Goal: Information Seeking & Learning: Learn about a topic

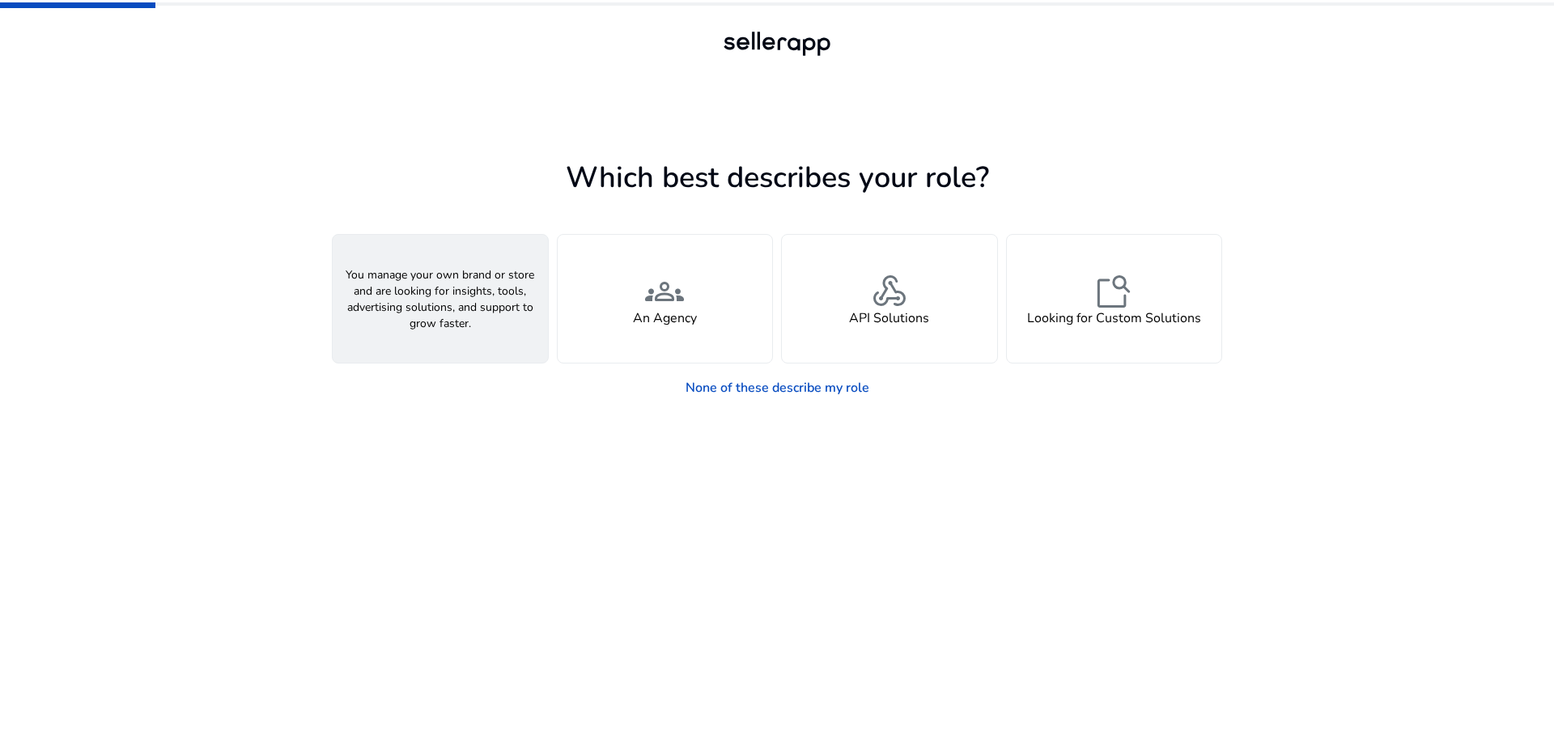
click at [430, 302] on span "person" at bounding box center [440, 291] width 39 height 39
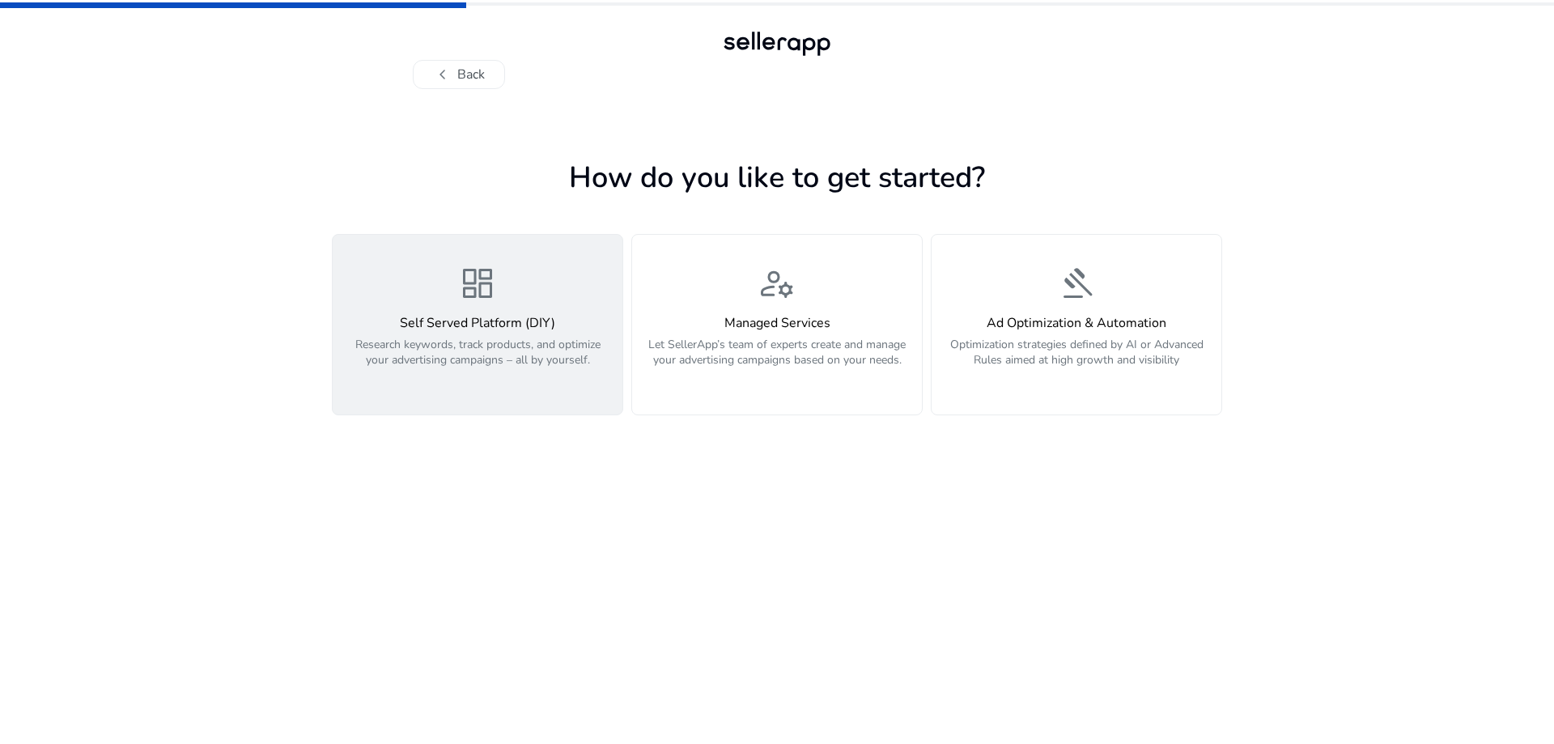
click at [482, 266] on span "dashboard" at bounding box center [477, 283] width 39 height 39
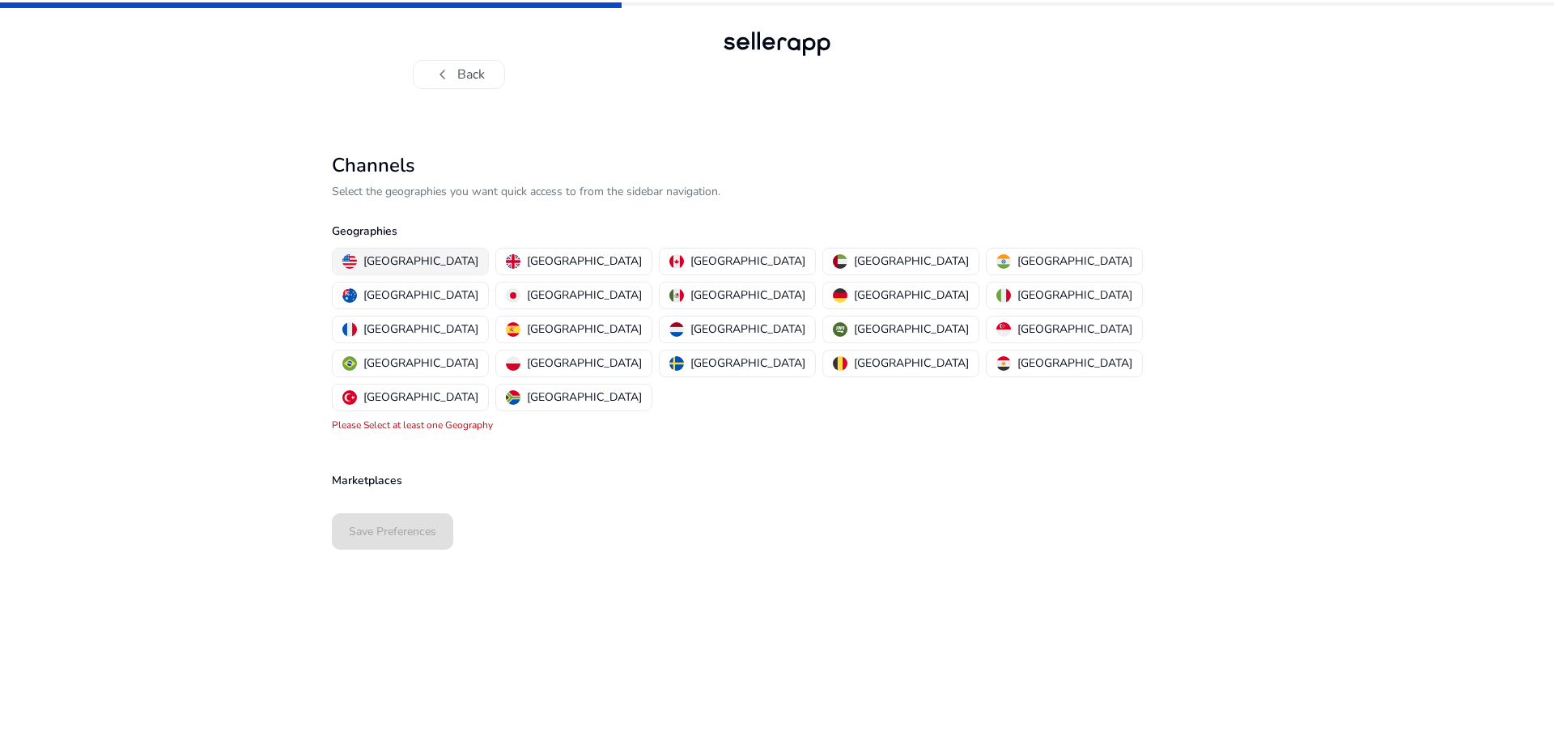
click at [384, 255] on p "[GEOGRAPHIC_DATA]" at bounding box center [420, 260] width 115 height 17
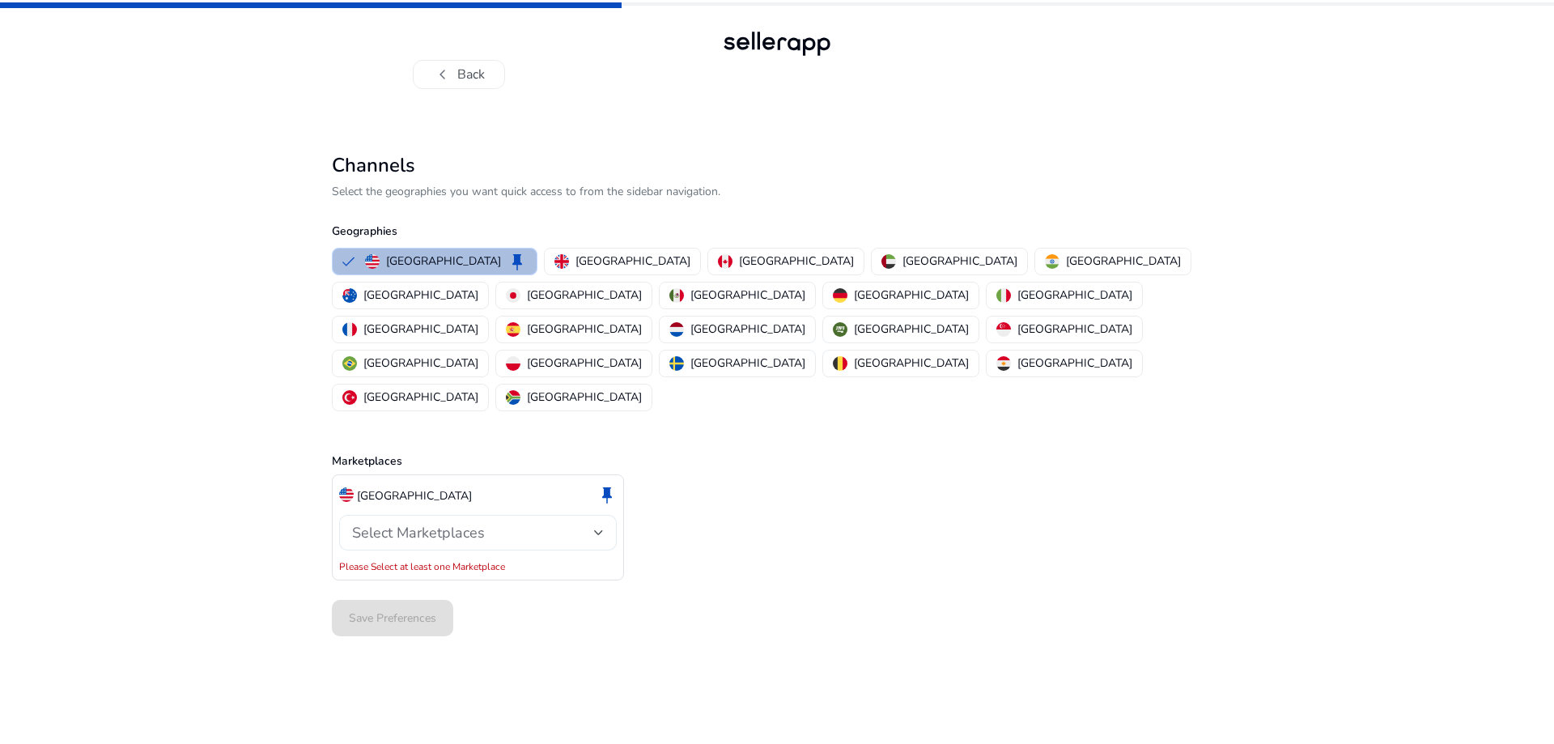
click at [493, 524] on div "Select Marketplaces" at bounding box center [473, 533] width 242 height 18
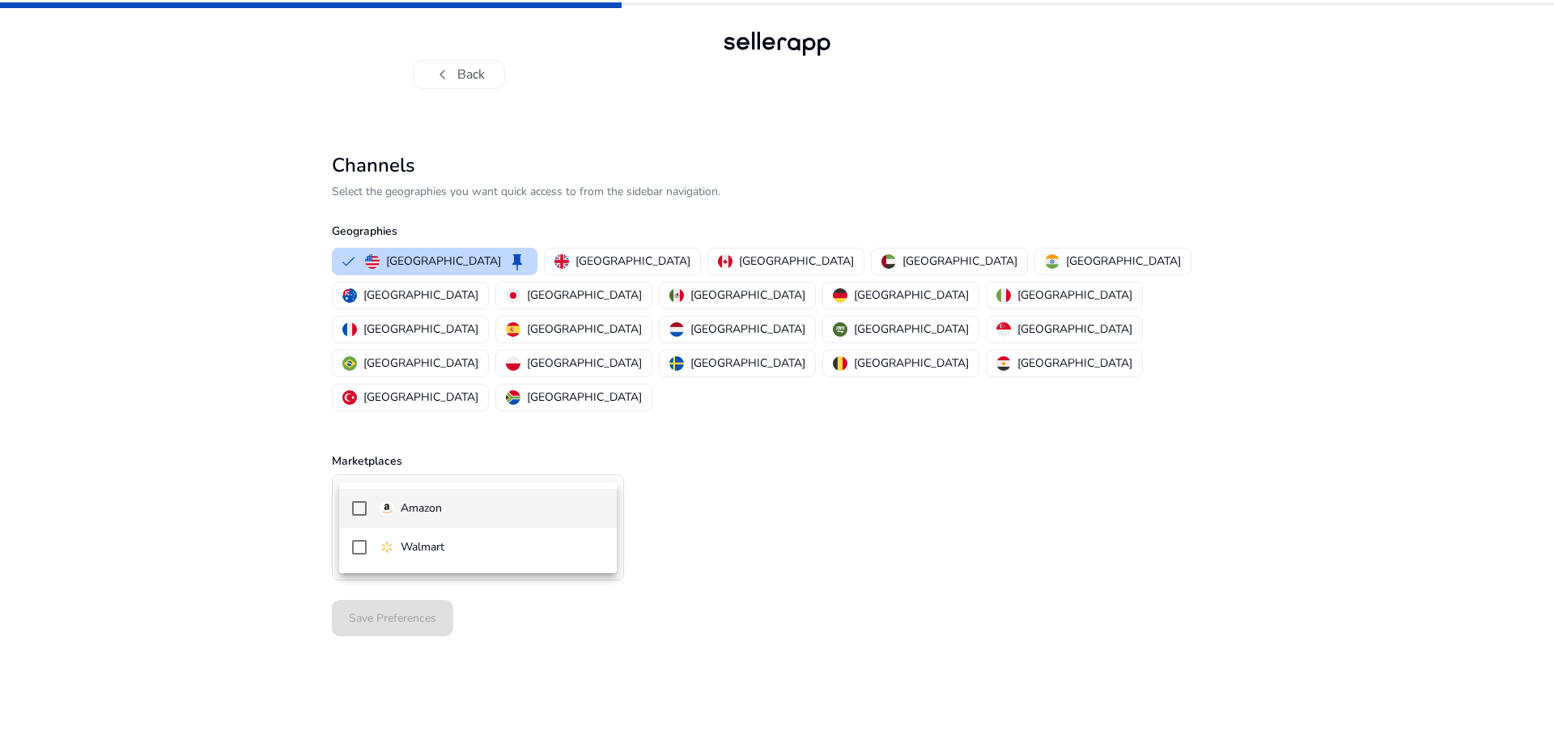
click at [361, 510] on mat-pseudo-checkbox at bounding box center [359, 508] width 15 height 15
click at [823, 458] on div at bounding box center [777, 372] width 1554 height 744
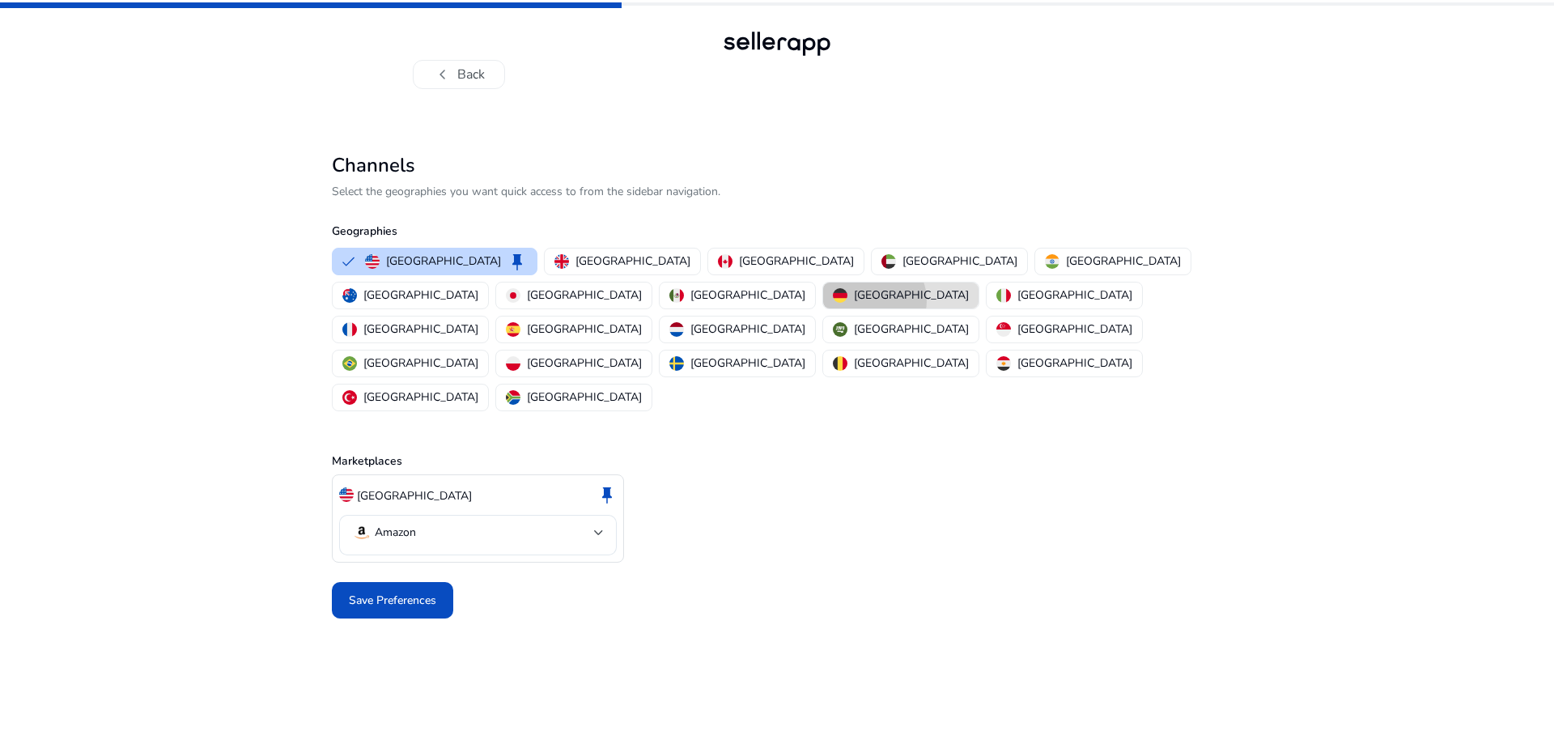
click at [854, 300] on p "[GEOGRAPHIC_DATA]" at bounding box center [911, 294] width 115 height 17
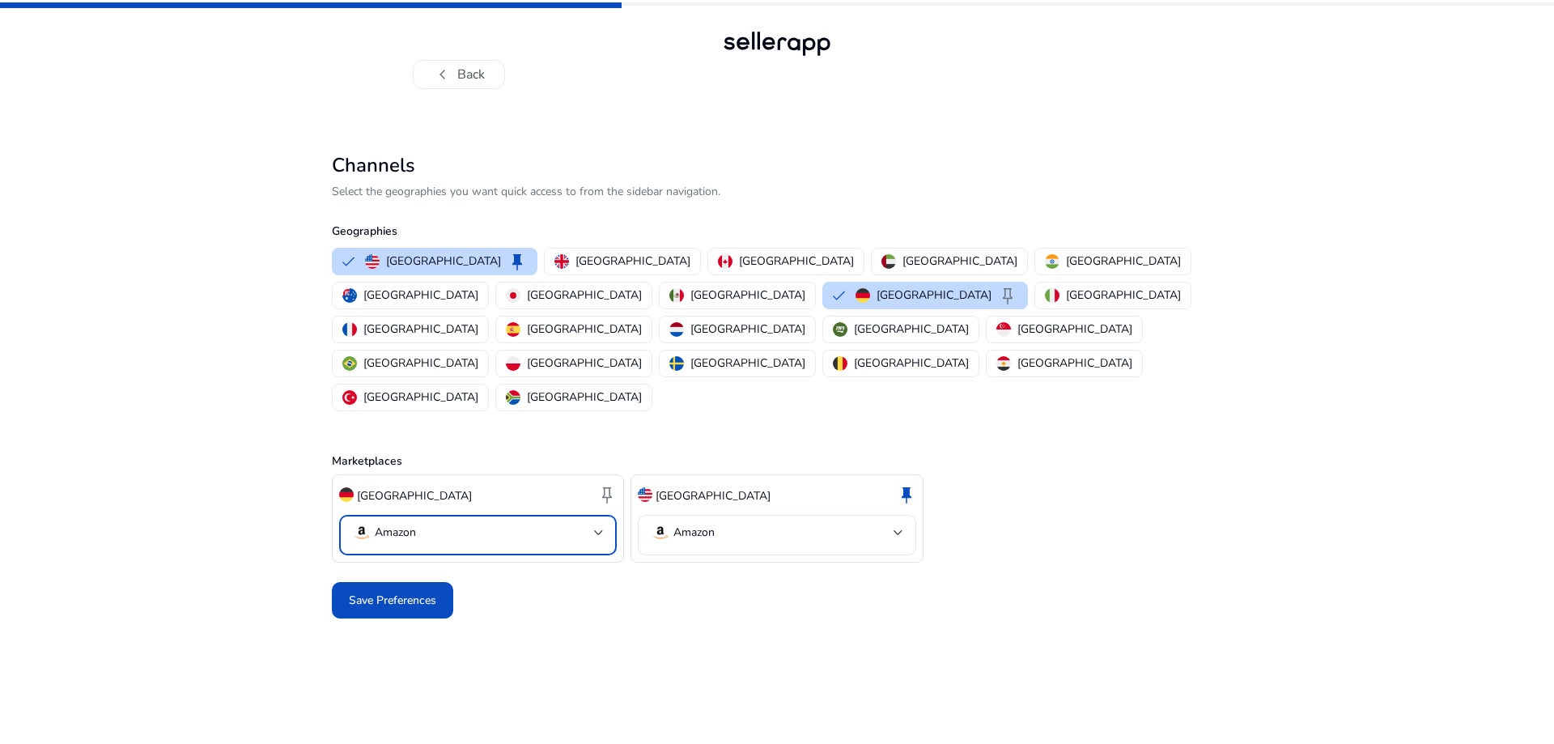
click at [475, 523] on mat-select-trigger "Amazon" at bounding box center [473, 532] width 242 height 19
click at [774, 543] on div at bounding box center [777, 372] width 1554 height 744
click at [642, 320] on p "[GEOGRAPHIC_DATA]" at bounding box center [584, 328] width 115 height 17
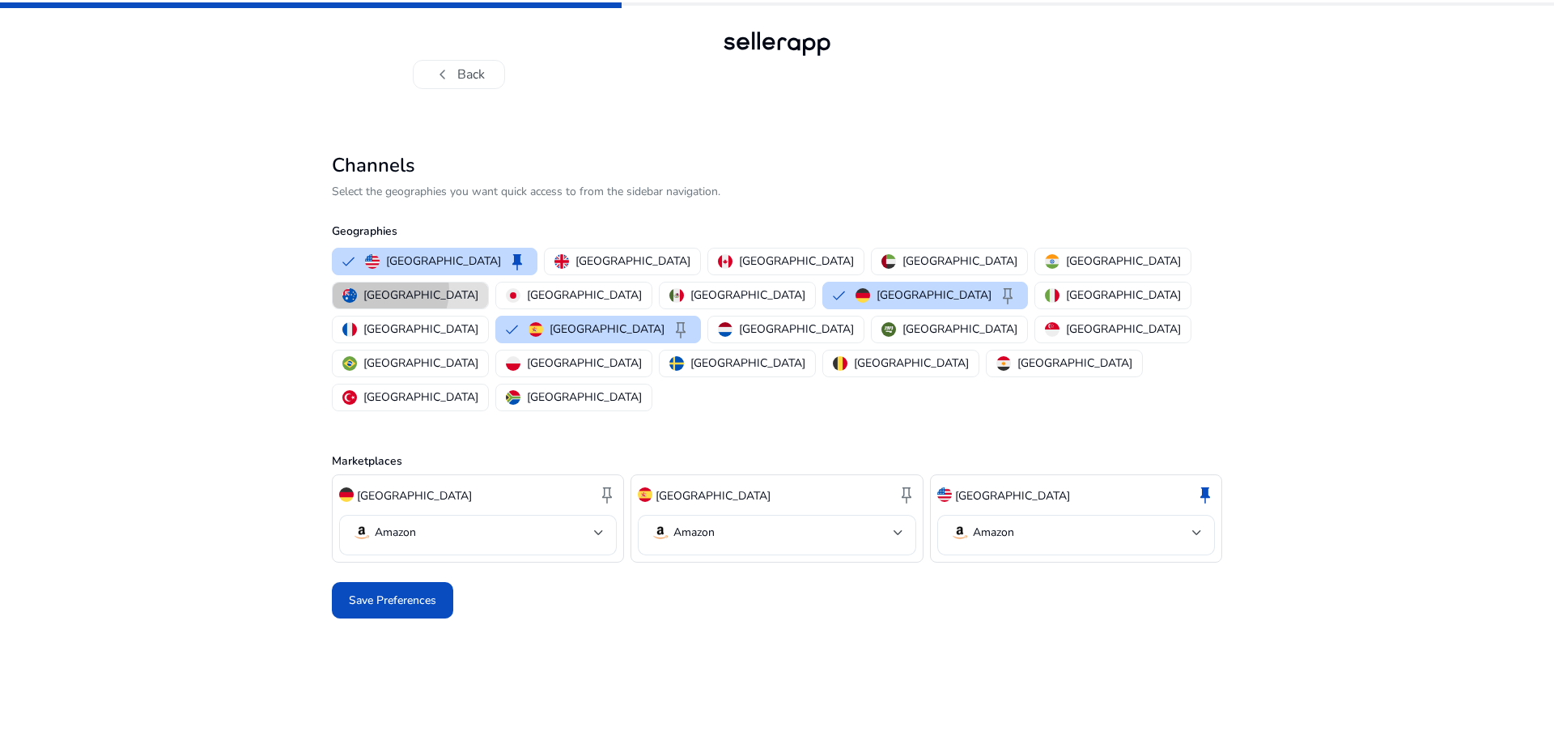
click at [478, 286] on p "[GEOGRAPHIC_DATA]" at bounding box center [420, 294] width 115 height 17
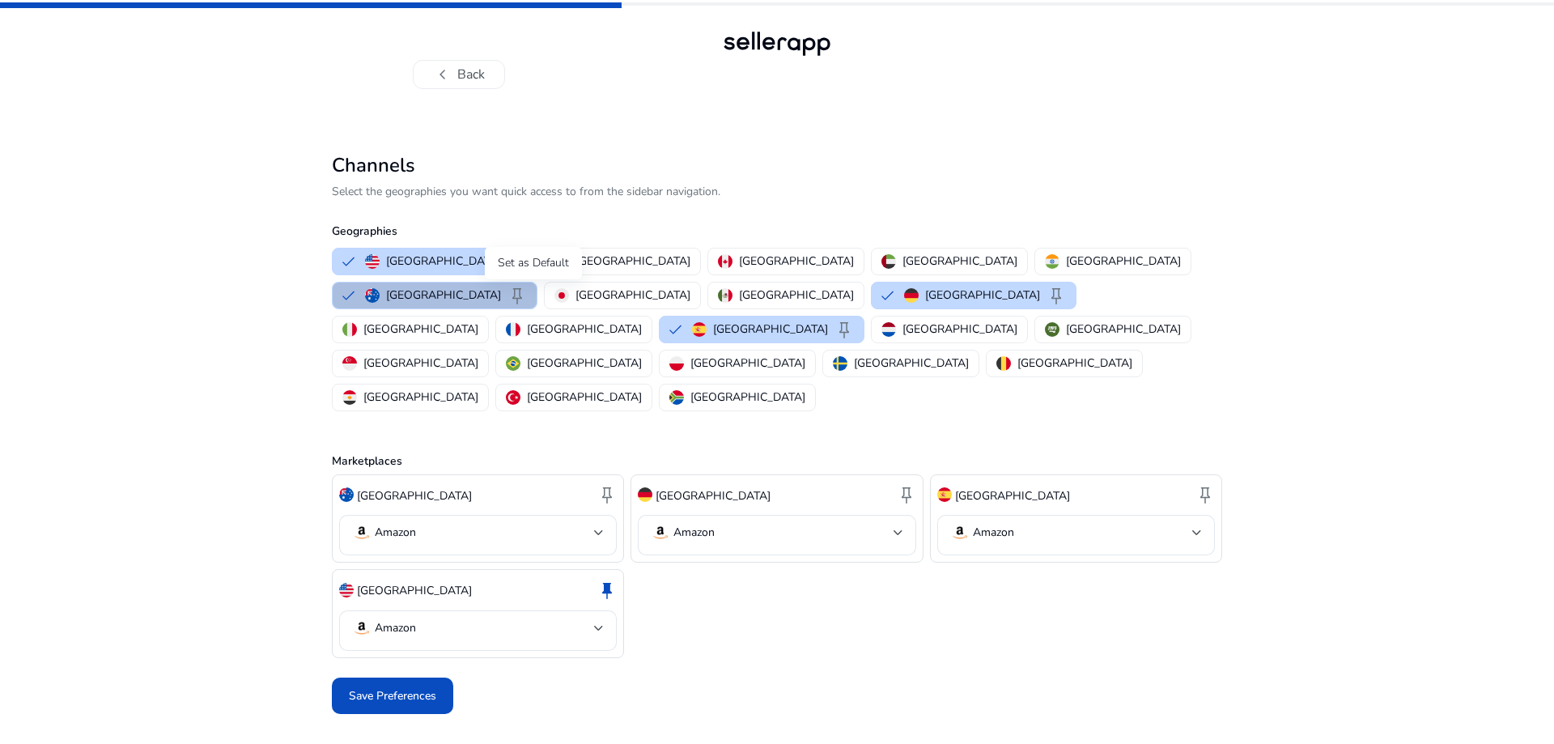
click at [547, 261] on div "Set as Default" at bounding box center [533, 263] width 97 height 32
click at [599, 256] on p "[GEOGRAPHIC_DATA]" at bounding box center [632, 260] width 115 height 17
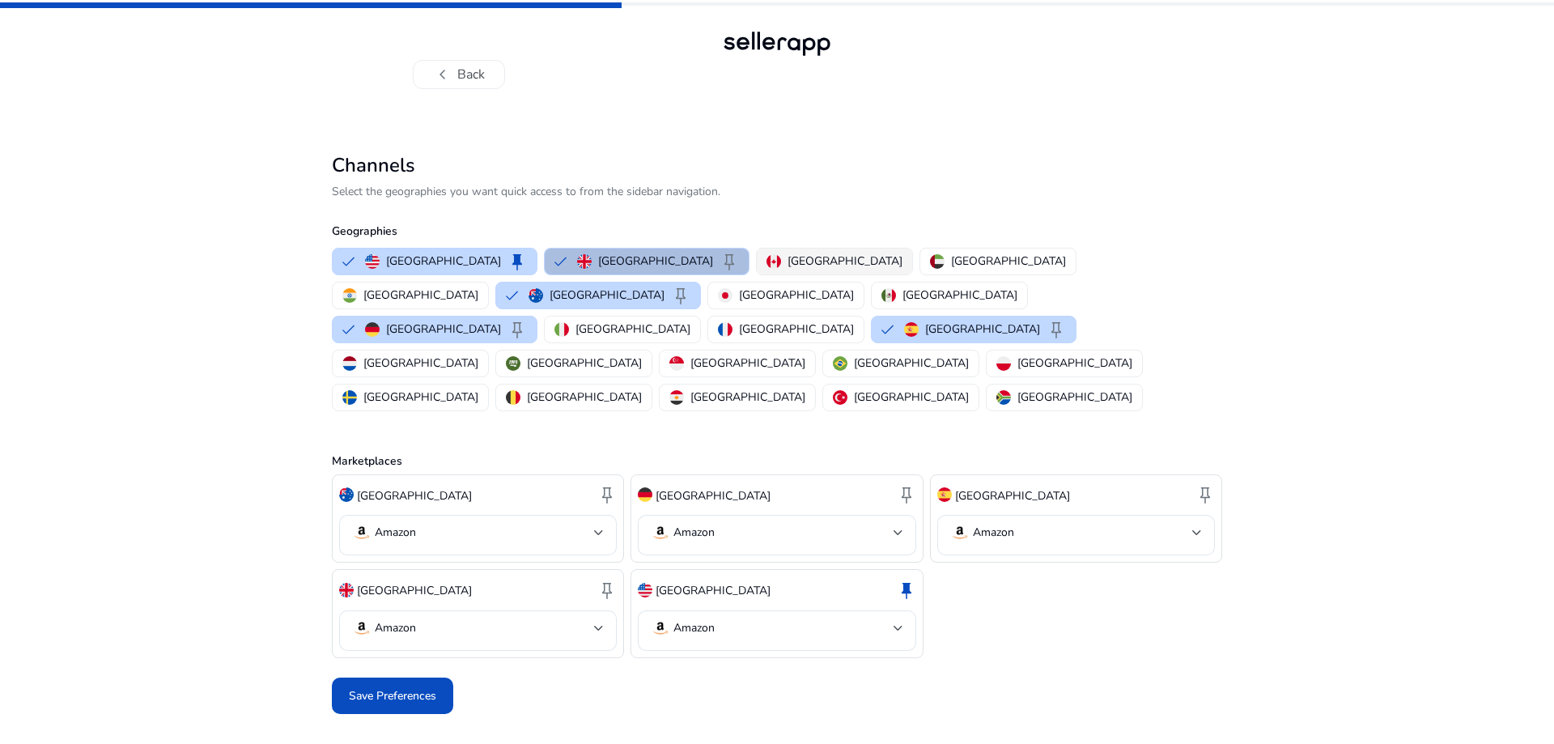
click at [787, 264] on p "[GEOGRAPHIC_DATA]" at bounding box center [844, 260] width 115 height 17
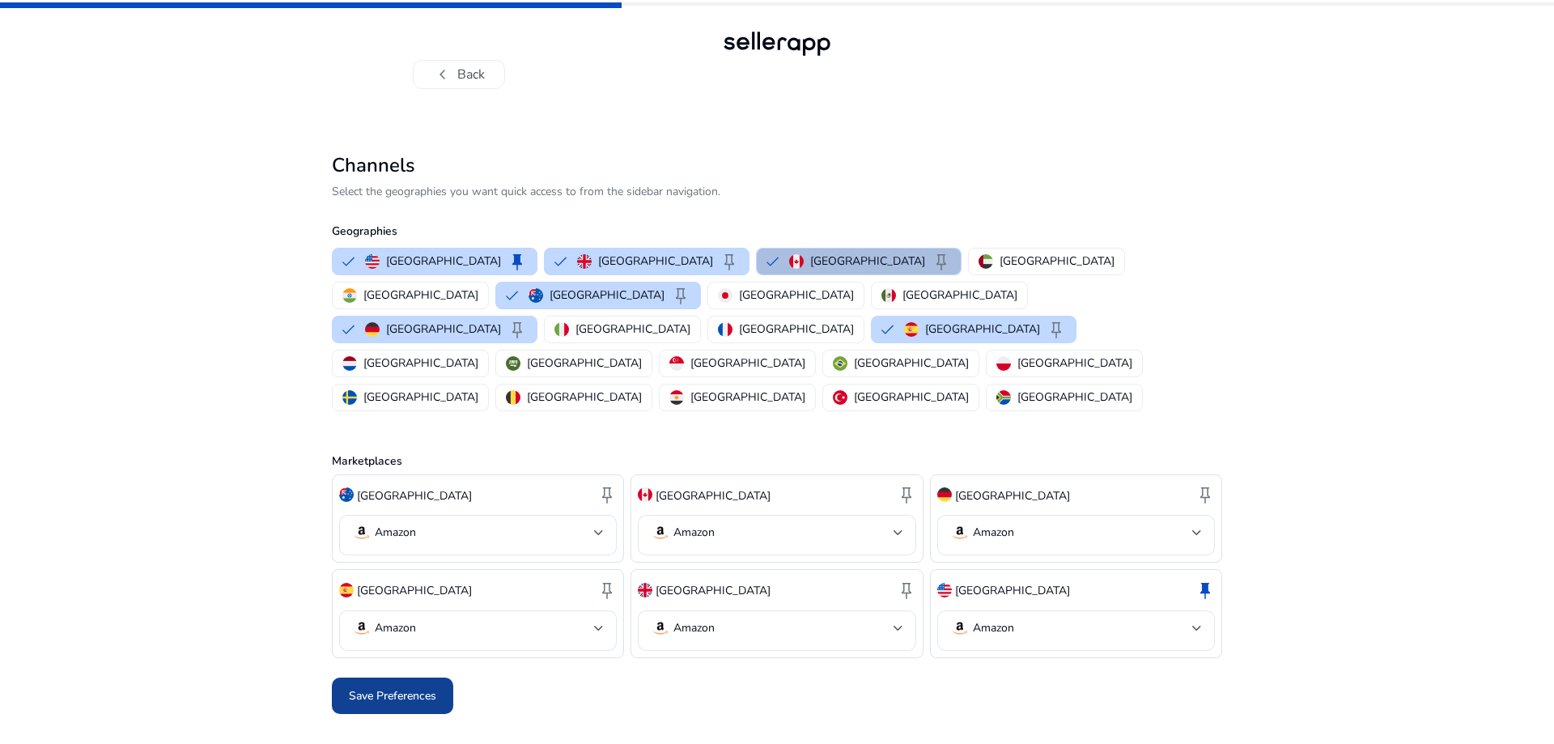
click at [399, 687] on span "Save Preferences" at bounding box center [392, 695] width 87 height 17
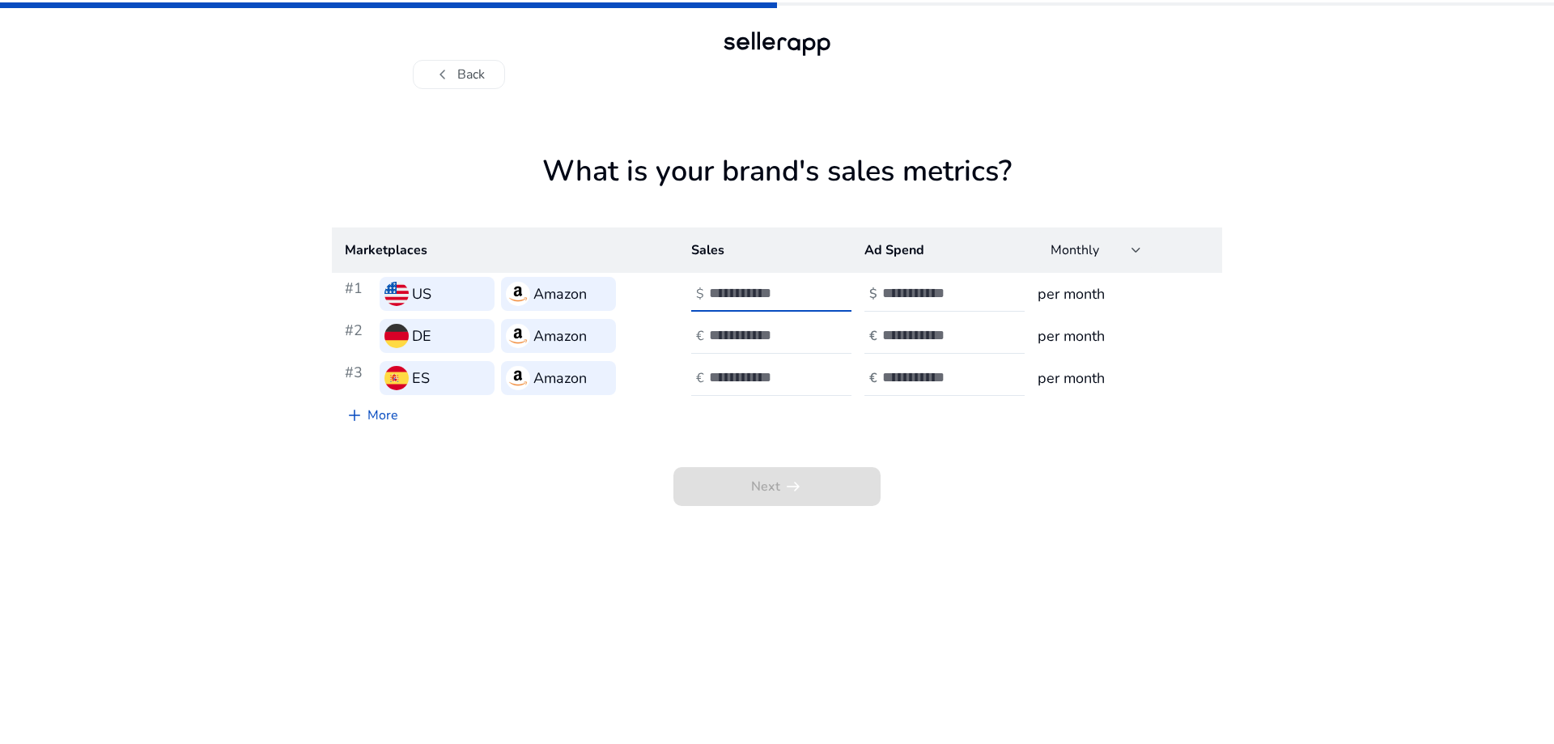
click at [753, 289] on input "number" at bounding box center [763, 293] width 109 height 18
type input "*"
click at [742, 327] on input "number" at bounding box center [763, 335] width 109 height 18
type input "*"
click at [734, 371] on input "number" at bounding box center [763, 377] width 109 height 18
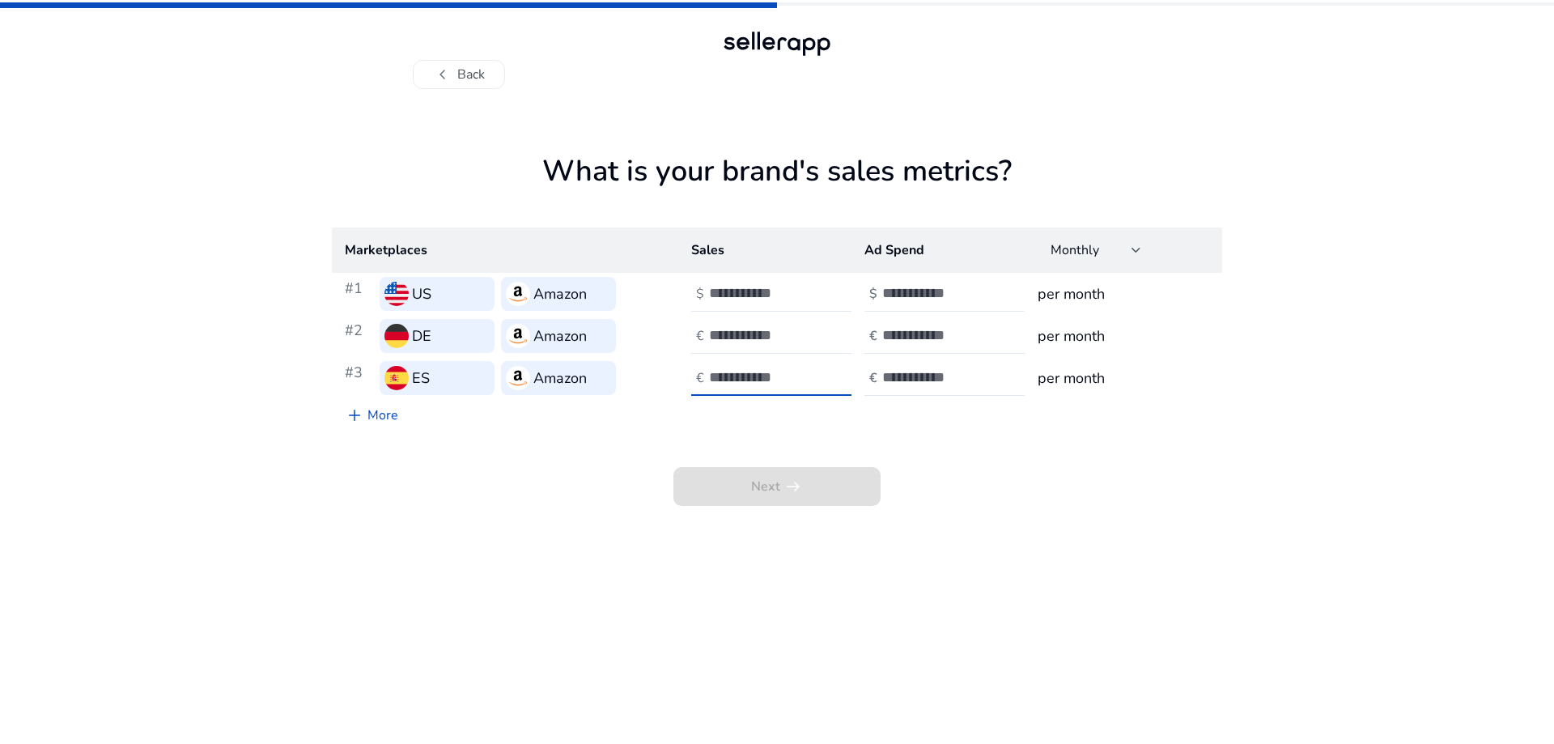
type input "*"
click at [884, 298] on input "number" at bounding box center [936, 293] width 109 height 18
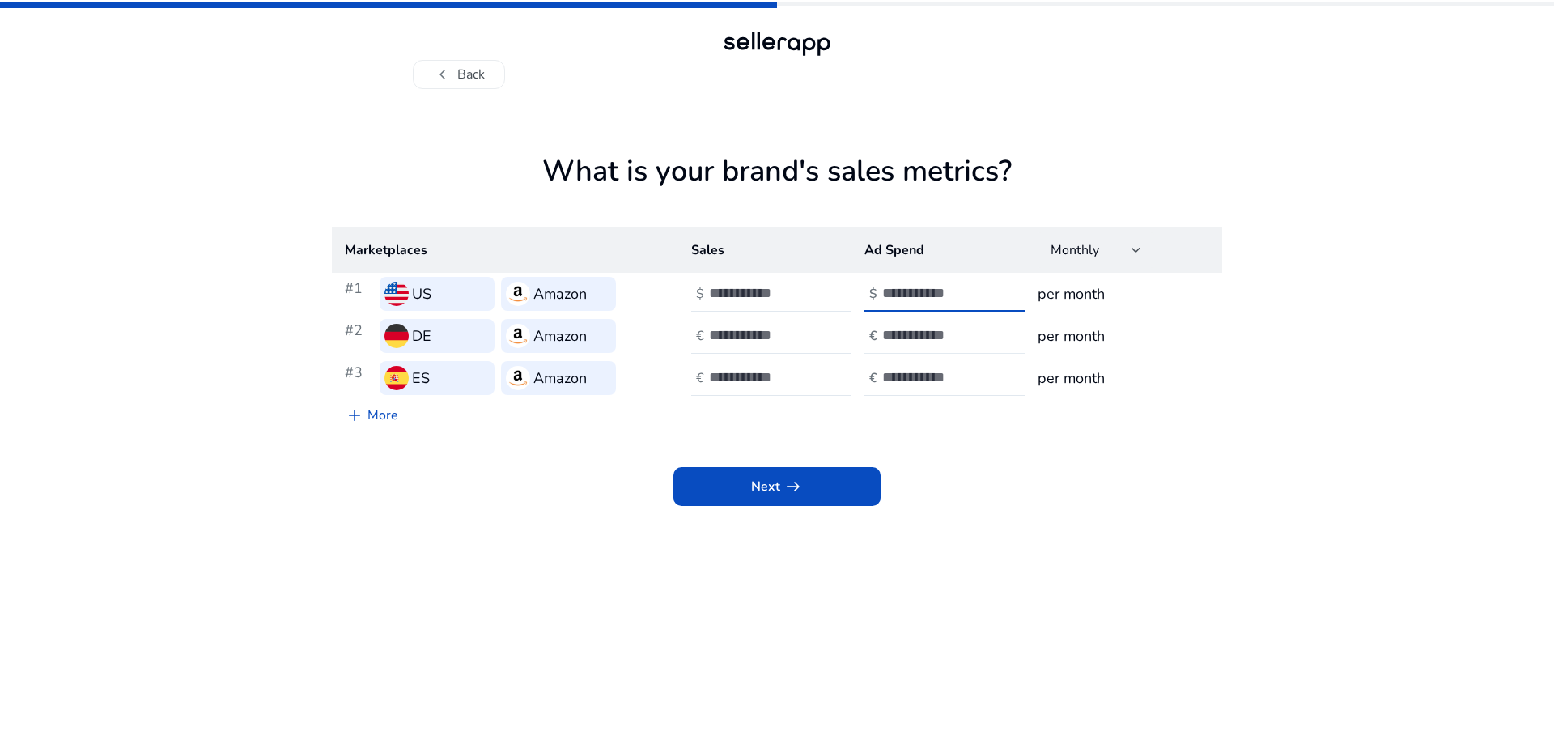
type input "*"
click at [892, 328] on input "number" at bounding box center [936, 335] width 109 height 18
type input "*"
click at [906, 374] on input "number" at bounding box center [936, 377] width 109 height 18
type input "*"
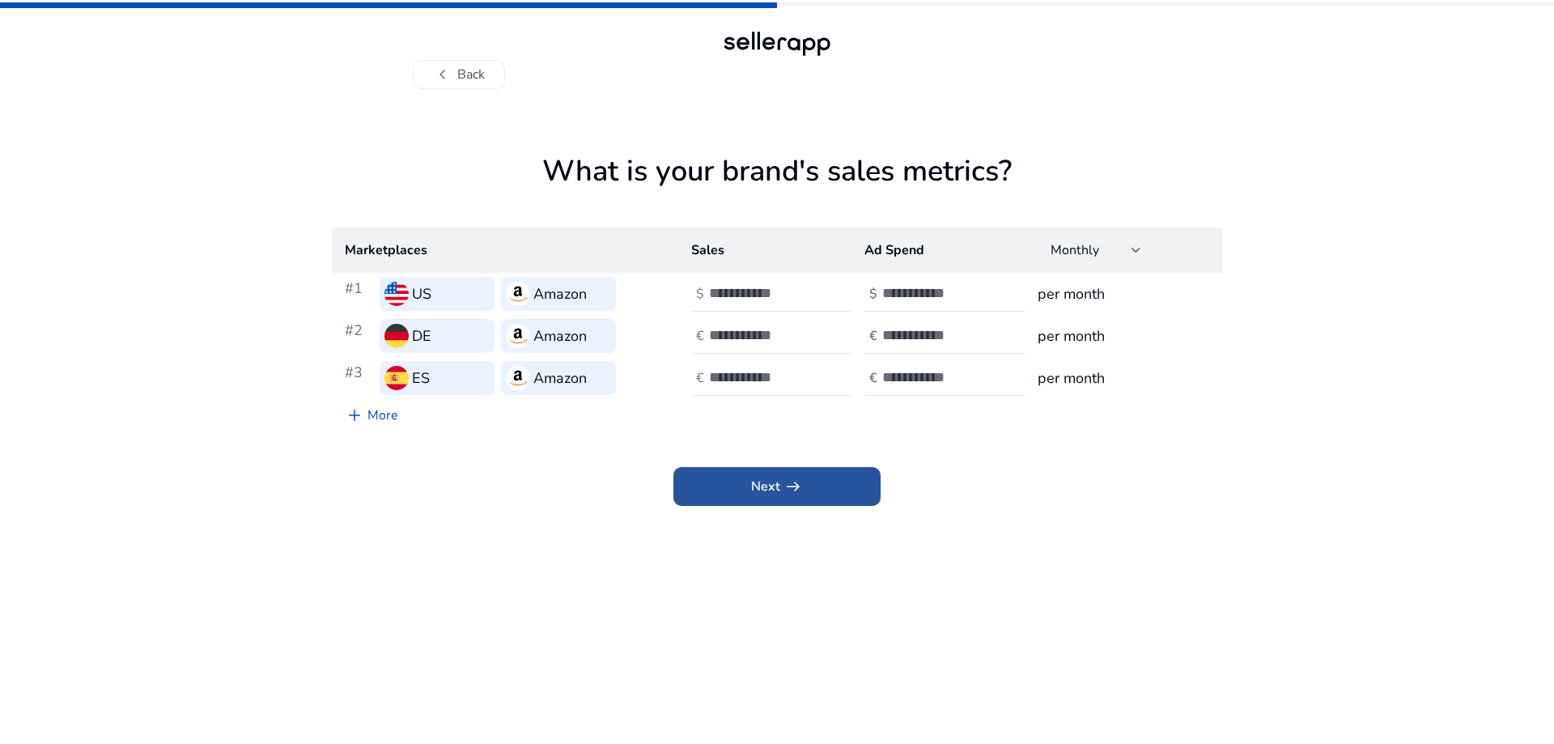
click at [797, 481] on span "arrow_right_alt" at bounding box center [792, 486] width 19 height 19
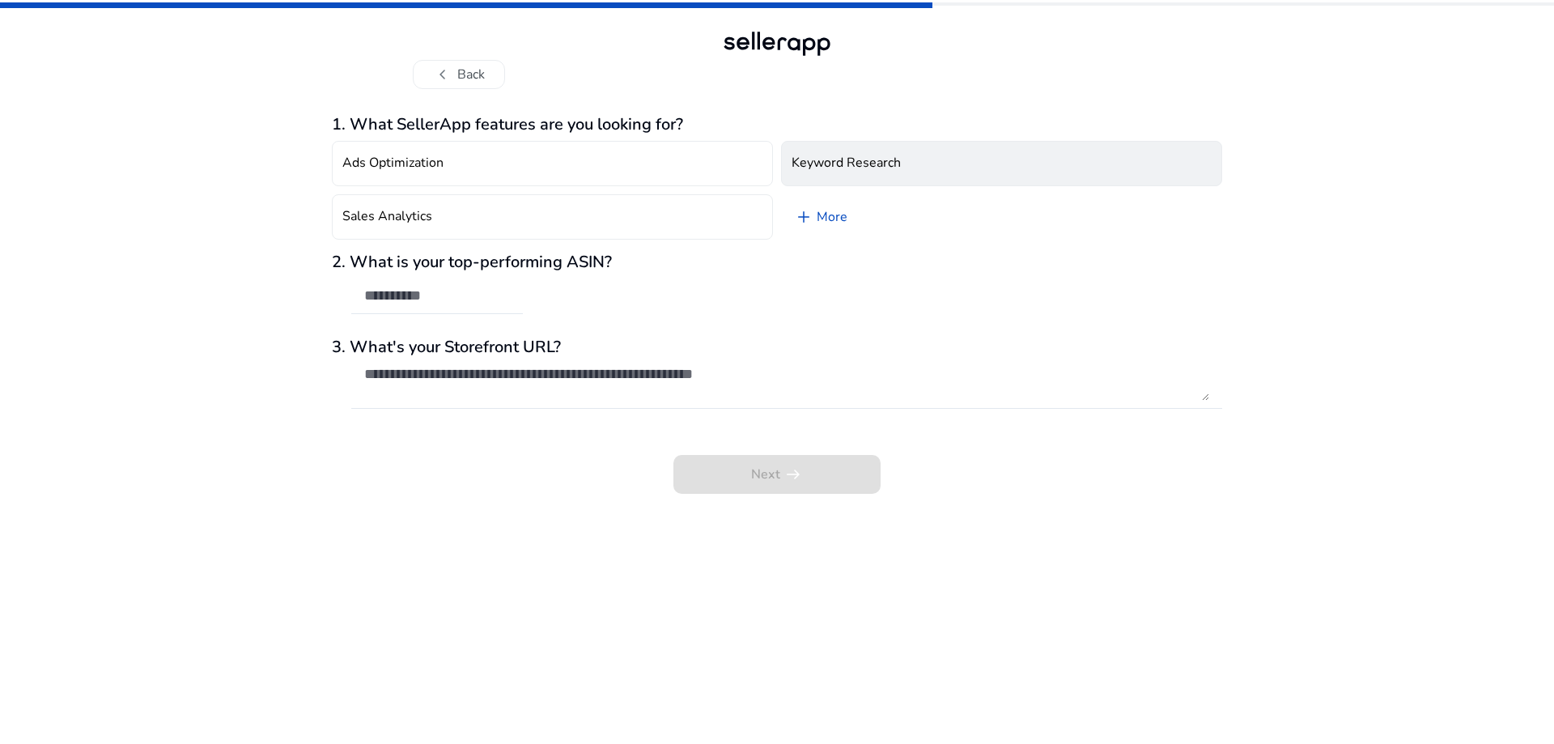
click at [883, 153] on button "Keyword Research" at bounding box center [1001, 163] width 441 height 45
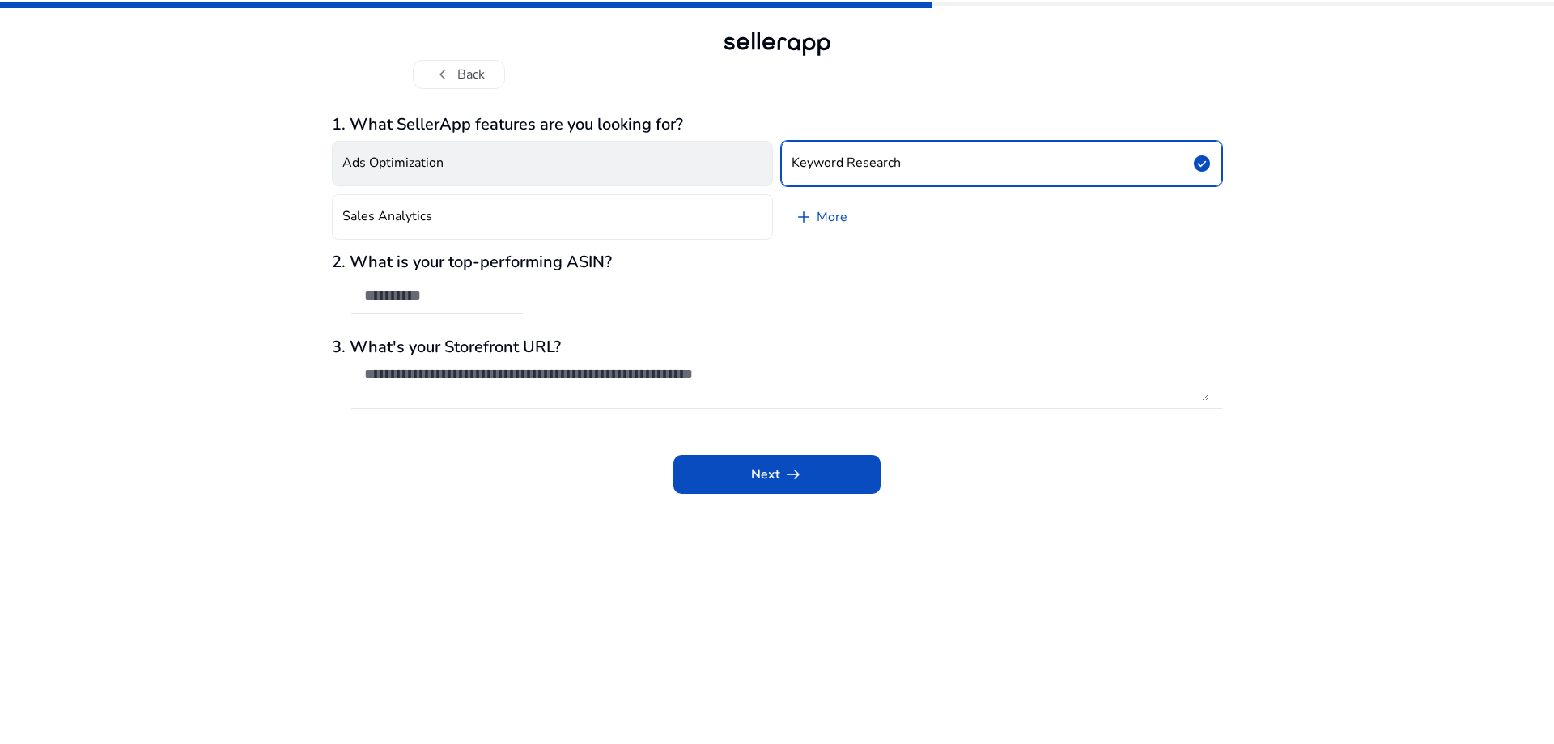
click at [479, 163] on button "Ads Optimization" at bounding box center [552, 163] width 441 height 45
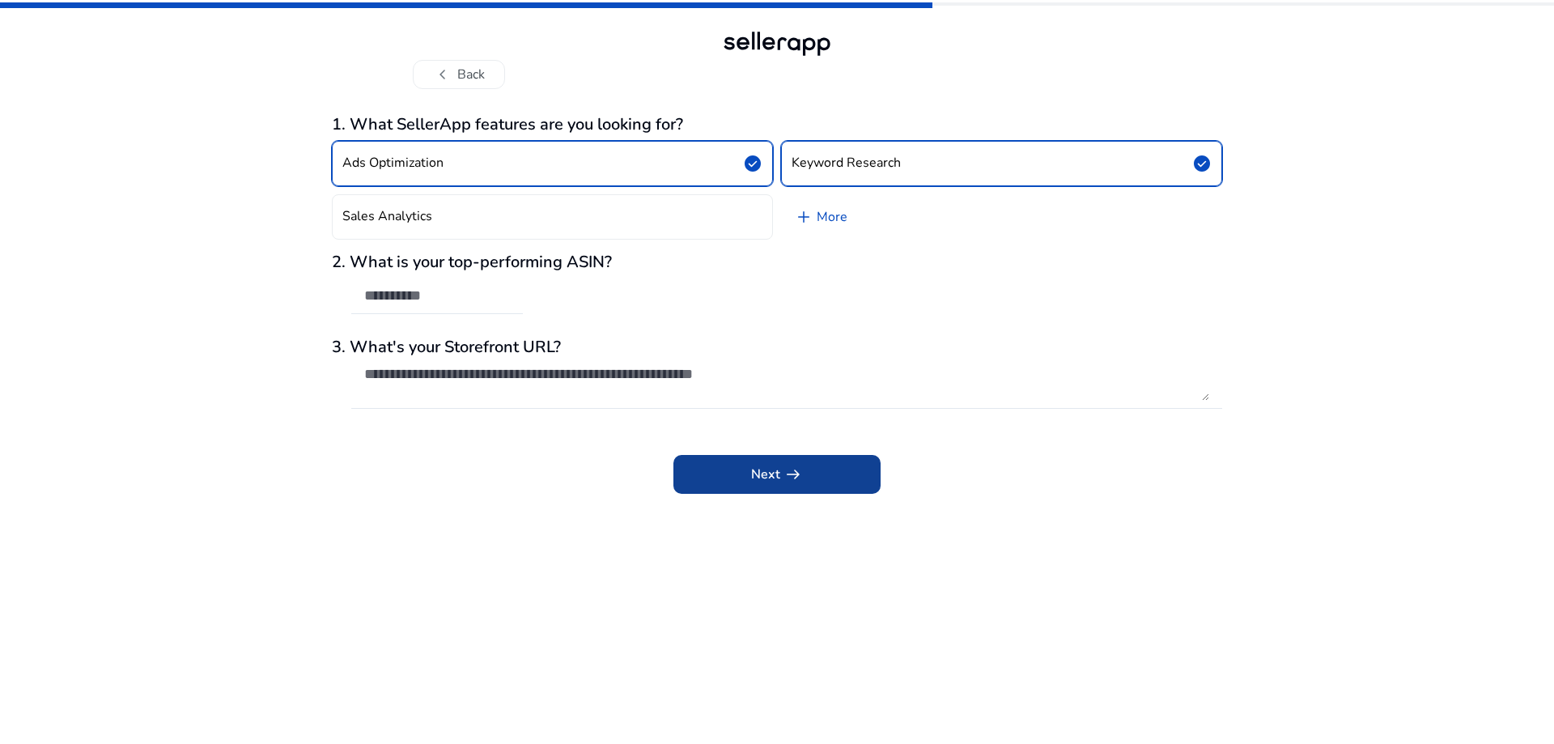
click at [776, 466] on span "Next arrow_right_alt" at bounding box center [777, 474] width 52 height 19
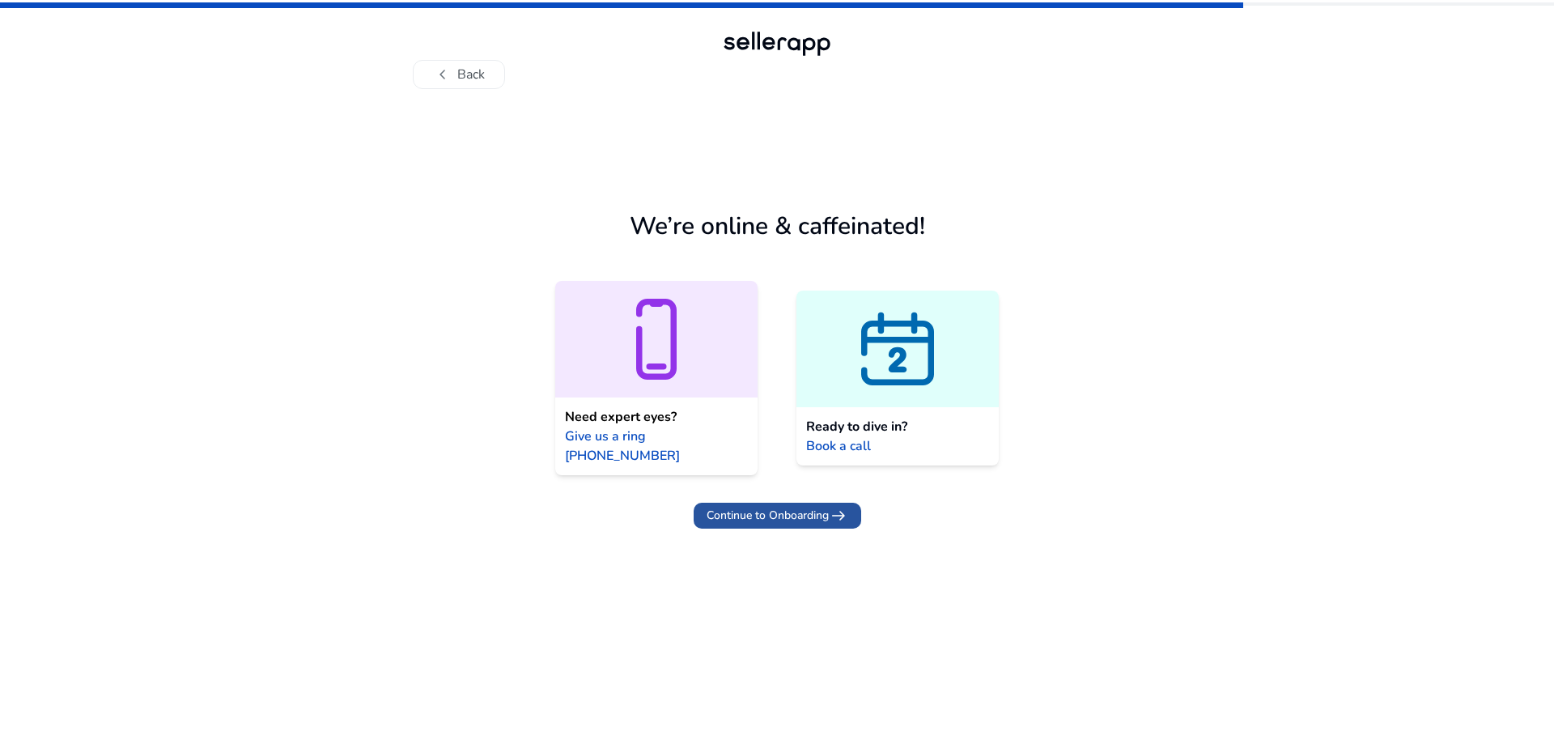
click at [787, 507] on span "Continue to Onboarding" at bounding box center [767, 515] width 122 height 17
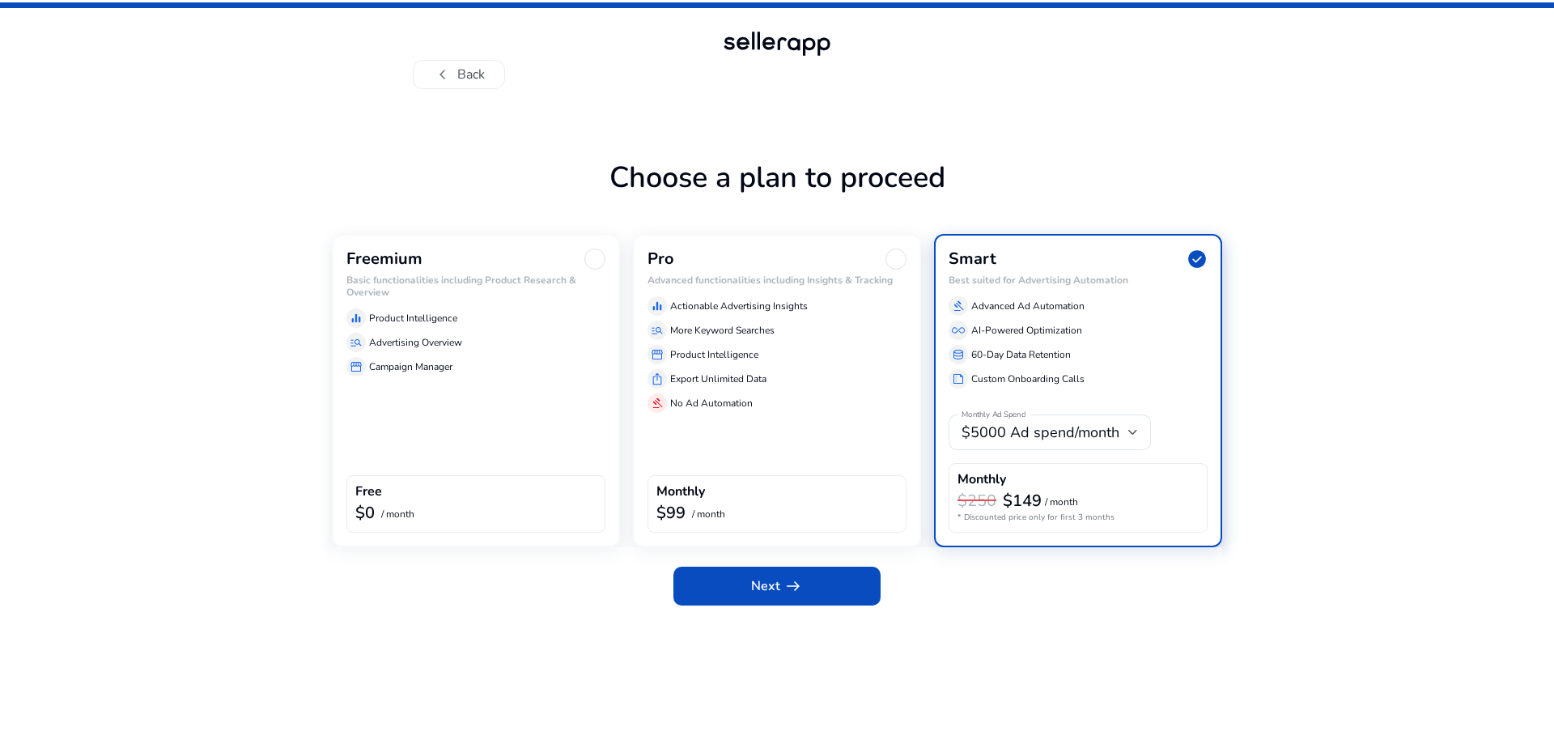
click at [509, 406] on div "Freemium Basic functionalities including Product Research & Overview equalizer …" at bounding box center [476, 390] width 288 height 313
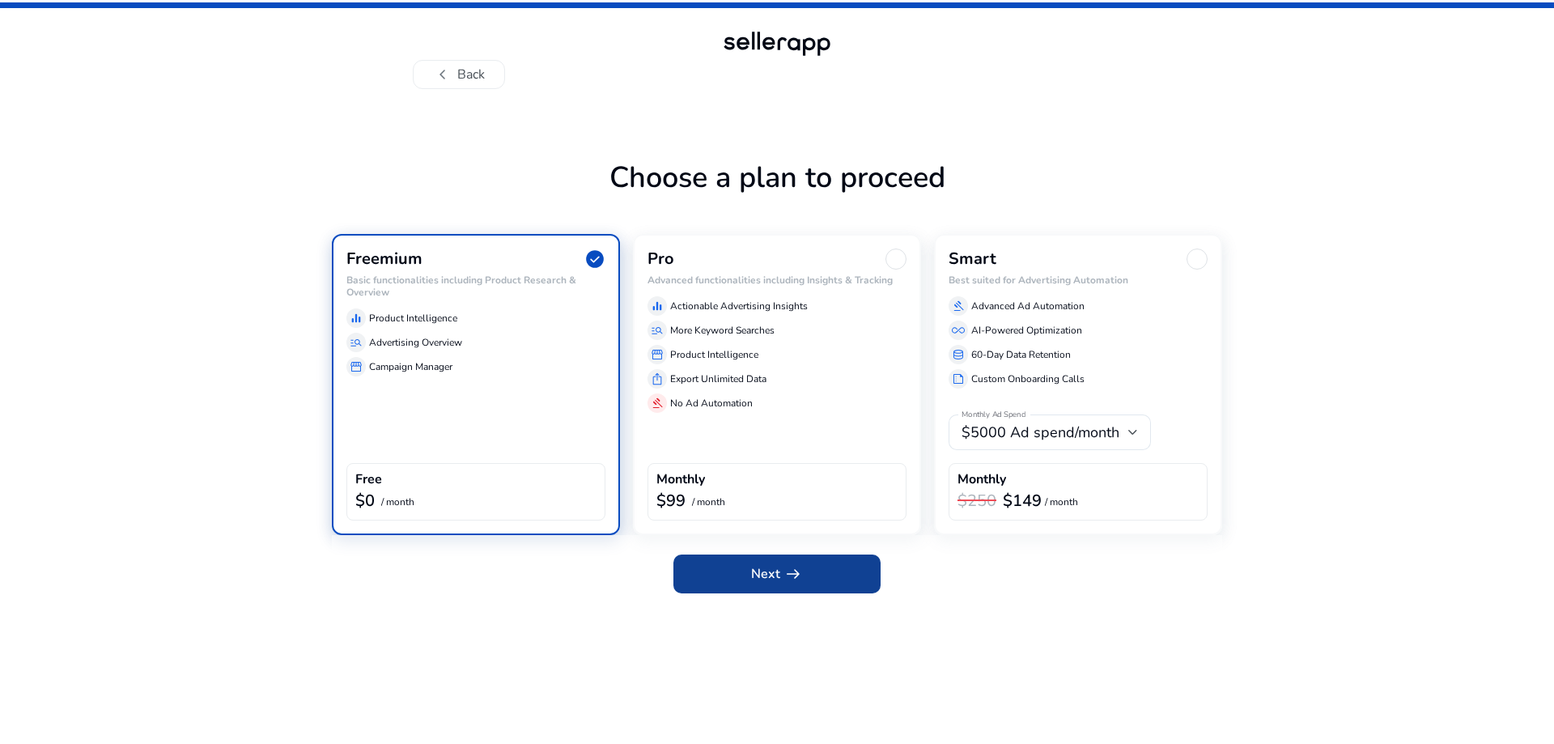
click at [787, 570] on span "arrow_right_alt" at bounding box center [792, 573] width 19 height 19
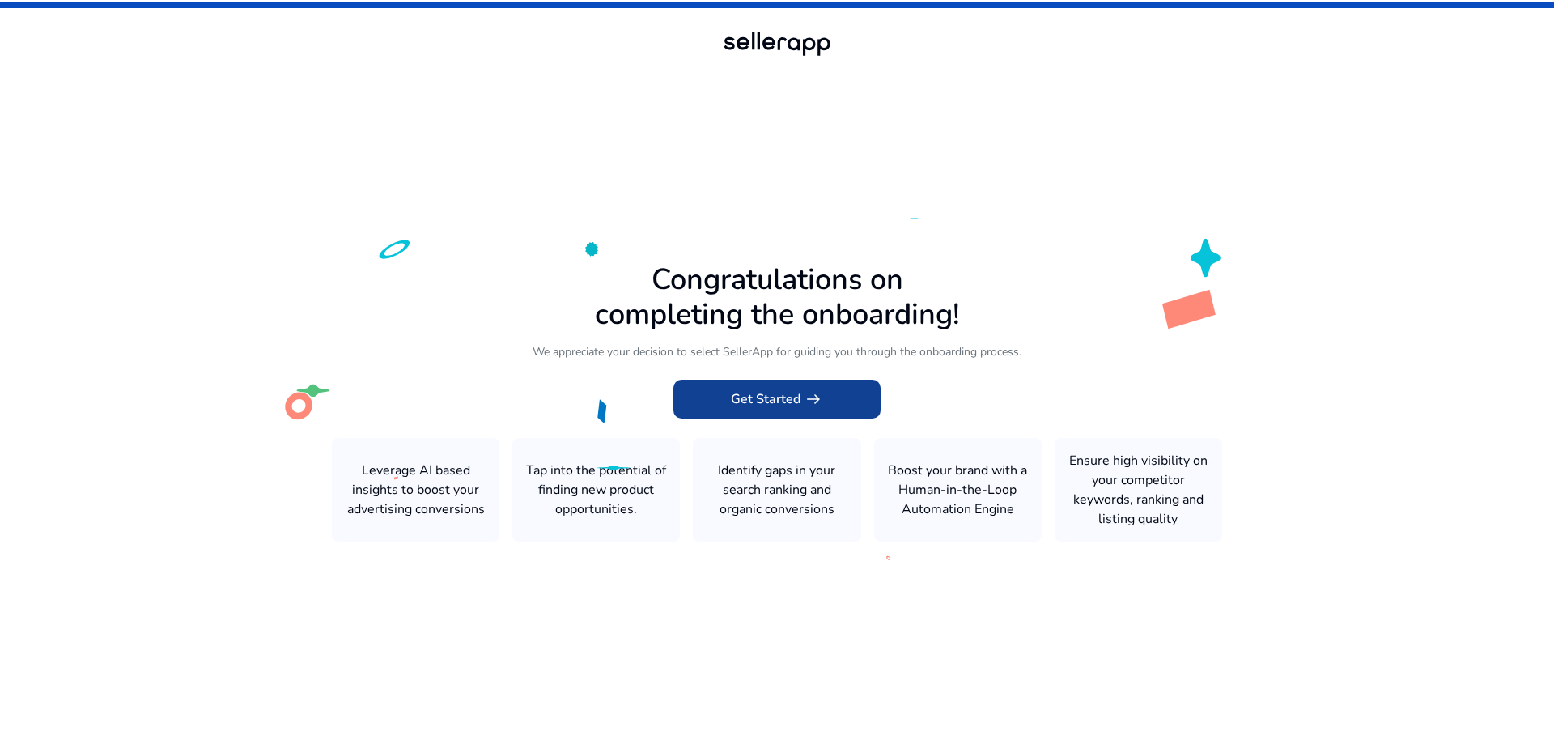
click at [804, 396] on span "arrow_right_alt" at bounding box center [813, 398] width 19 height 19
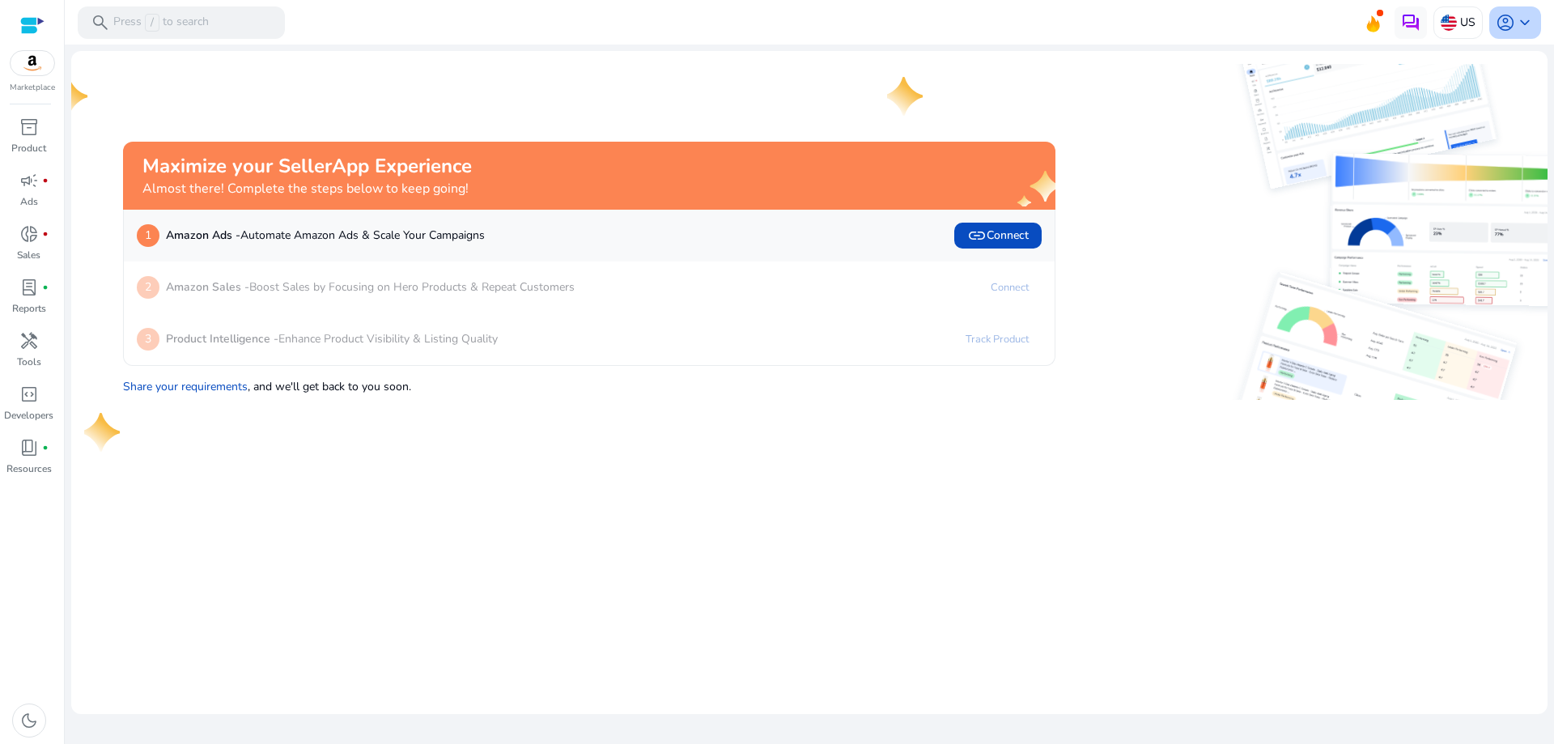
click at [1524, 19] on span "keyboard_arrow_down" at bounding box center [1524, 22] width 19 height 19
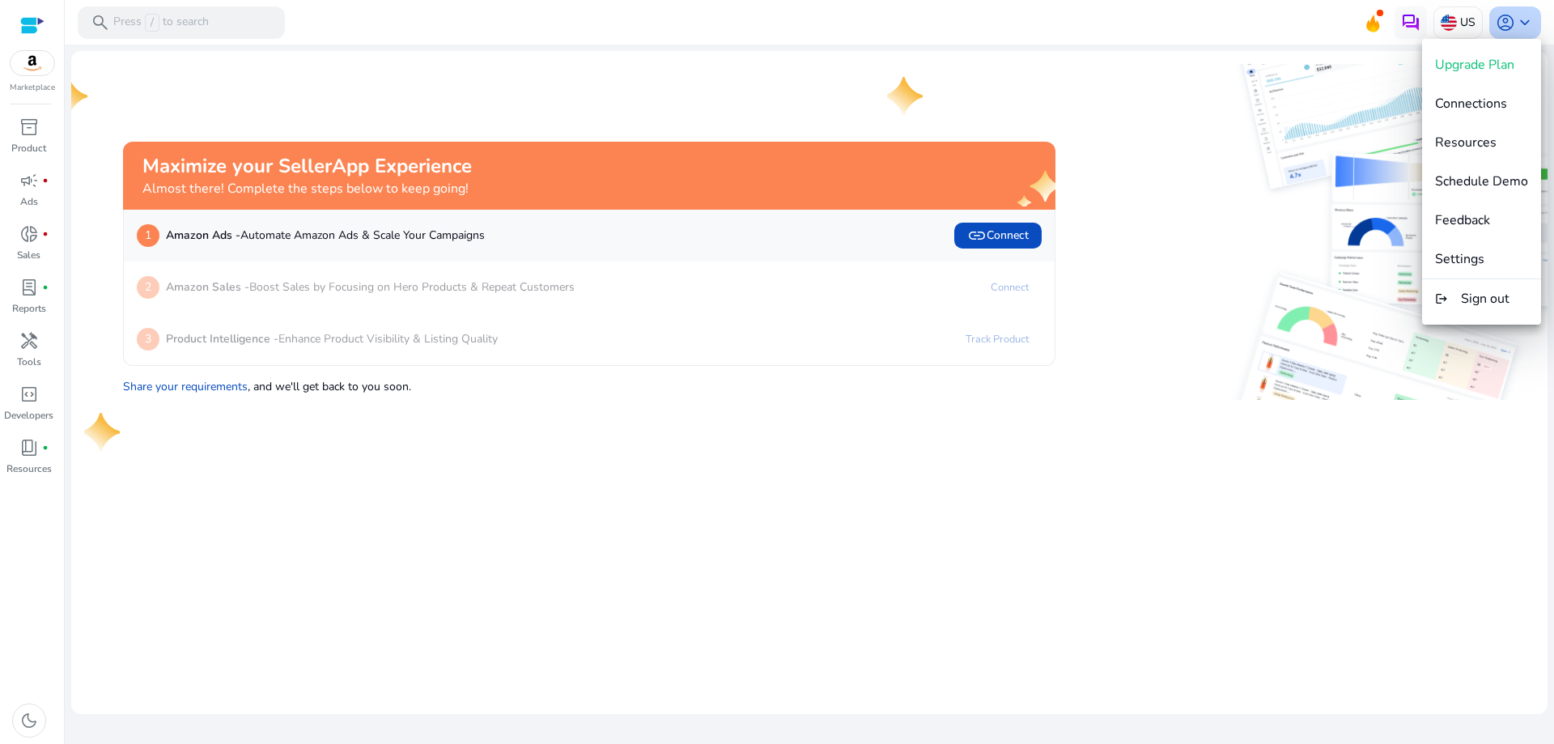
click at [1524, 19] on div at bounding box center [777, 372] width 1554 height 744
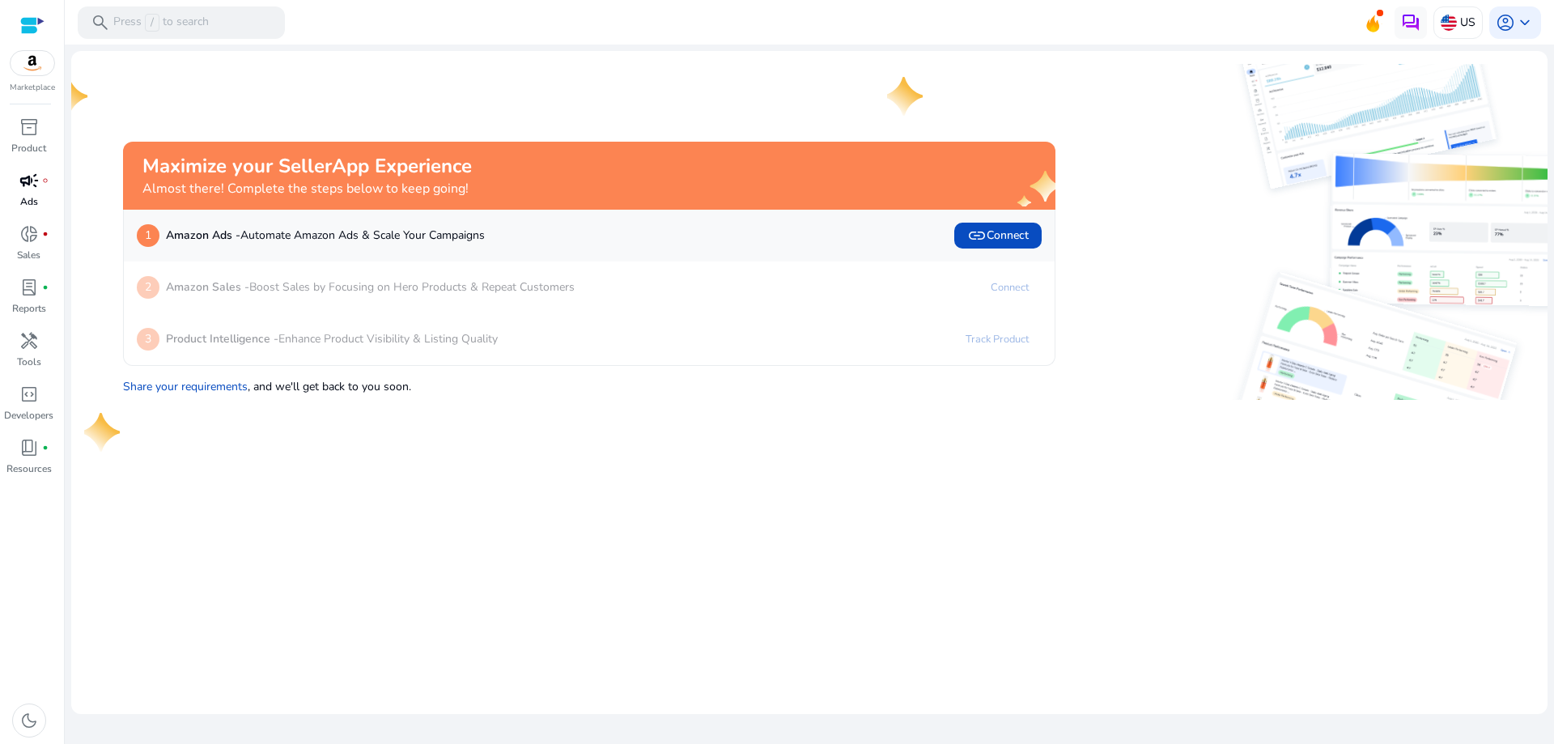
click at [30, 190] on span "campaign" at bounding box center [28, 180] width 19 height 19
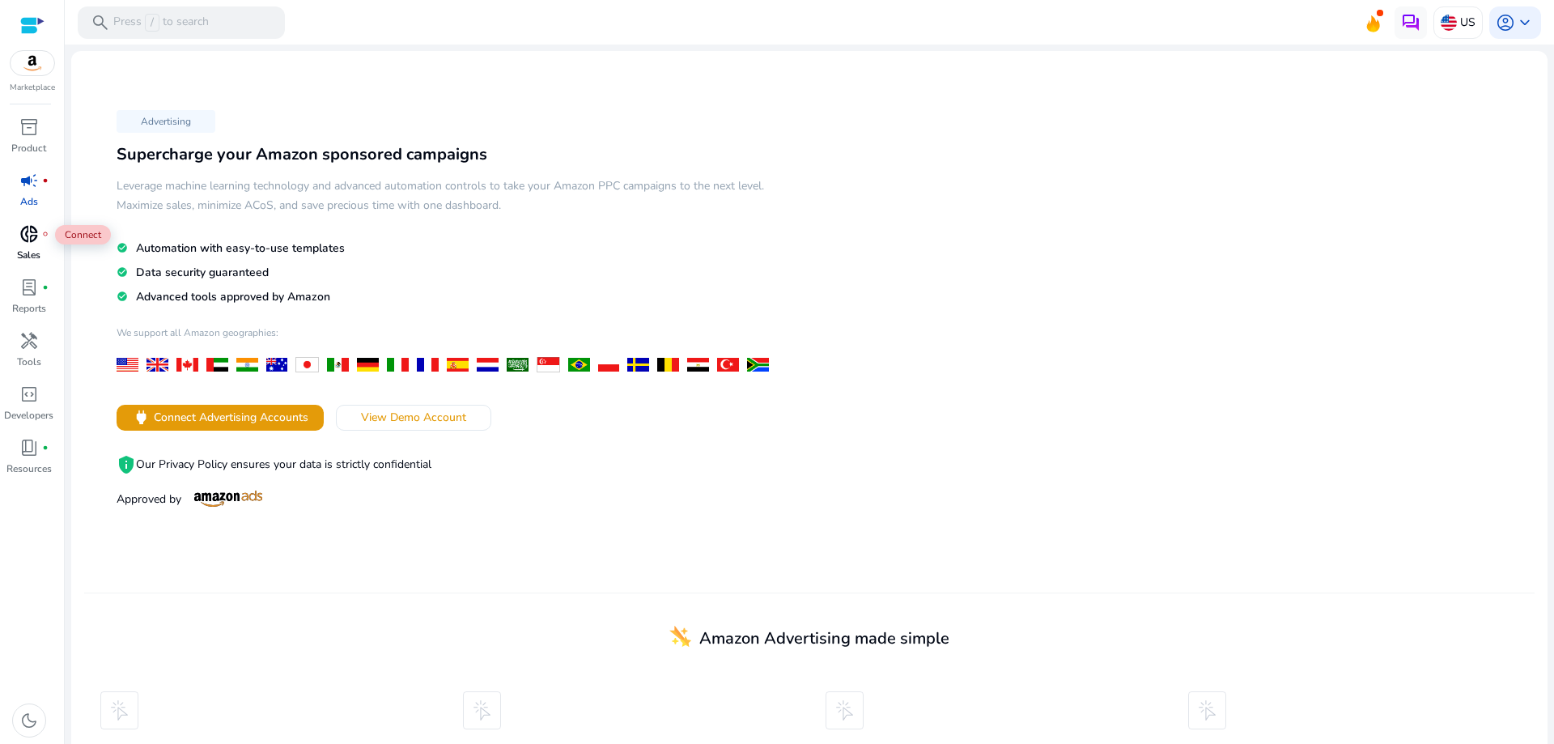
click at [28, 233] on span "donut_small" at bounding box center [28, 233] width 19 height 19
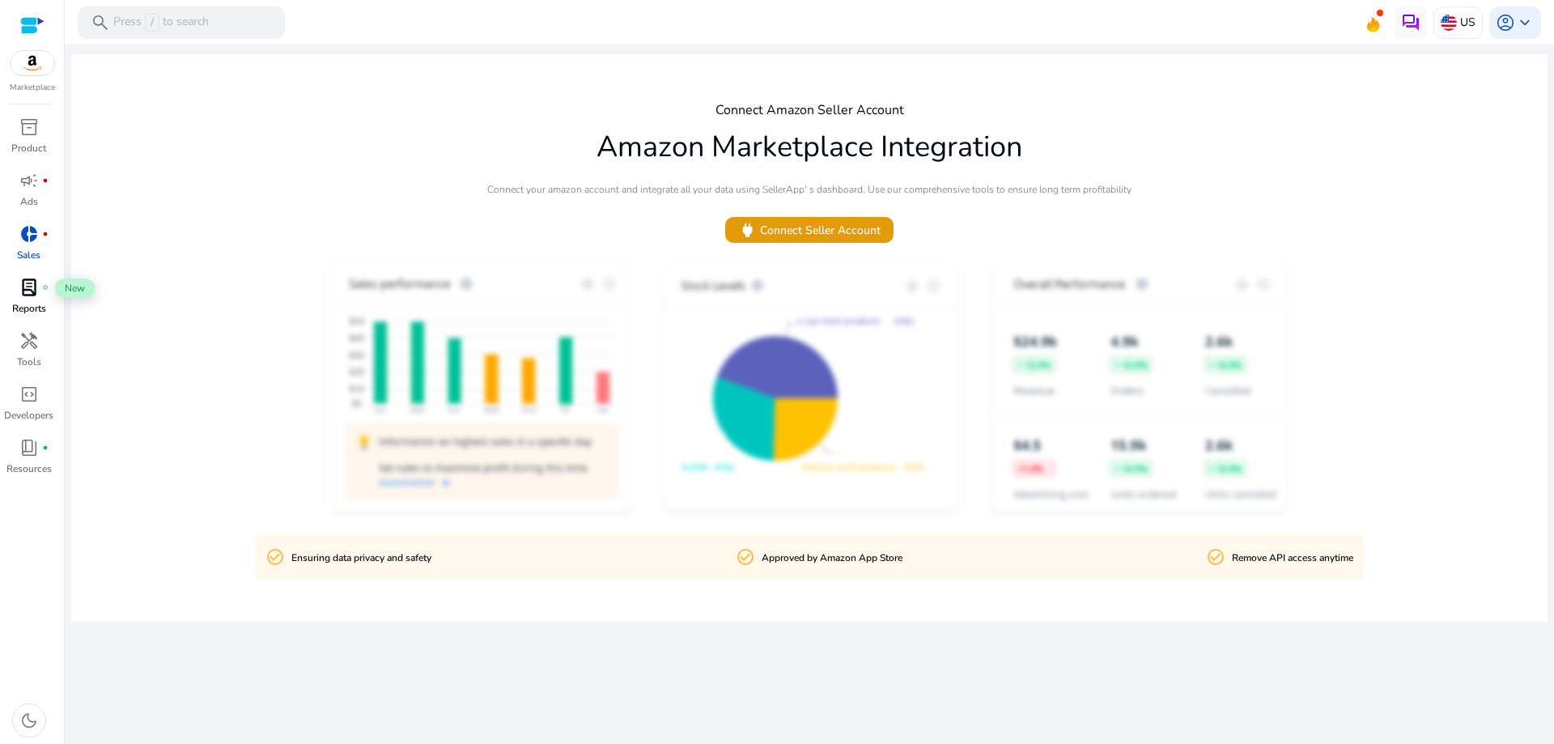
click at [28, 286] on span "lab_profile" at bounding box center [28, 287] width 19 height 19
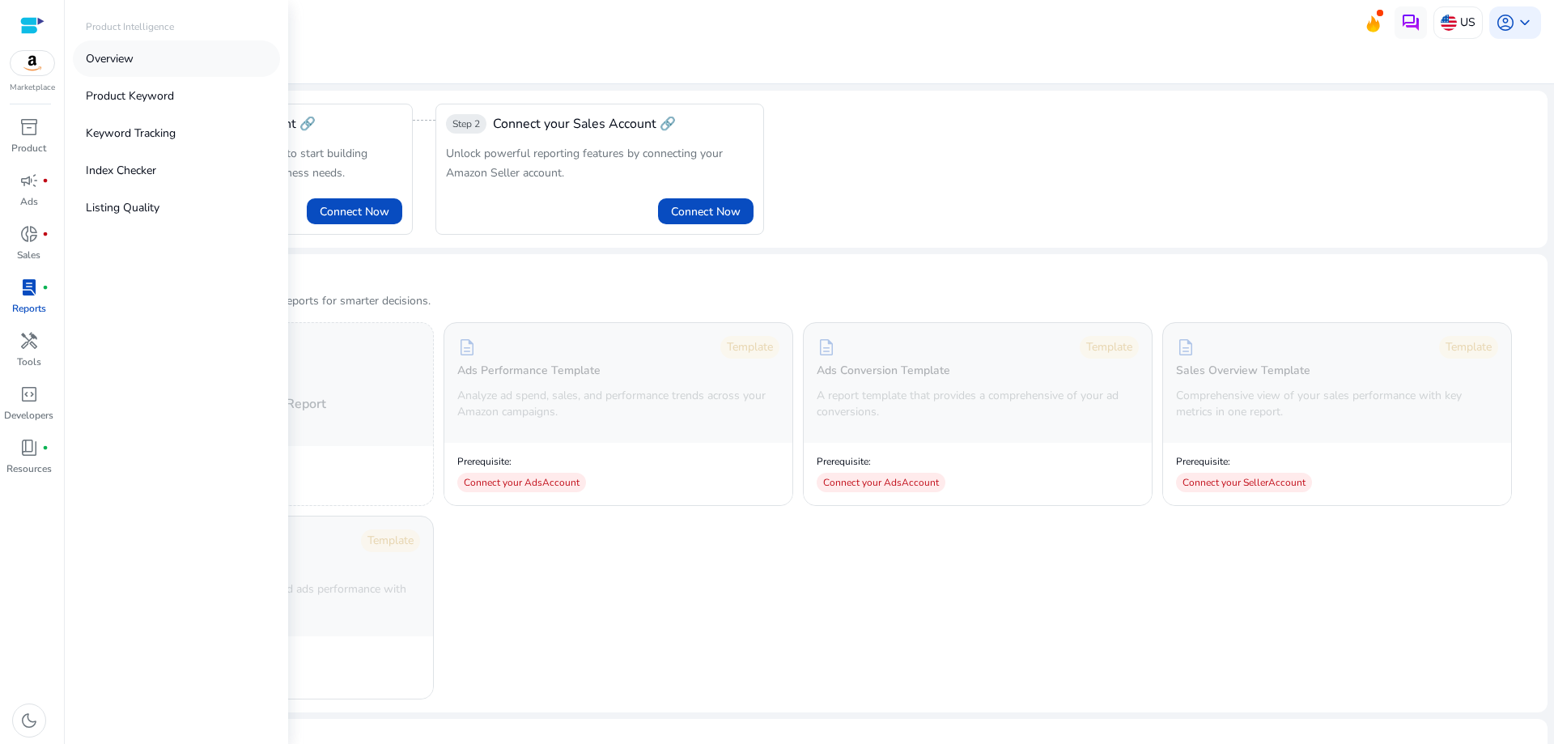
click at [138, 58] on link "Overview" at bounding box center [176, 58] width 207 height 36
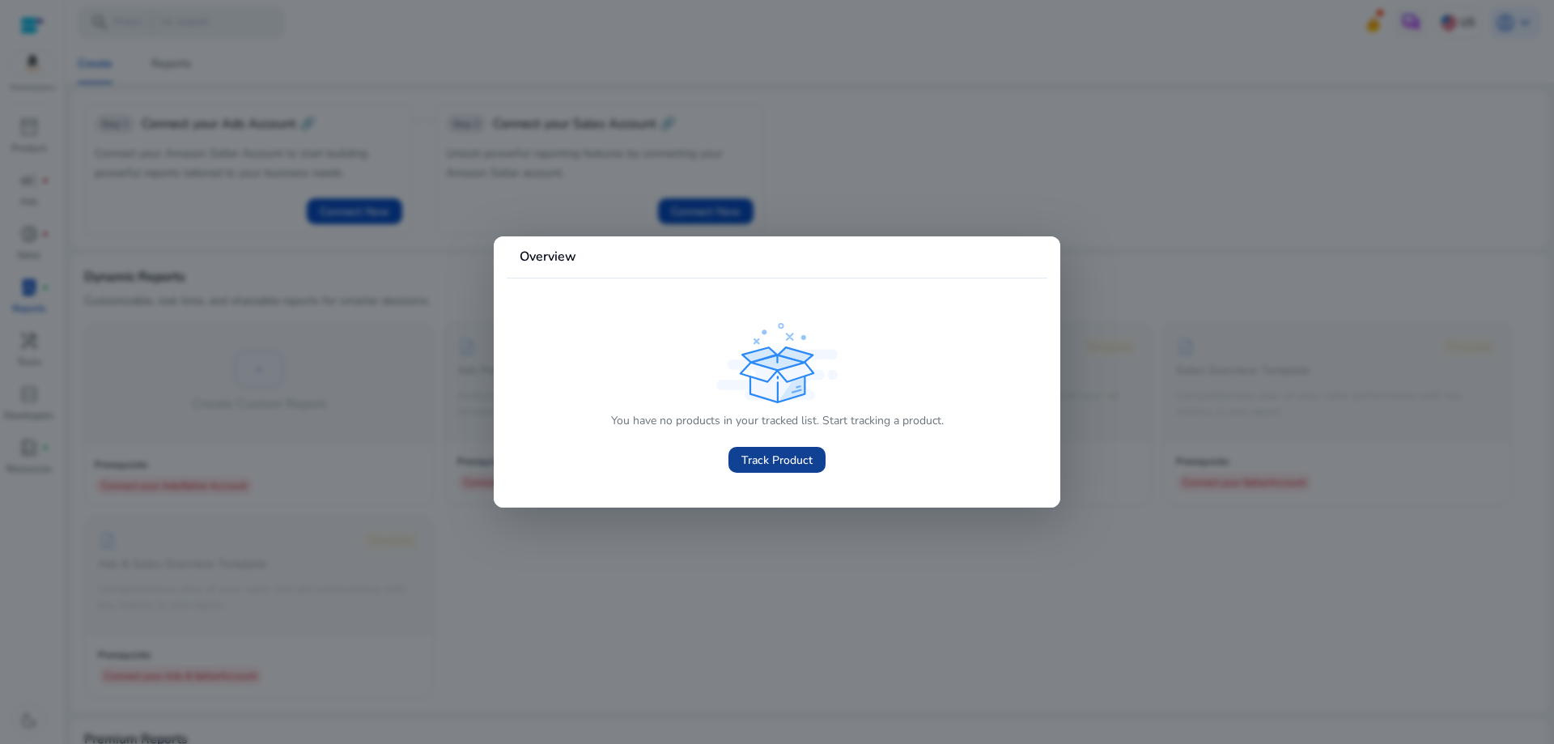
click at [795, 457] on span "Track Product" at bounding box center [776, 460] width 71 height 17
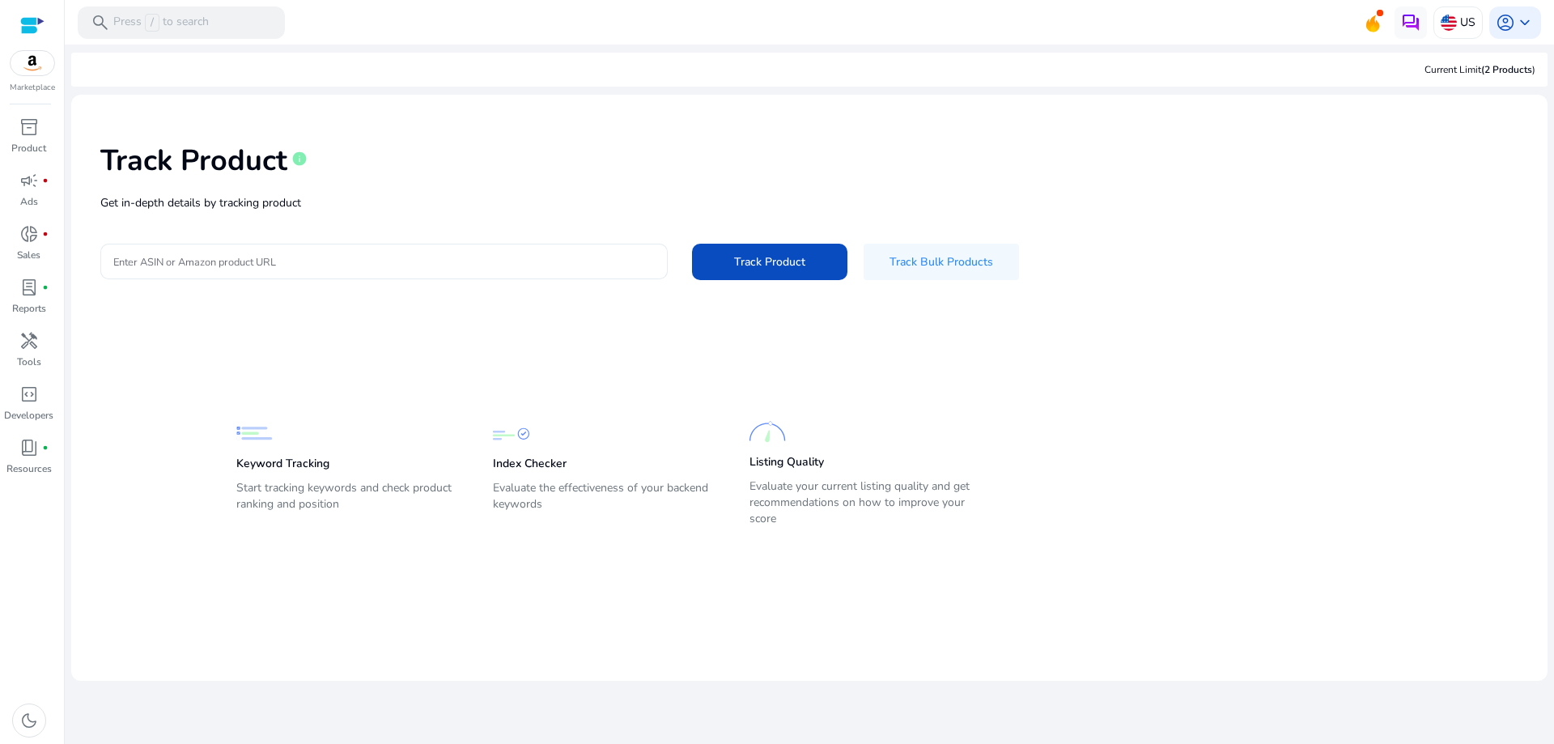
click at [257, 267] on input "Enter ASIN or Amazon product URL" at bounding box center [383, 261] width 541 height 18
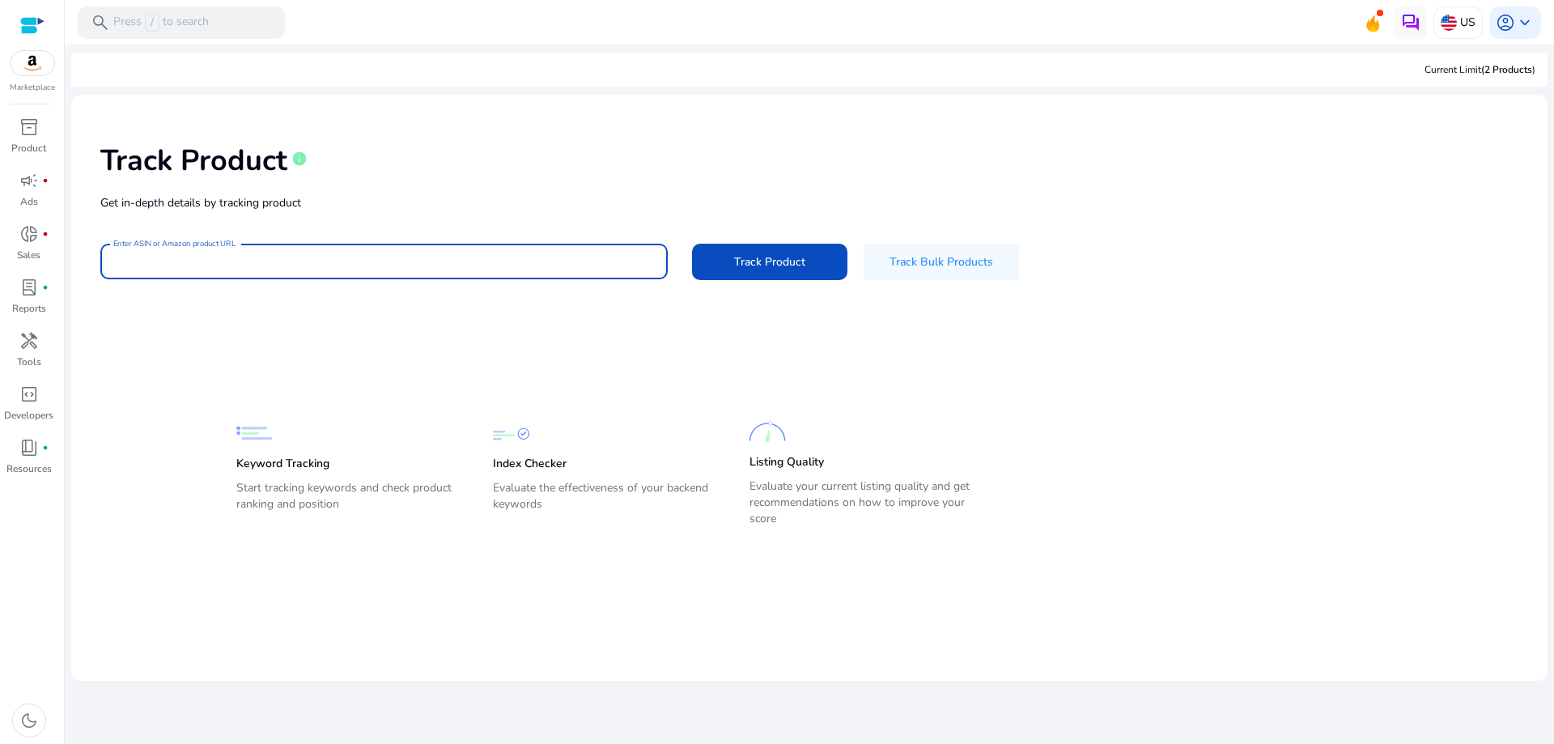
paste input "**********"
type input "**********"
click at [801, 253] on span "Track Product" at bounding box center [769, 261] width 71 height 17
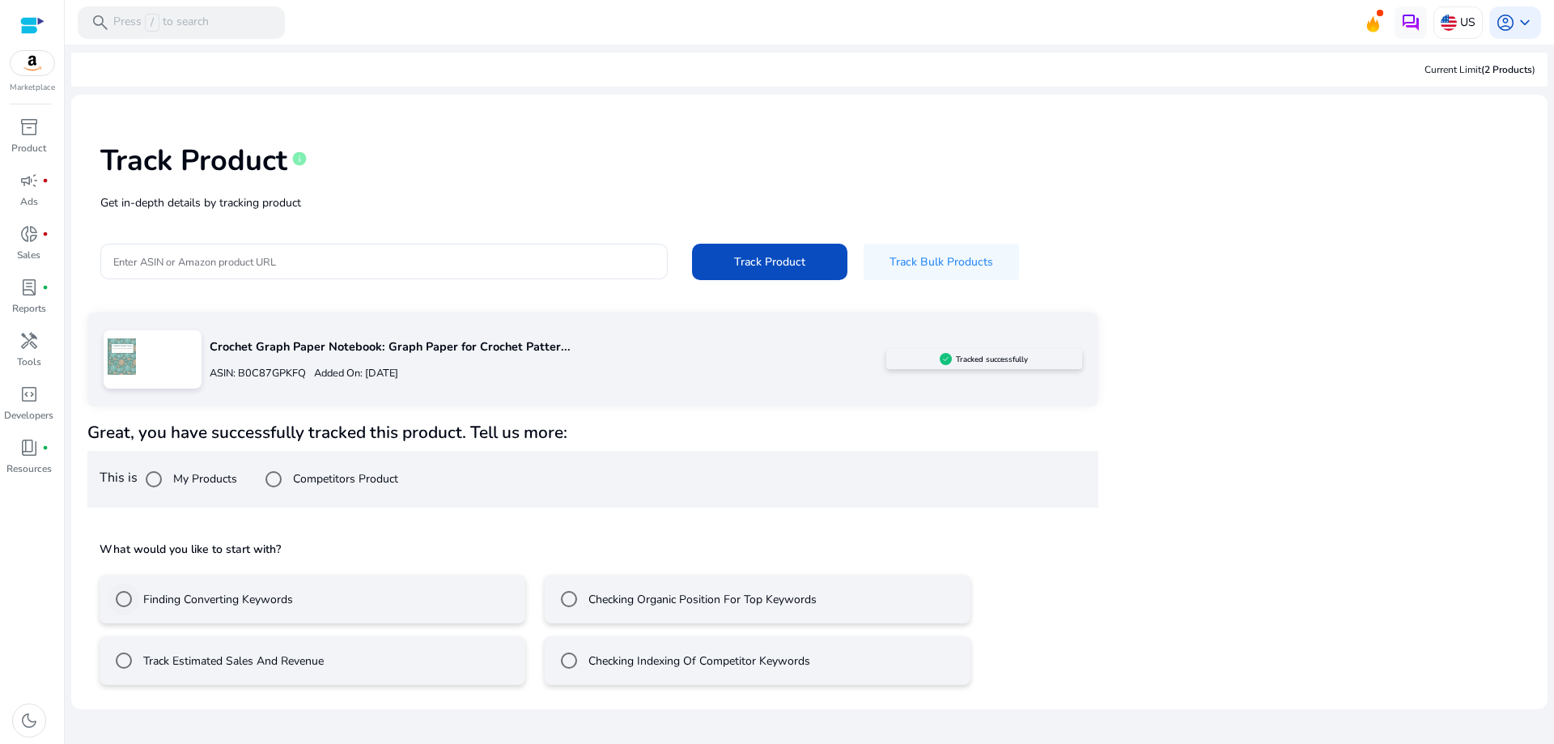
click at [225, 599] on label "Finding Converting Keywords" at bounding box center [216, 599] width 153 height 17
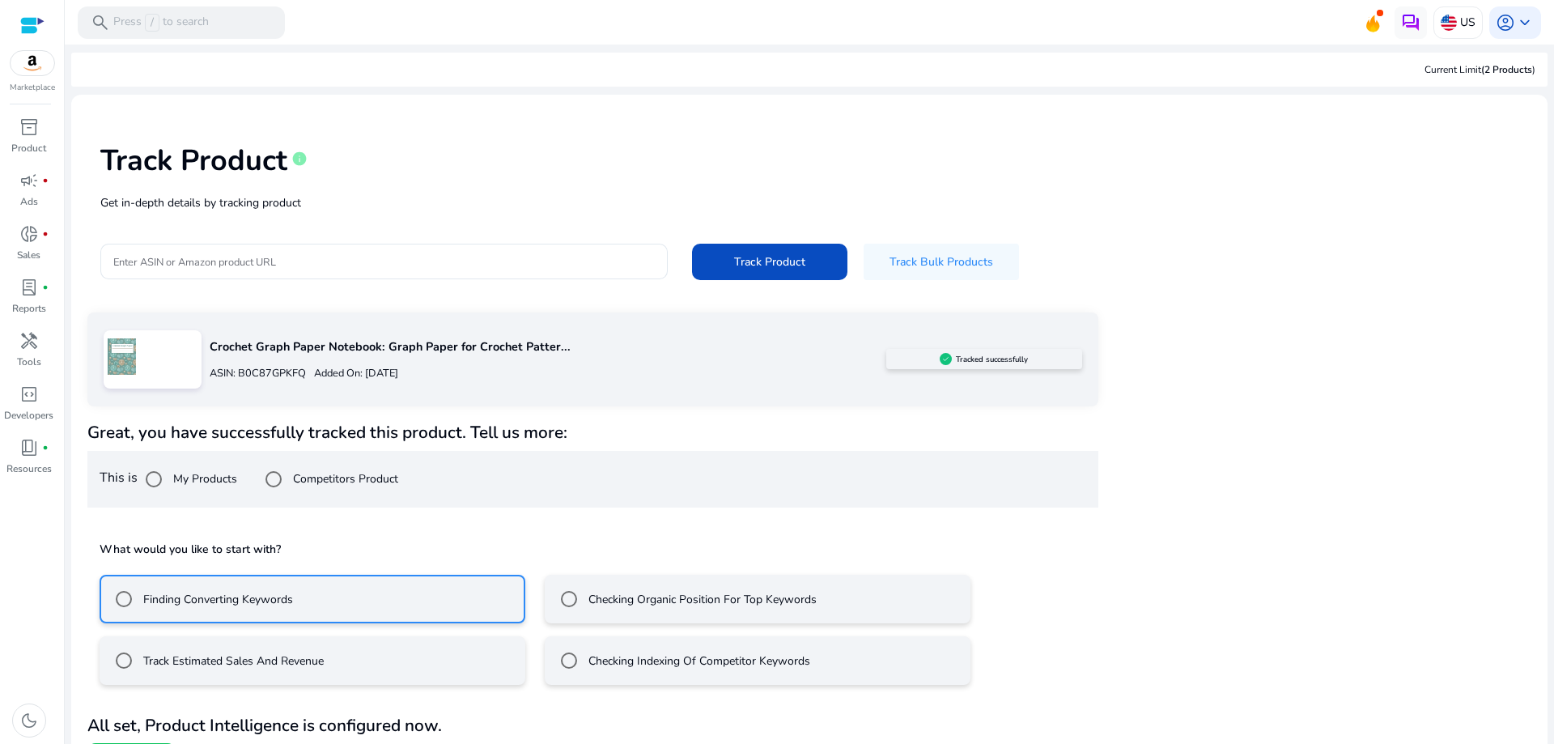
click at [621, 588] on div "Checking Organic Position For Top Keywords" at bounding box center [685, 599] width 264 height 32
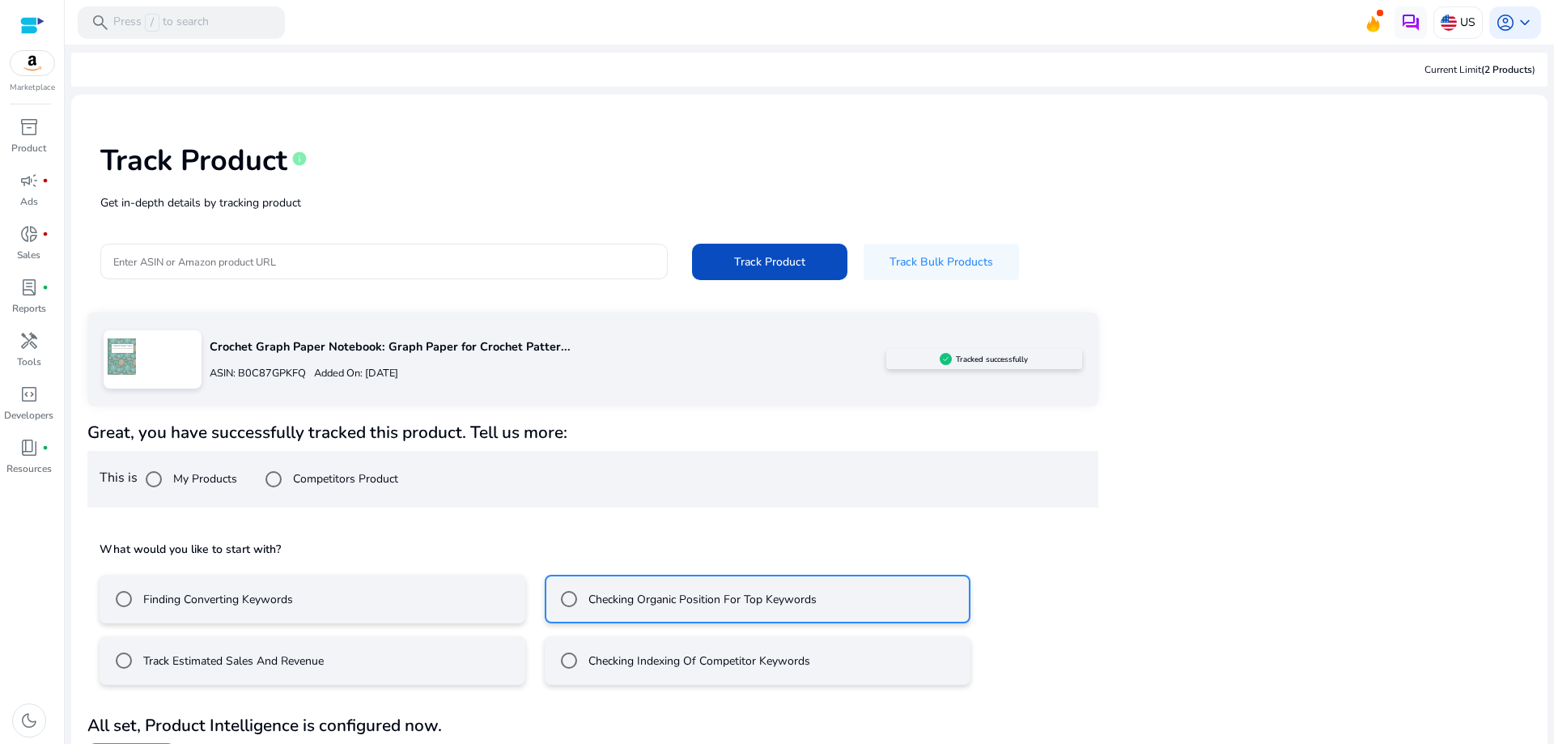
click at [301, 616] on mat-radio-button "Finding Converting Keywords" at bounding box center [313, 599] width 426 height 49
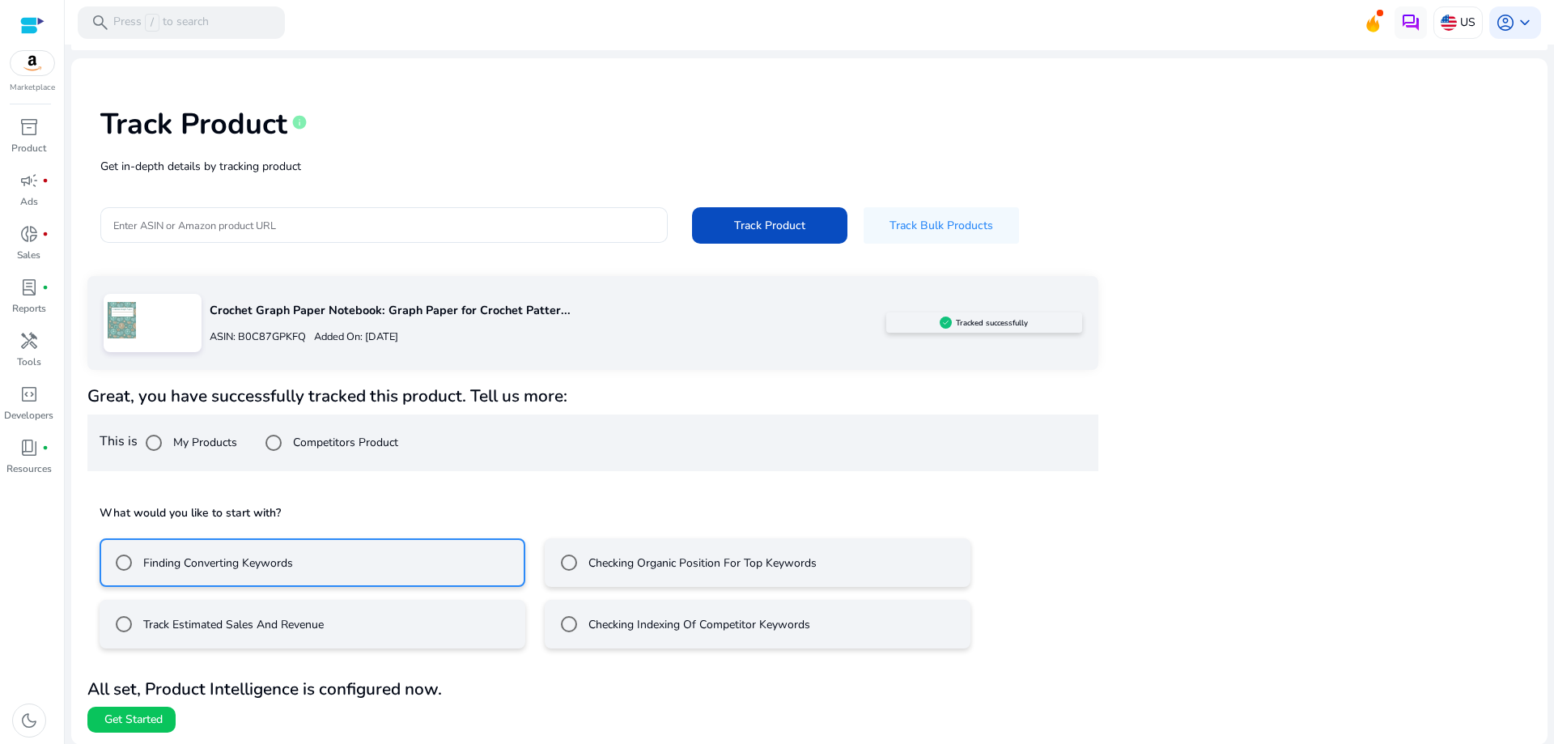
scroll to position [37, 0]
click at [138, 716] on span "Get Started" at bounding box center [133, 719] width 58 height 16
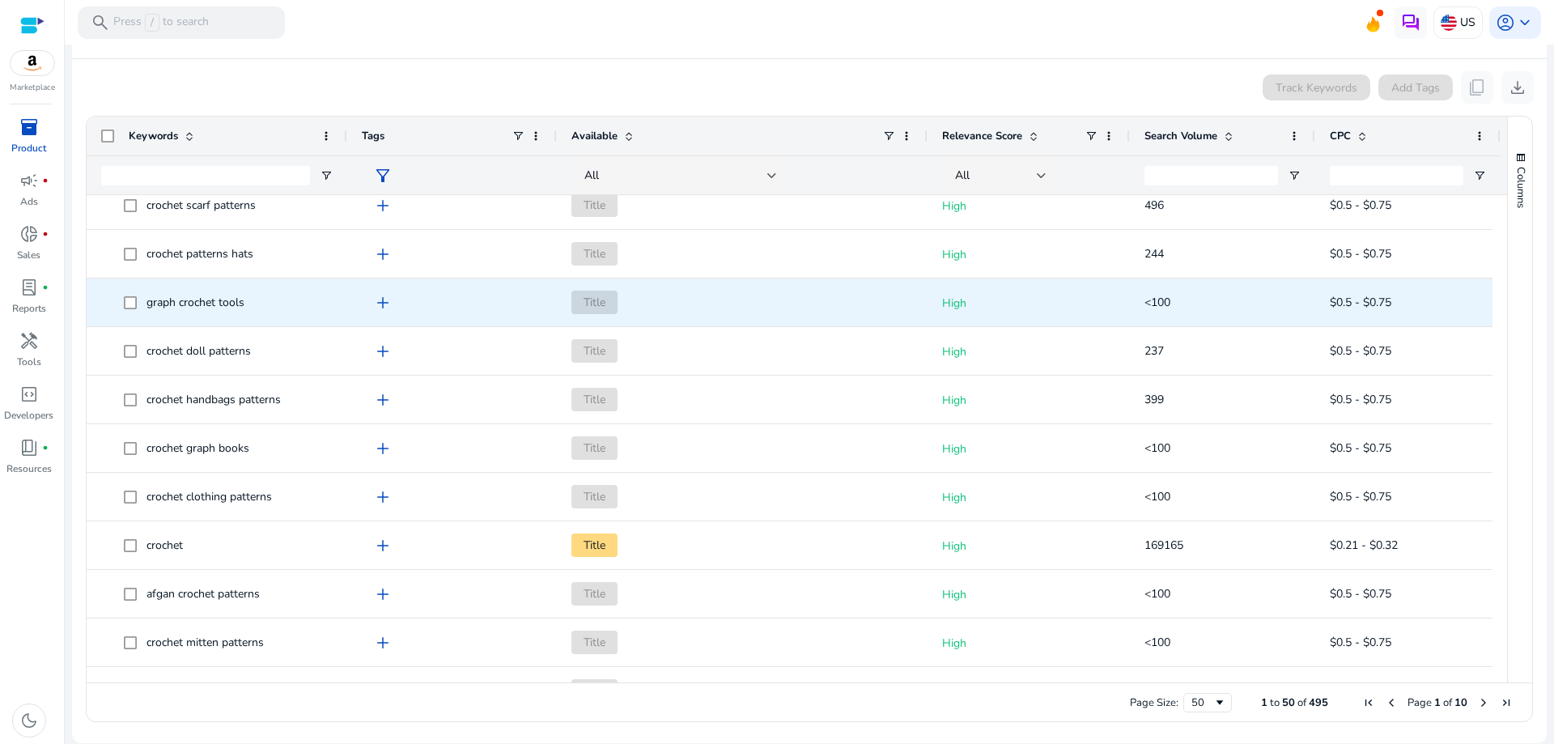
scroll to position [1295, 0]
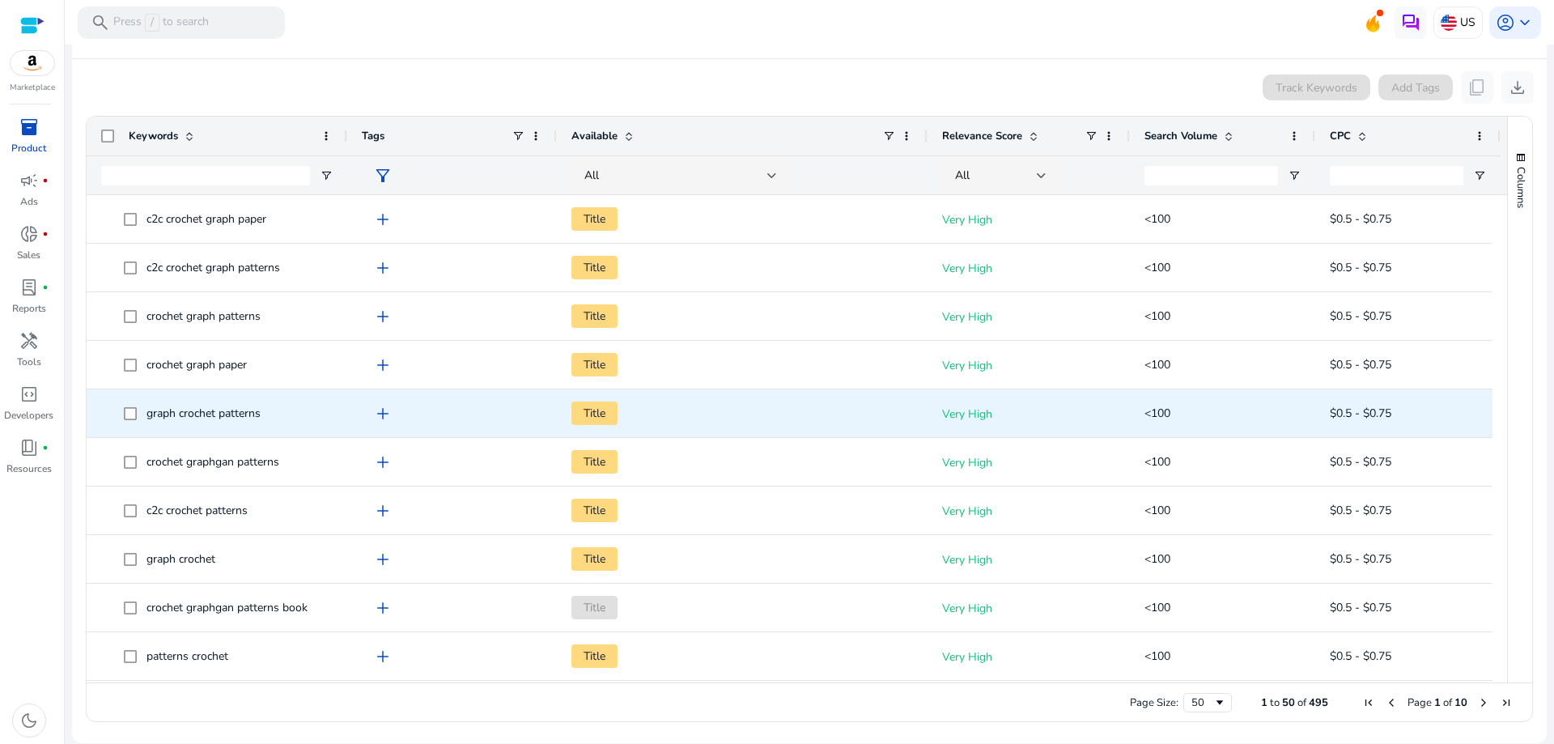
click at [215, 415] on span "graph crochet patterns" at bounding box center [203, 412] width 114 height 15
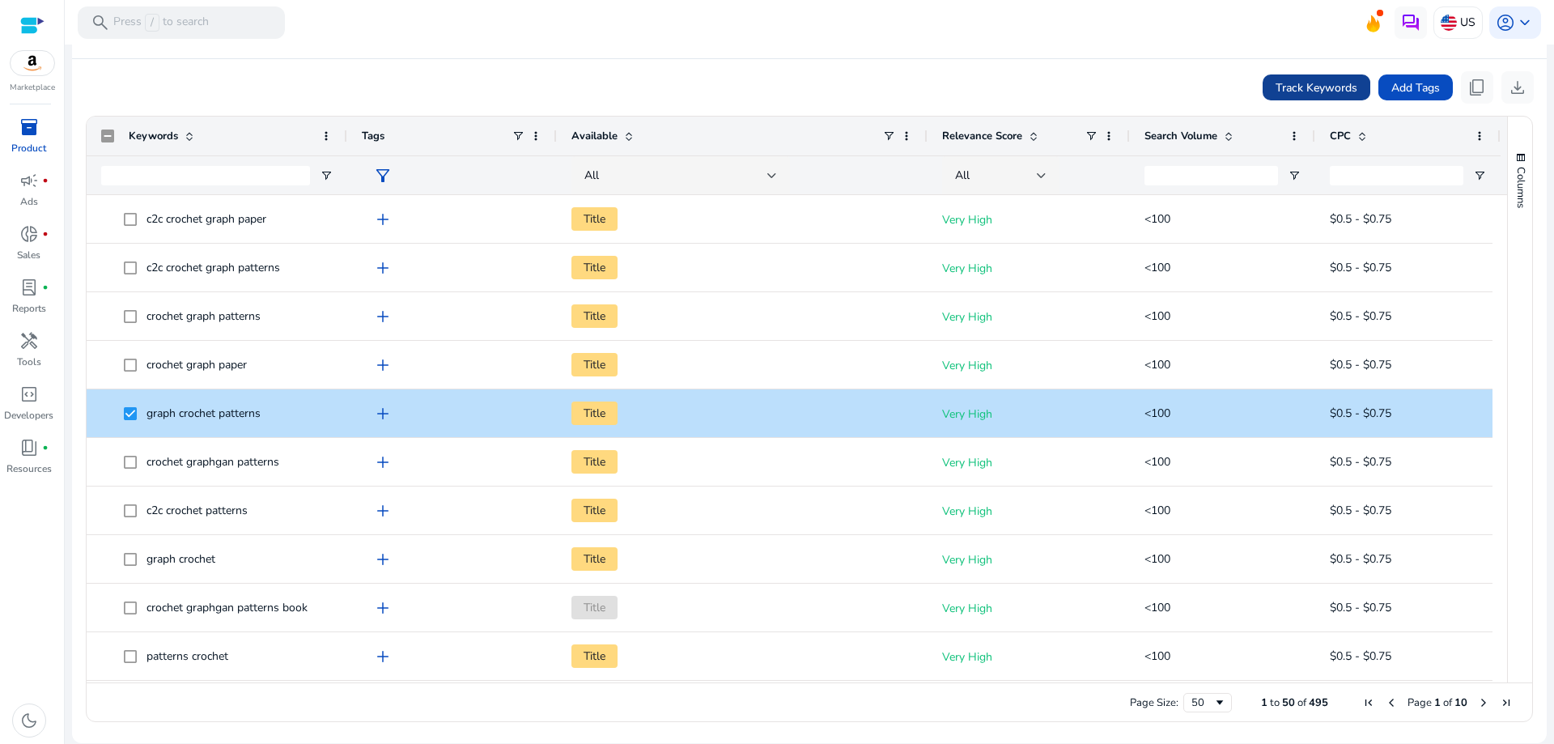
click at [1300, 82] on span "Track Keywords" at bounding box center [1316, 87] width 82 height 17
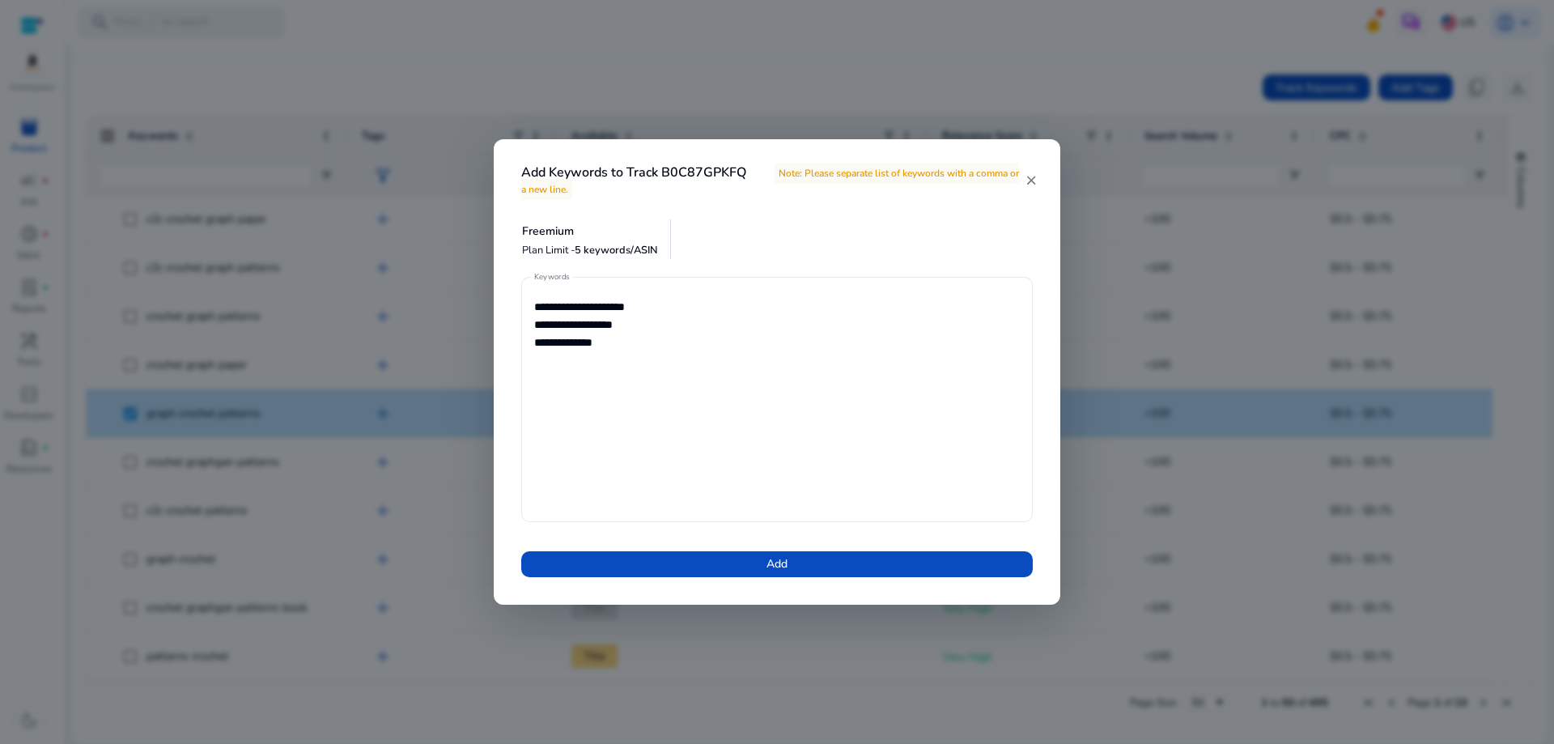
drag, startPoint x: 975, startPoint y: 375, endPoint x: 888, endPoint y: 366, distance: 87.8
click at [975, 375] on textarea "**********" at bounding box center [777, 399] width 486 height 229
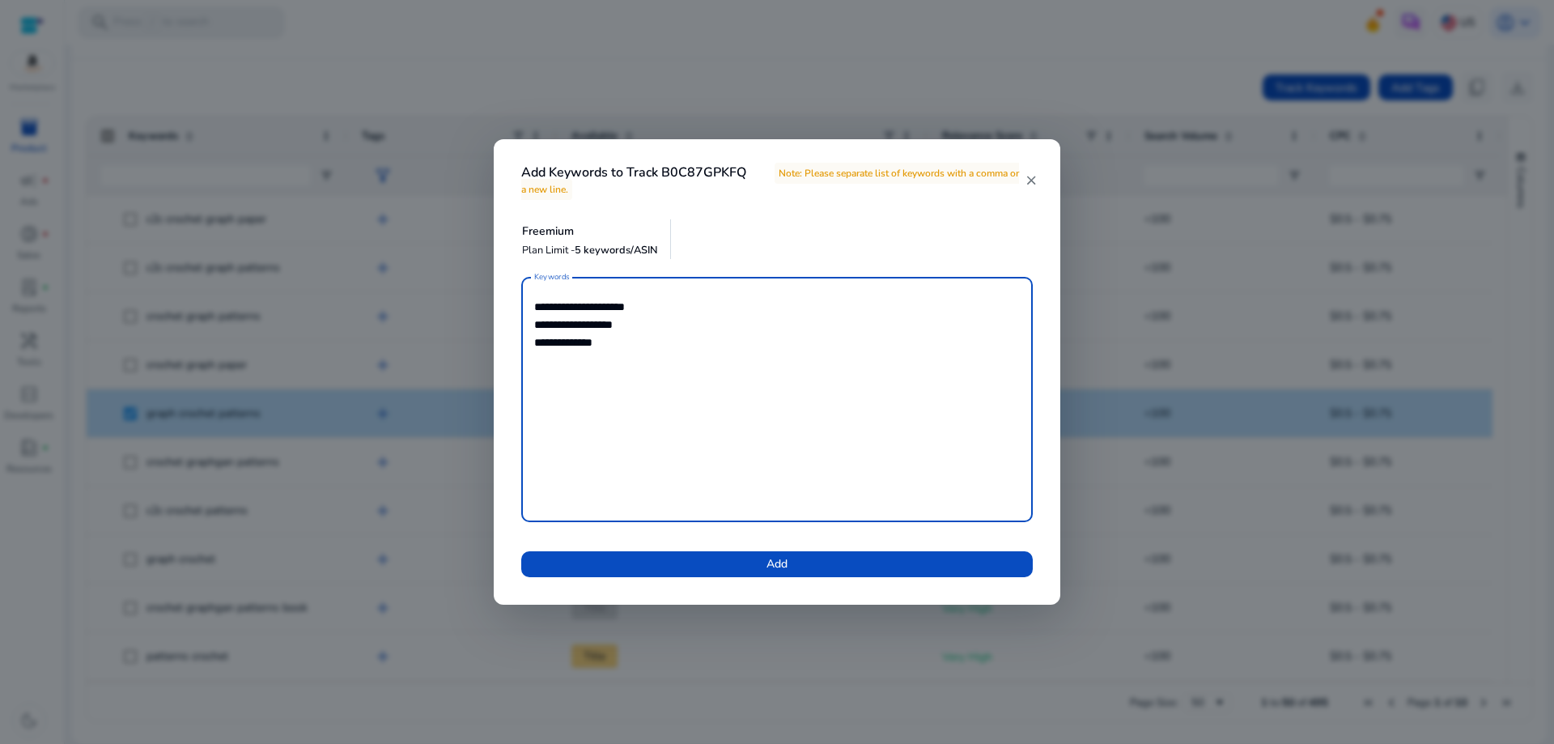
click at [528, 350] on div "**********" at bounding box center [776, 399] width 511 height 245
paste textarea "**********"
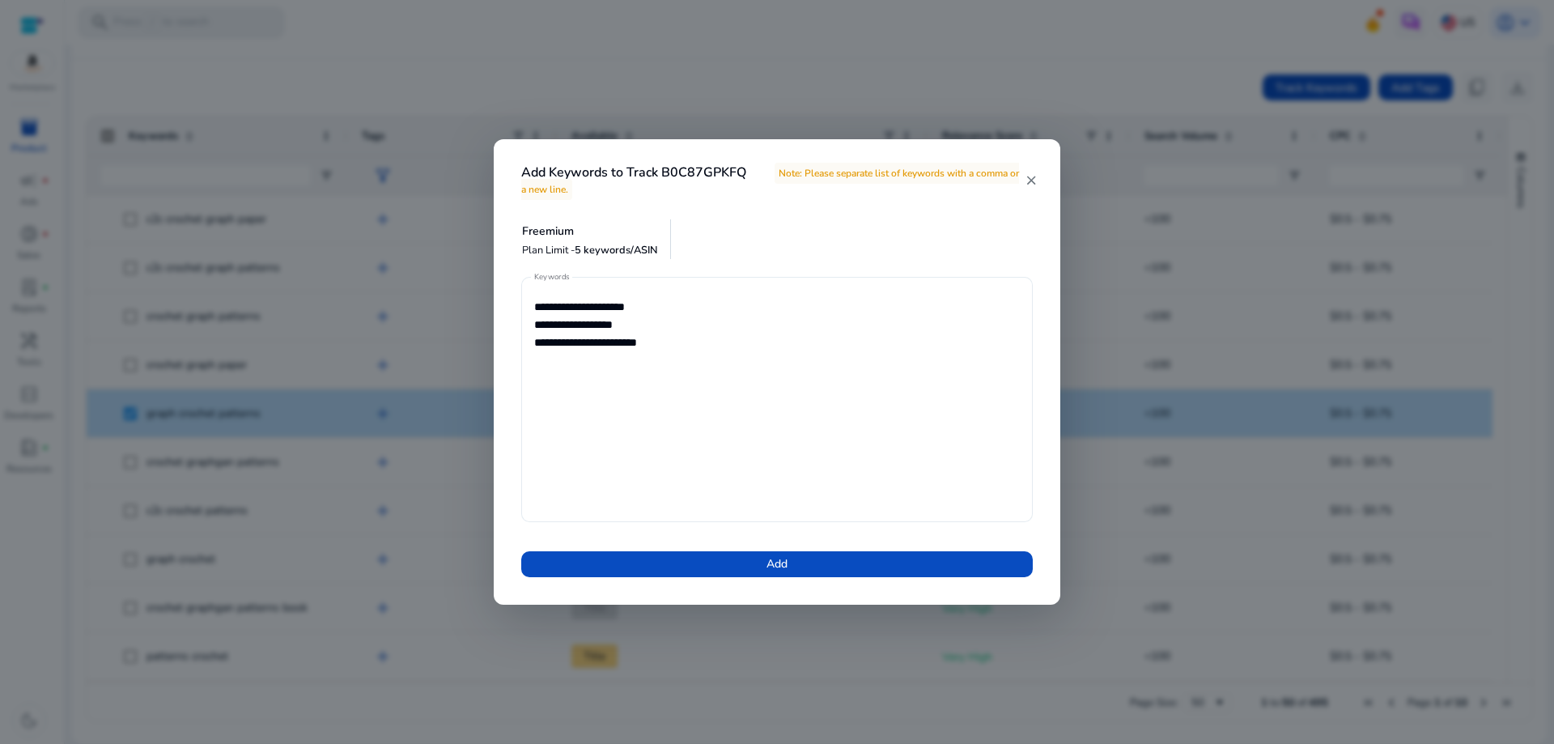
drag, startPoint x: 952, startPoint y: 373, endPoint x: 902, endPoint y: 380, distance: 50.7
click at [952, 372] on textarea "**********" at bounding box center [777, 399] width 486 height 229
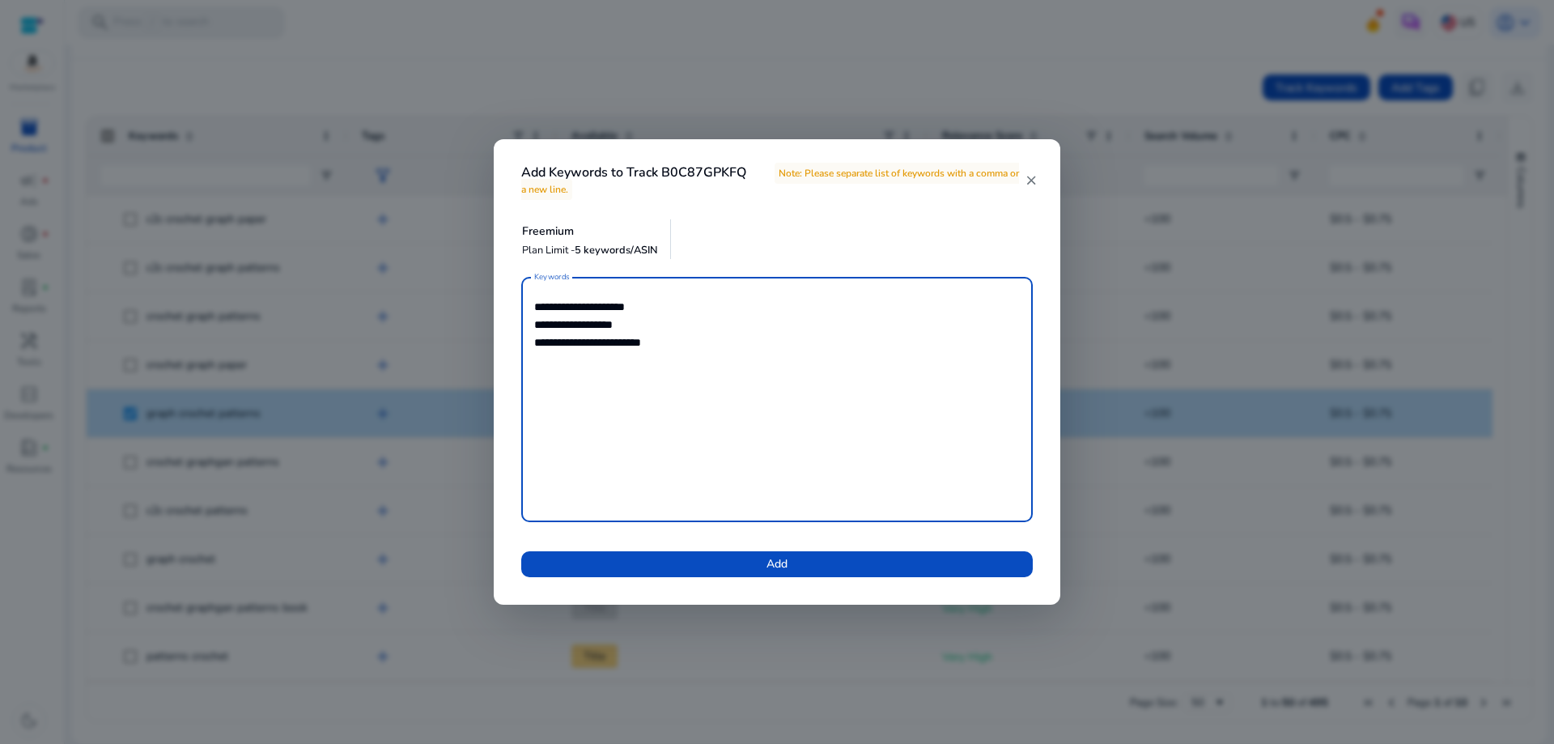
paste textarea "**********"
click at [900, 354] on textarea "**********" at bounding box center [777, 399] width 486 height 229
click at [573, 392] on textarea "**********" at bounding box center [777, 399] width 486 height 229
click at [566, 376] on textarea "**********" at bounding box center [777, 399] width 486 height 229
click at [633, 383] on textarea "**********" at bounding box center [777, 399] width 486 height 229
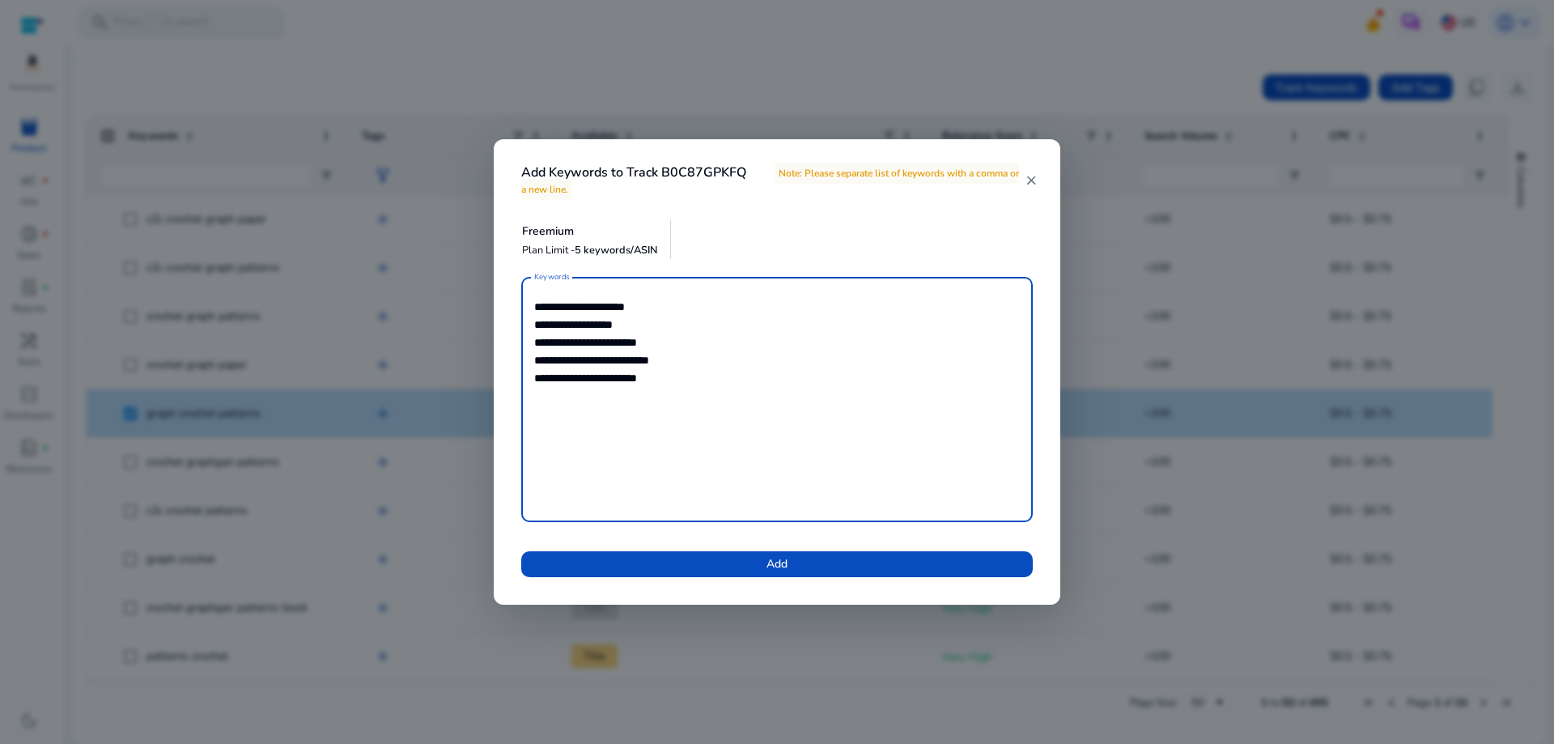
drag, startPoint x: 616, startPoint y: 375, endPoint x: 615, endPoint y: 384, distance: 8.9
click at [617, 375] on textarea "**********" at bounding box center [777, 399] width 486 height 229
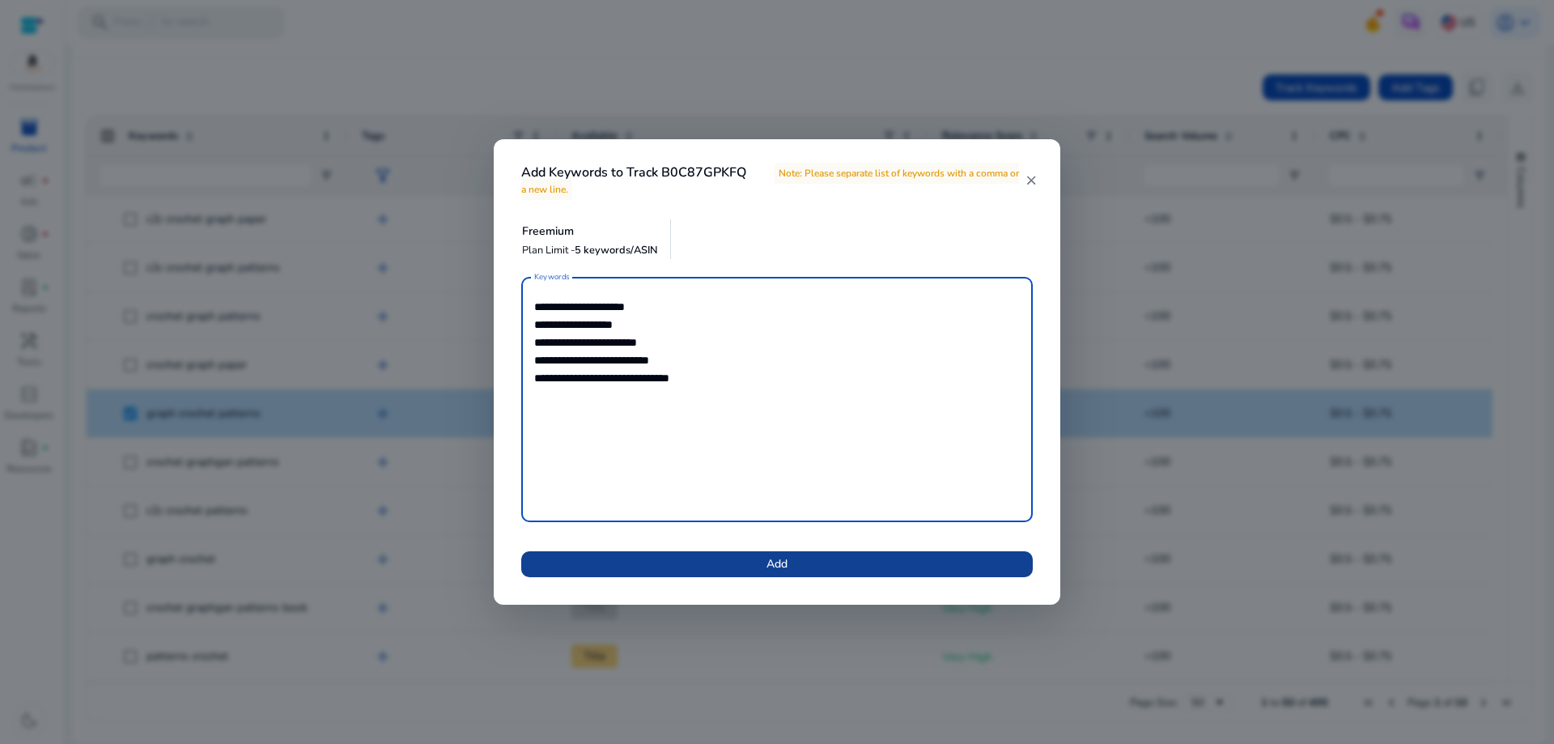
type textarea "**********"
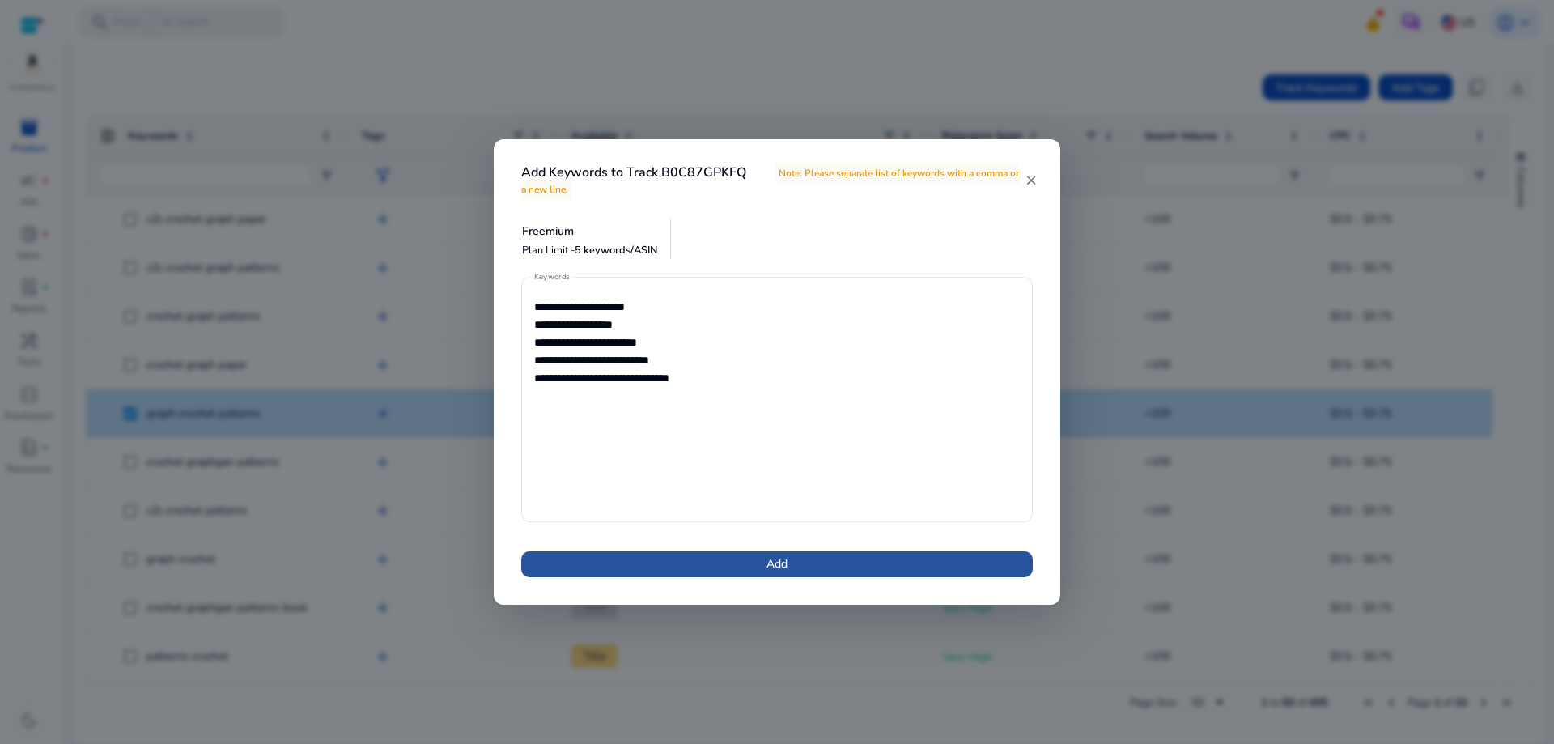
click at [774, 563] on span "Add" at bounding box center [776, 563] width 21 height 17
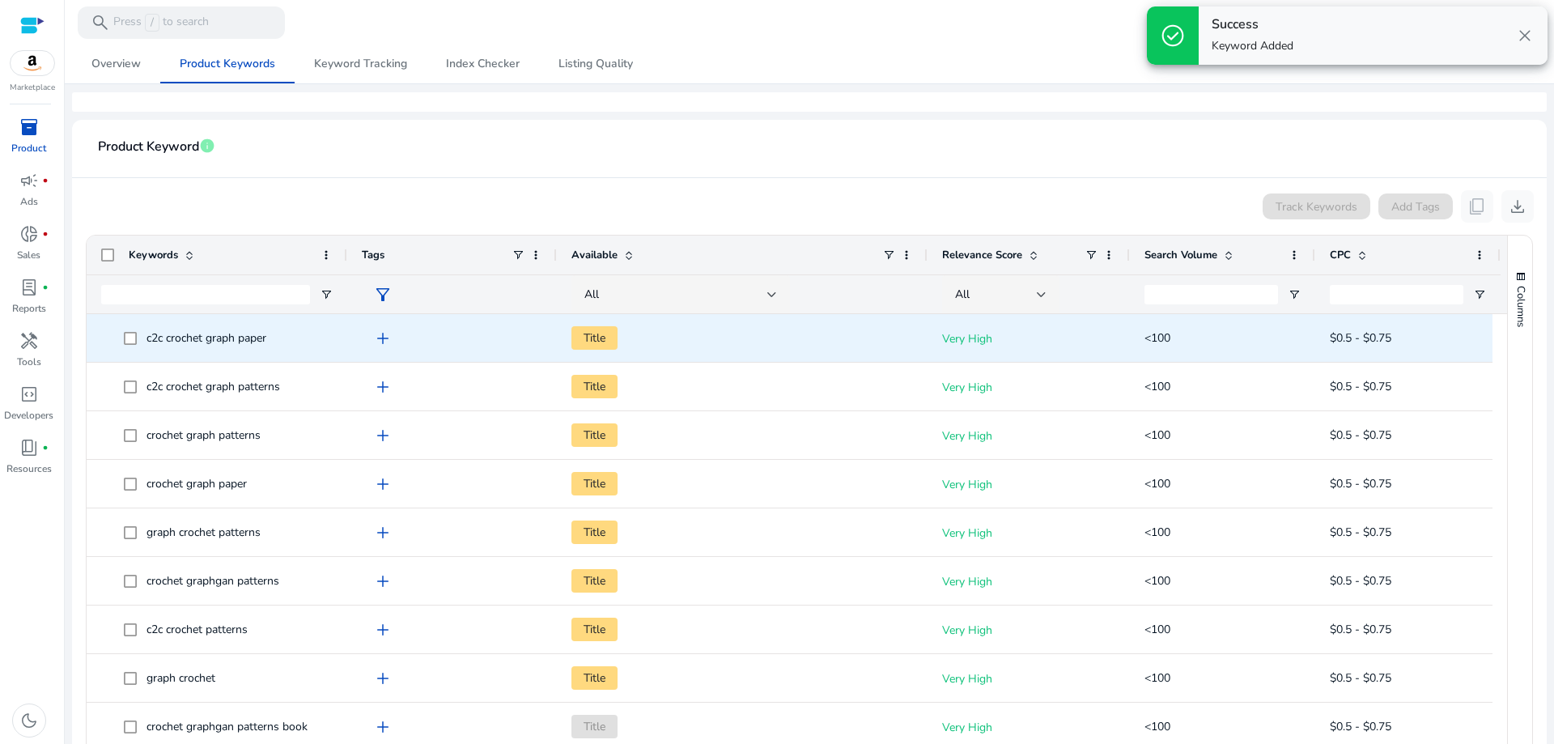
scroll to position [0, 0]
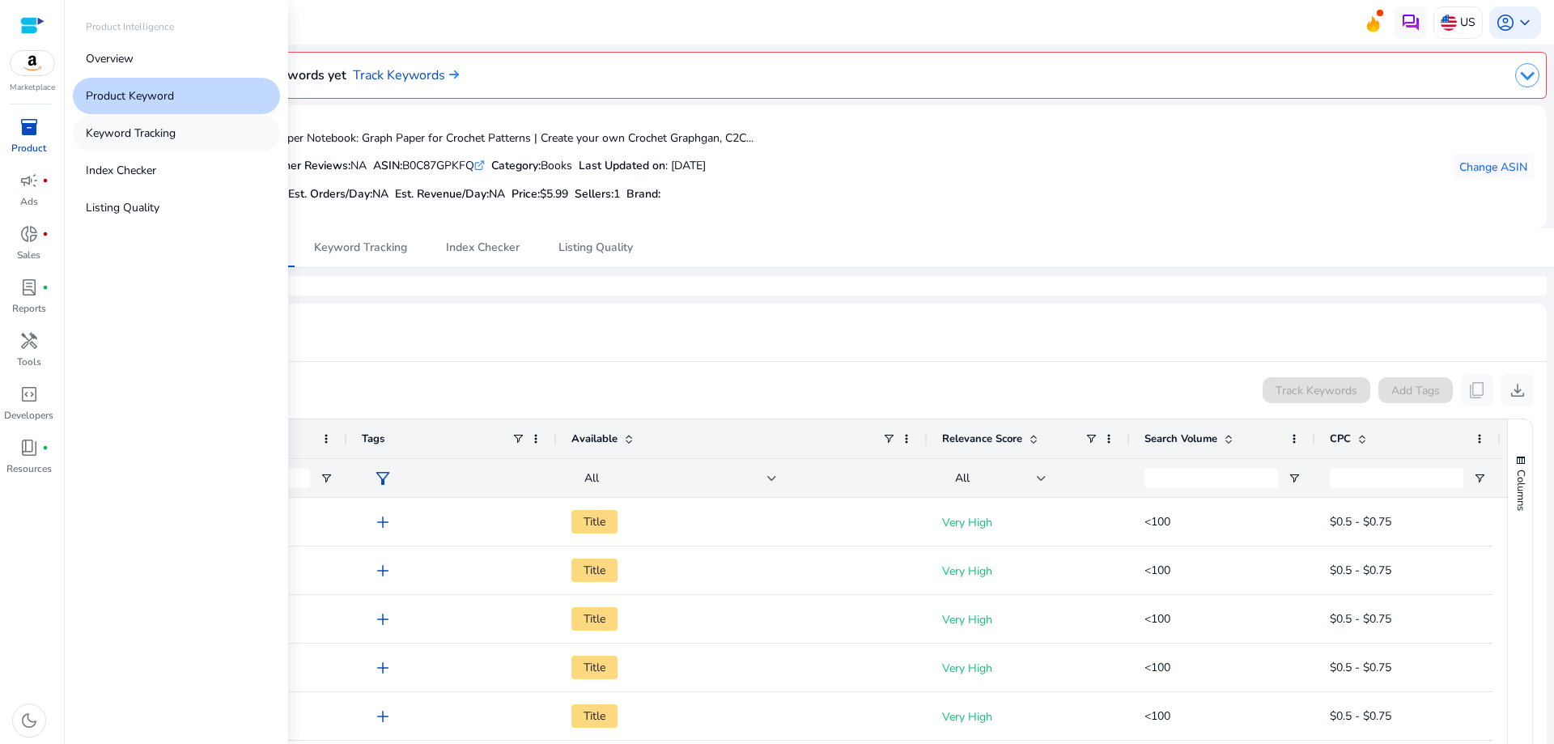
click at [152, 135] on p "Keyword Tracking" at bounding box center [131, 133] width 90 height 17
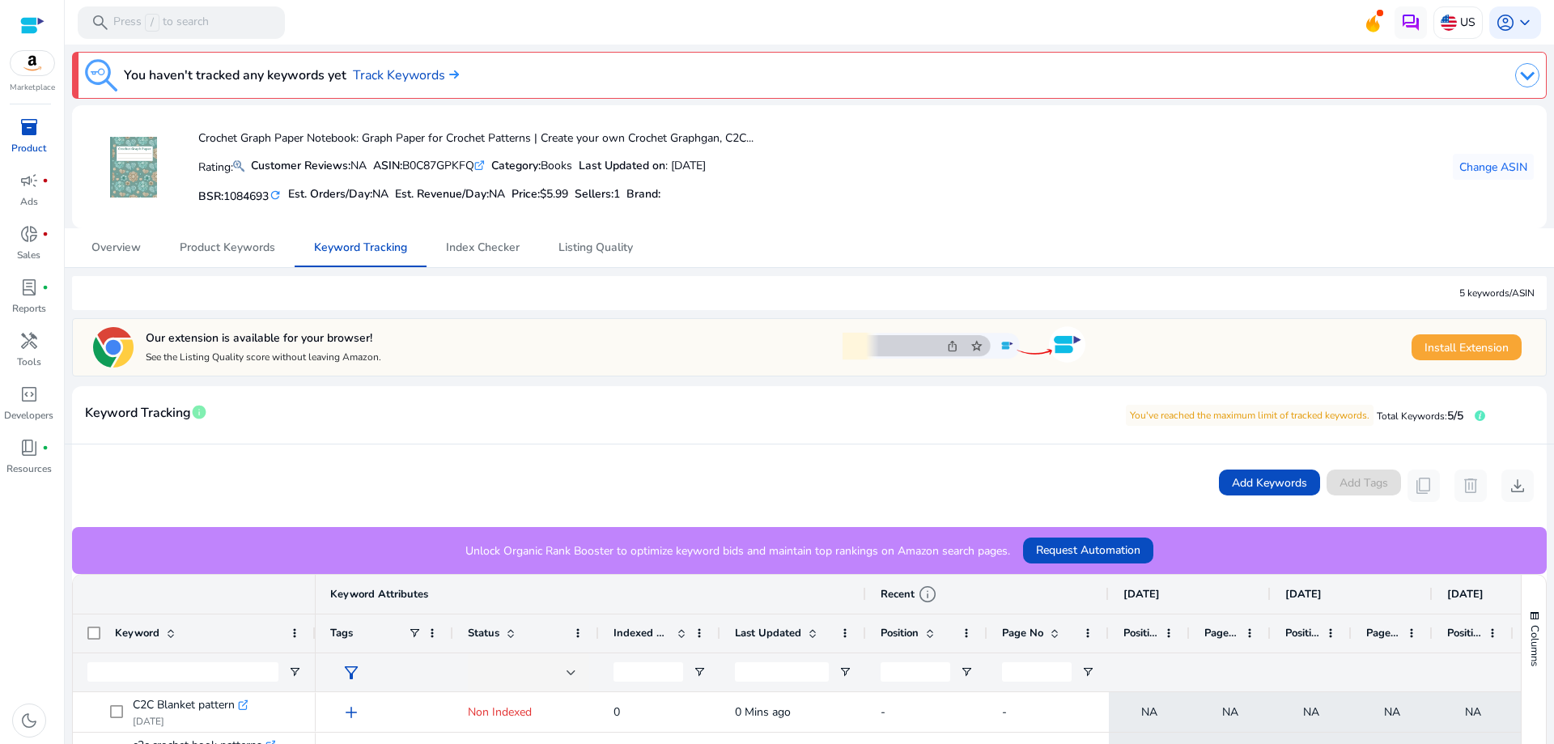
click at [1471, 344] on span "Install Extension" at bounding box center [1466, 347] width 84 height 17
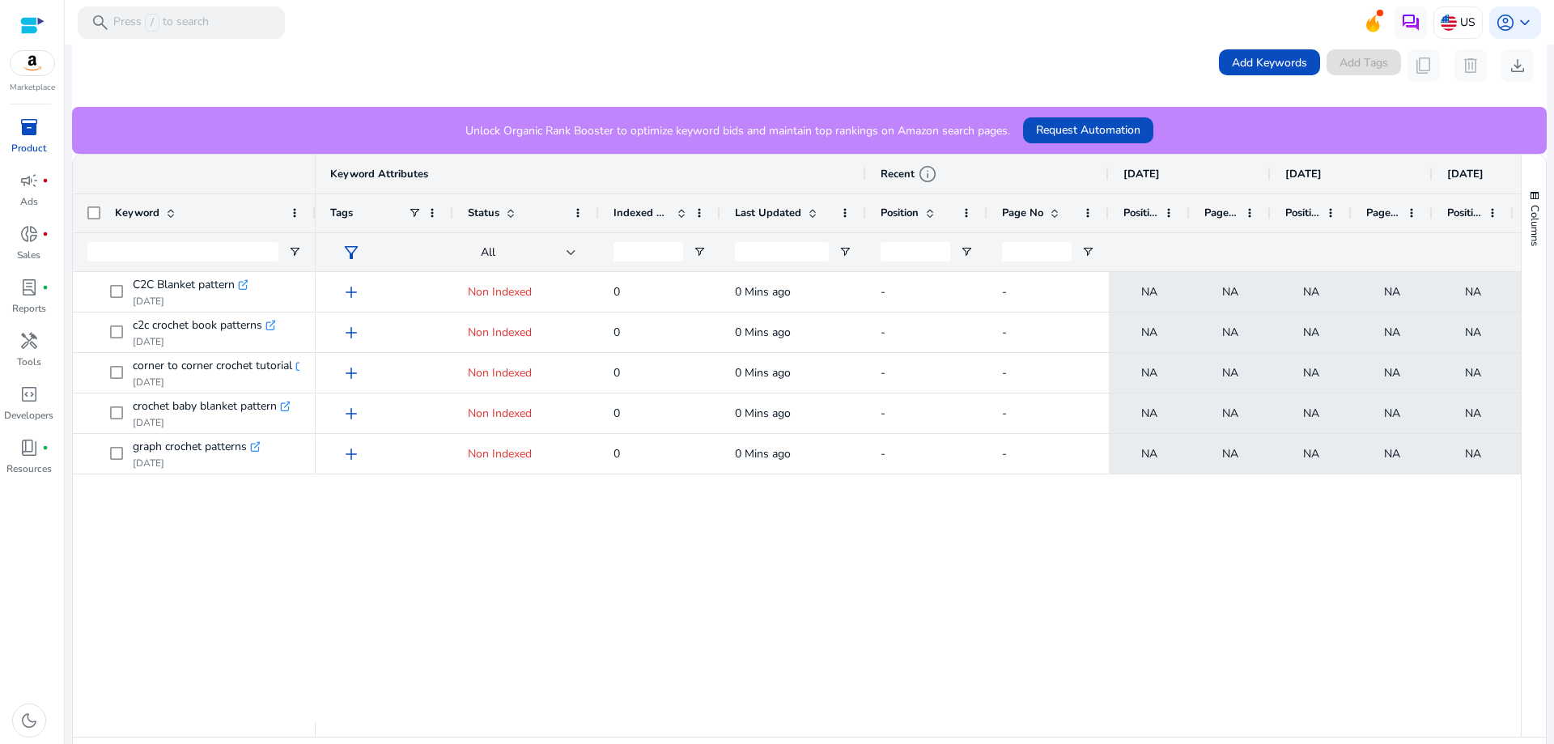
scroll to position [453, 0]
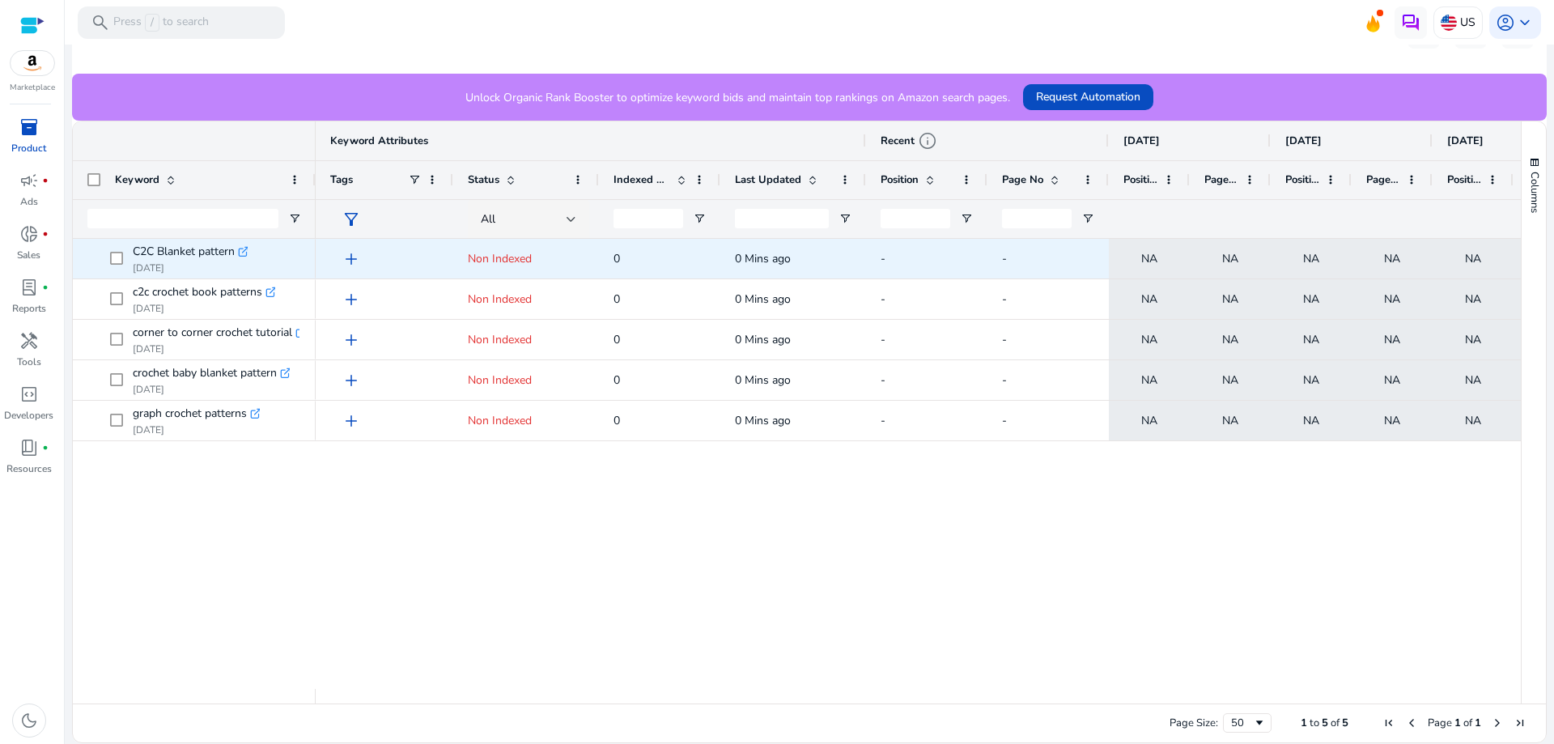
click at [244, 250] on icon ".st0{fill:#2c8af8}" at bounding box center [243, 251] width 11 height 11
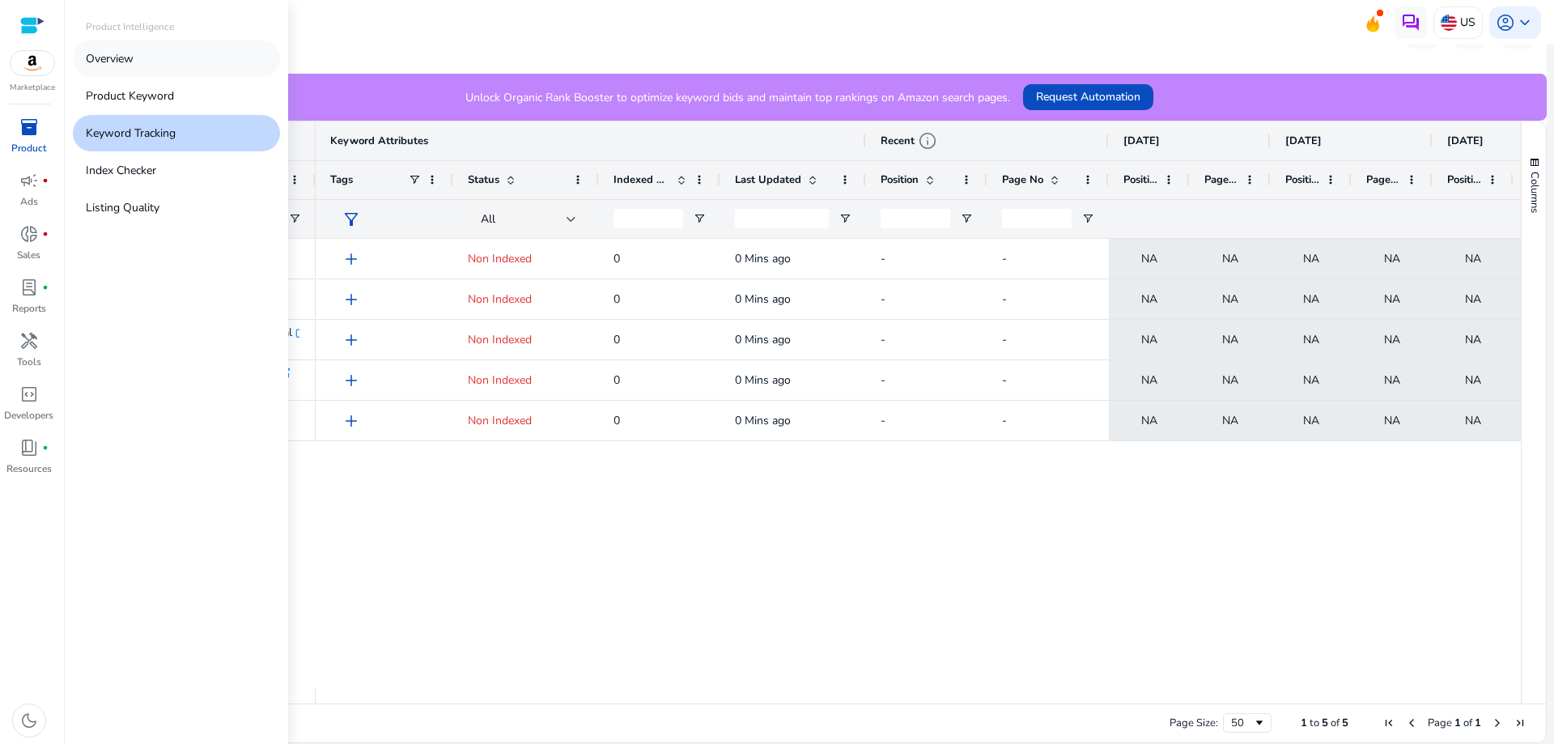
drag, startPoint x: 162, startPoint y: 90, endPoint x: 120, endPoint y: 61, distance: 51.2
drag, startPoint x: 120, startPoint y: 61, endPoint x: 442, endPoint y: 33, distance: 323.2
click at [442, 33] on mat-toolbar "search Press / to search US account_circle keyboard_arrow_down" at bounding box center [809, 22] width 1489 height 45
click at [148, 92] on p "Product Keyword" at bounding box center [130, 95] width 88 height 17
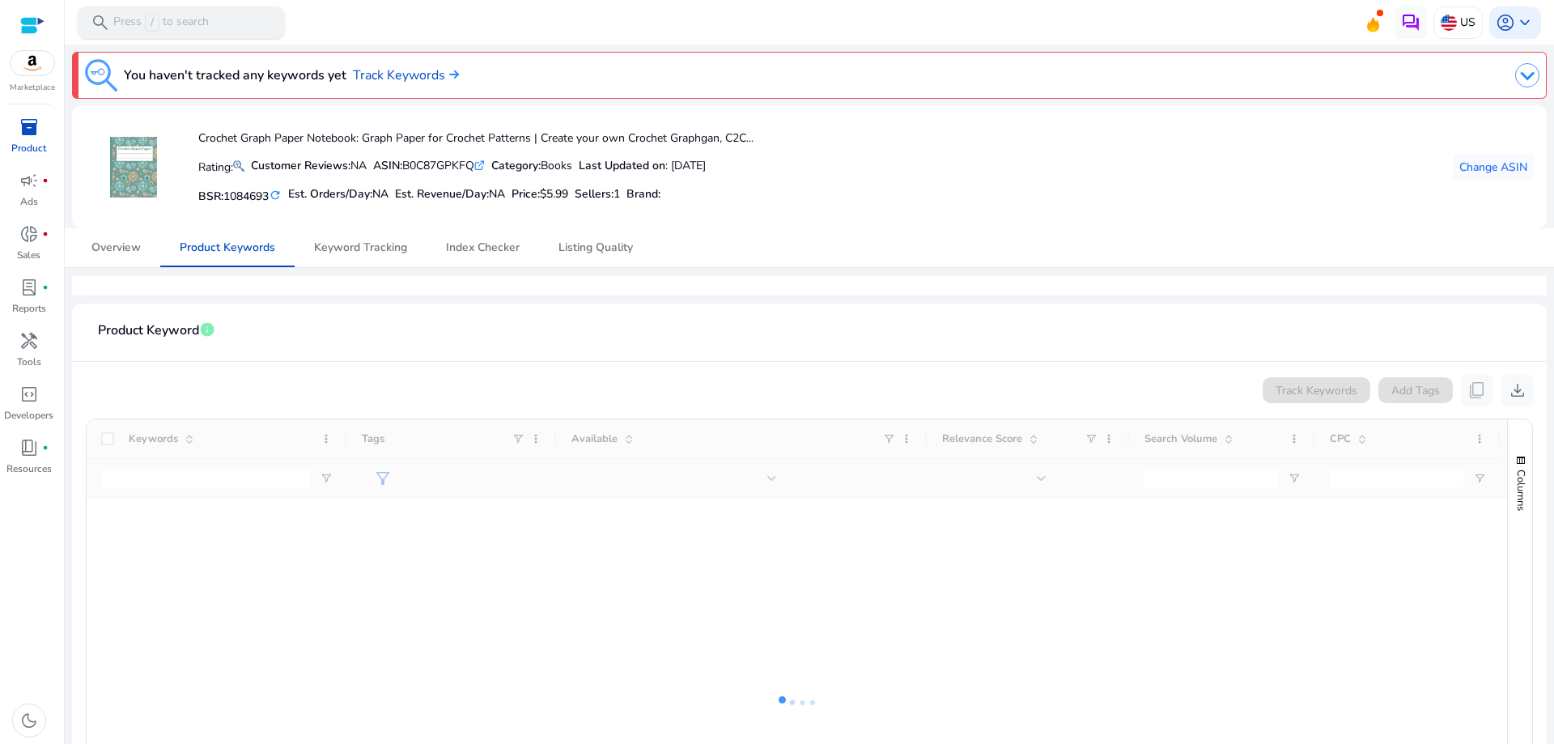
click at [201, 19] on p "Press / to search" at bounding box center [160, 23] width 95 height 18
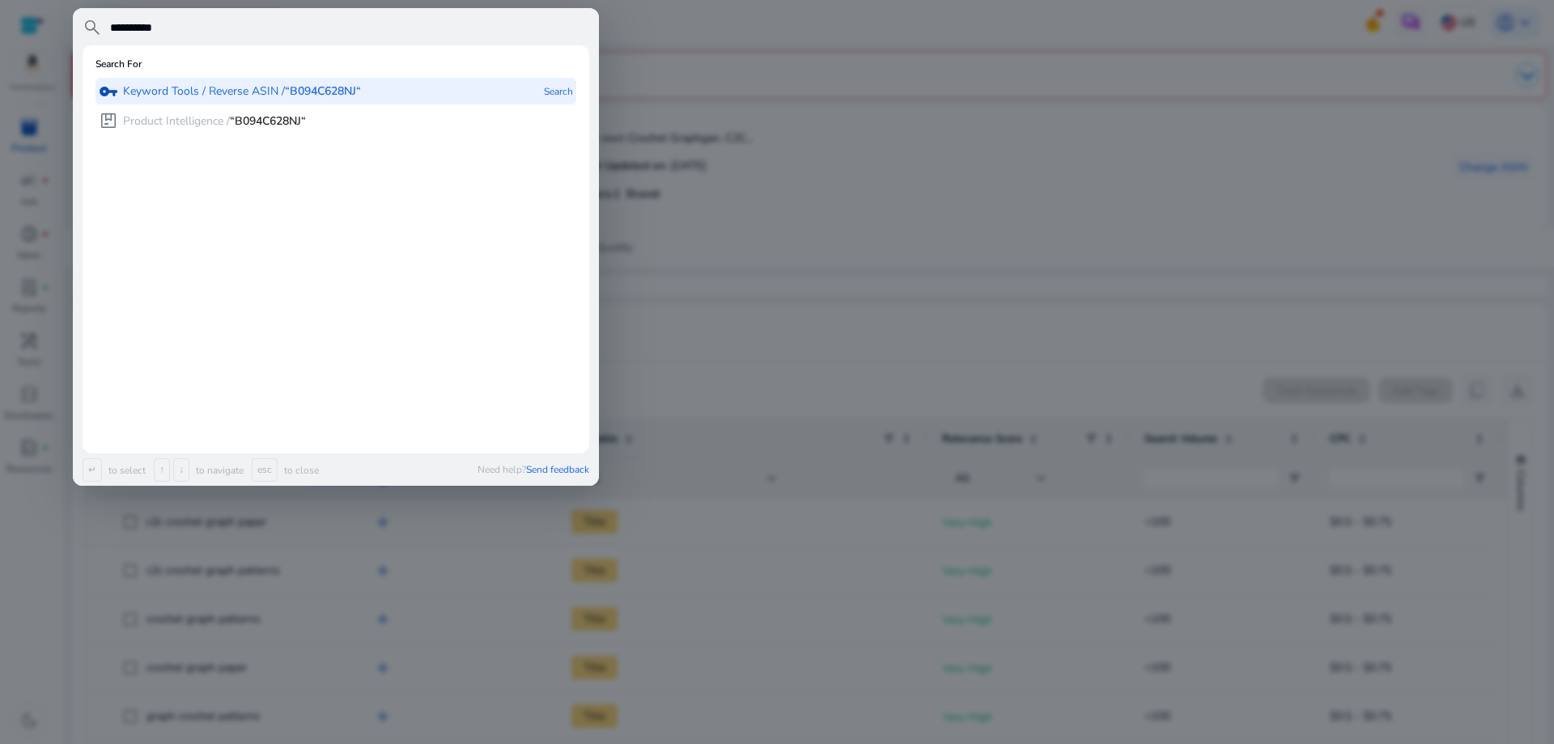
type input "**********"
click at [227, 93] on p "Keyword Tools / Reverse ASIN / “B094C628NJ“" at bounding box center [242, 91] width 238 height 16
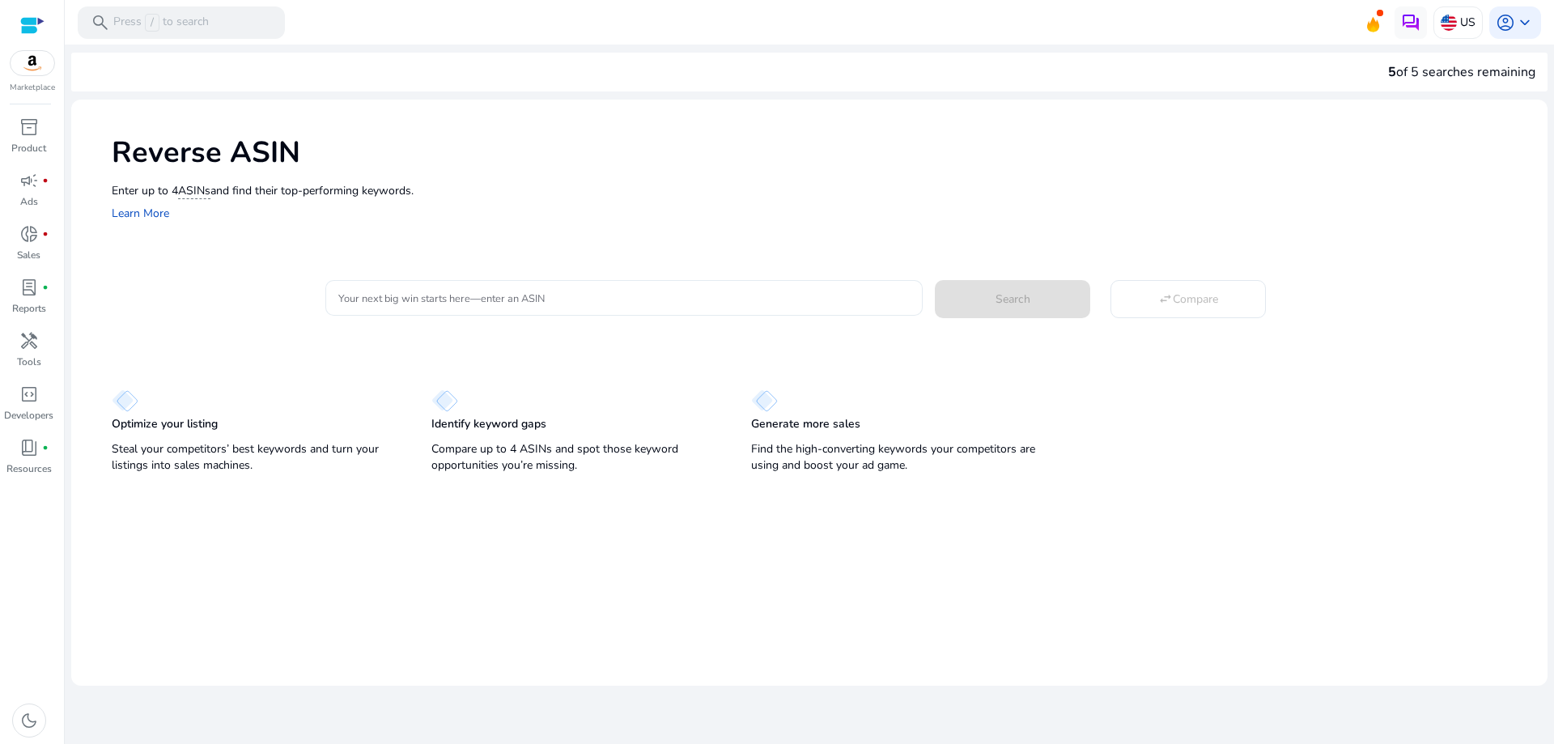
click at [451, 293] on input "Your next big win starts here—enter an ASIN" at bounding box center [623, 298] width 571 height 18
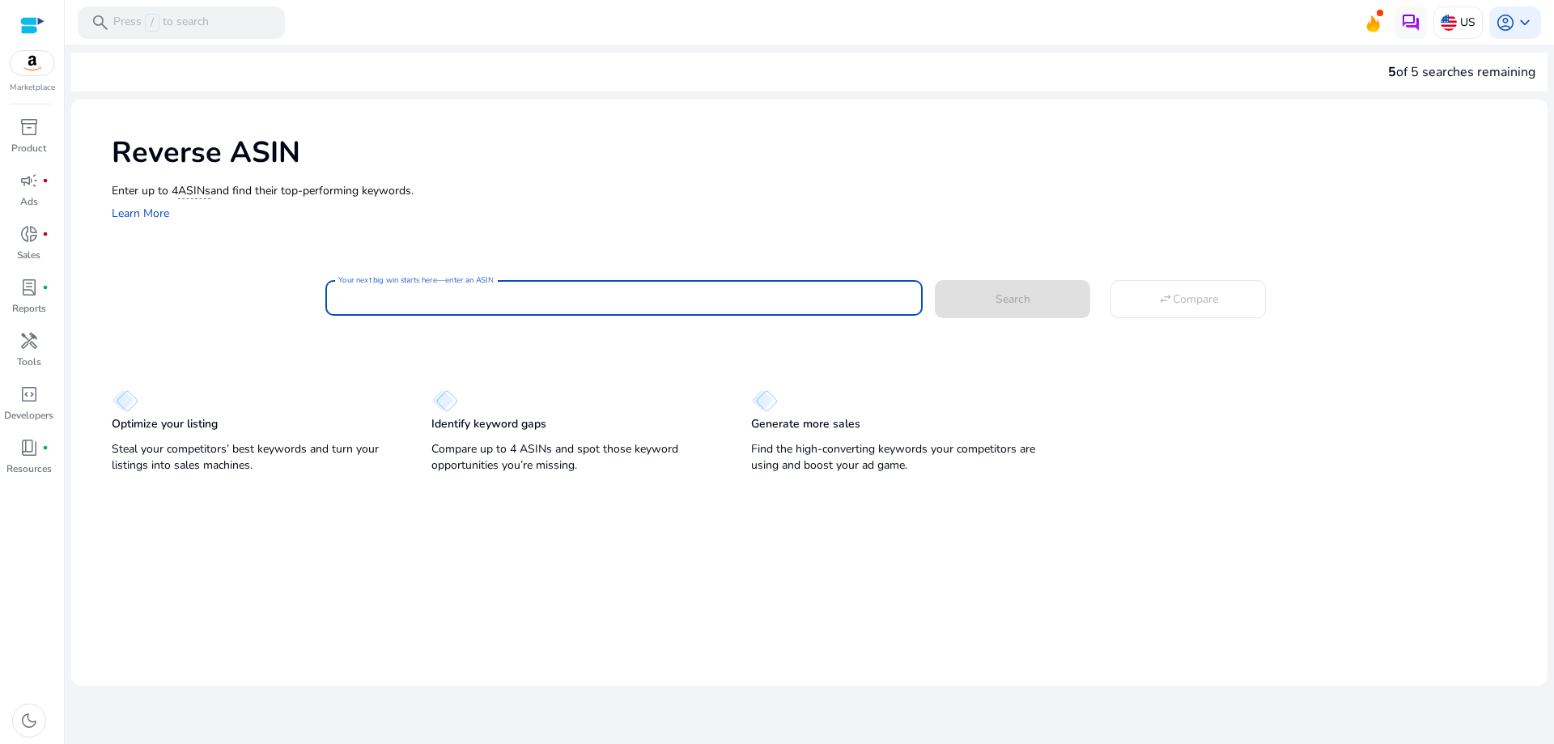
paste input "**********"
type input "**********"
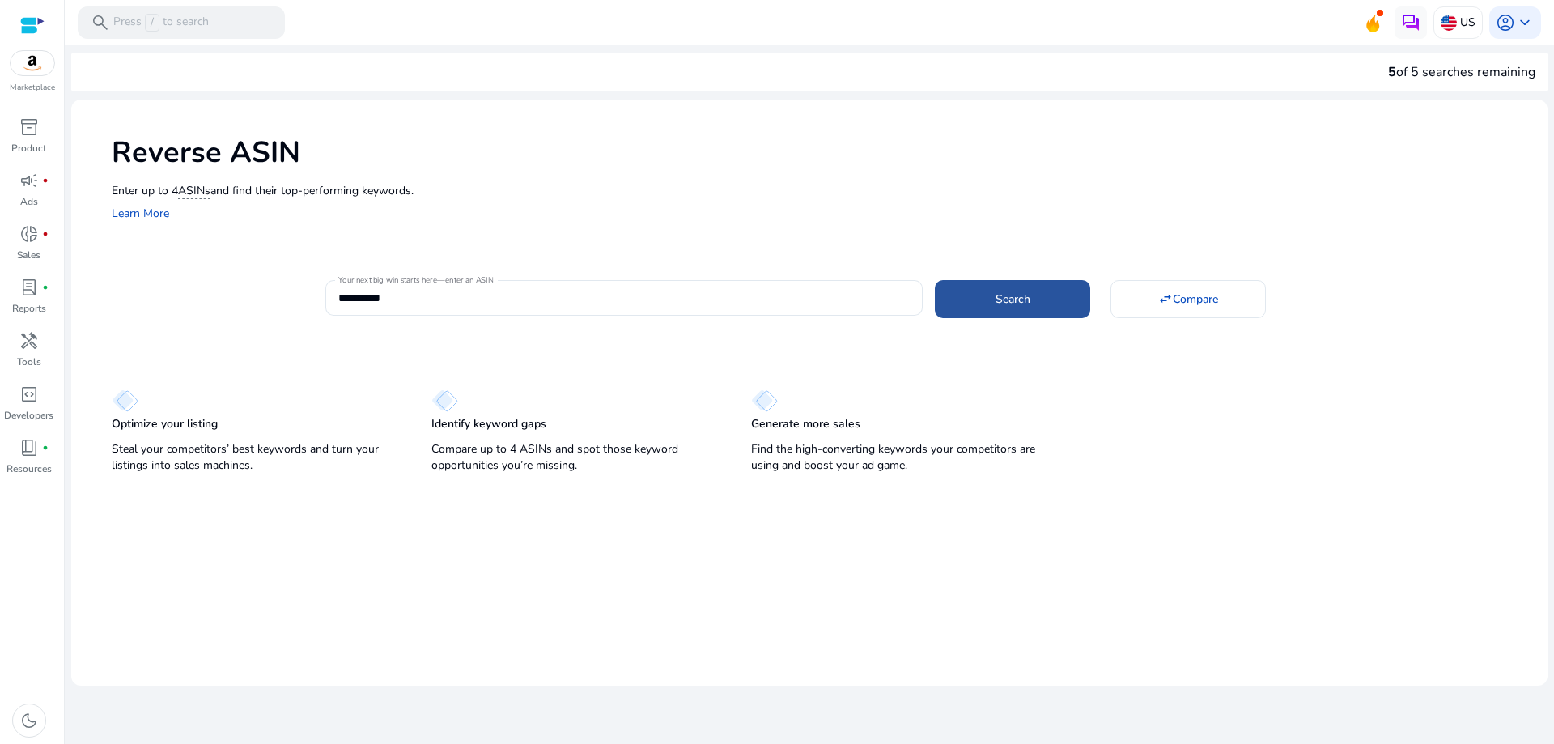
click at [1012, 301] on span "Search" at bounding box center [1012, 299] width 35 height 17
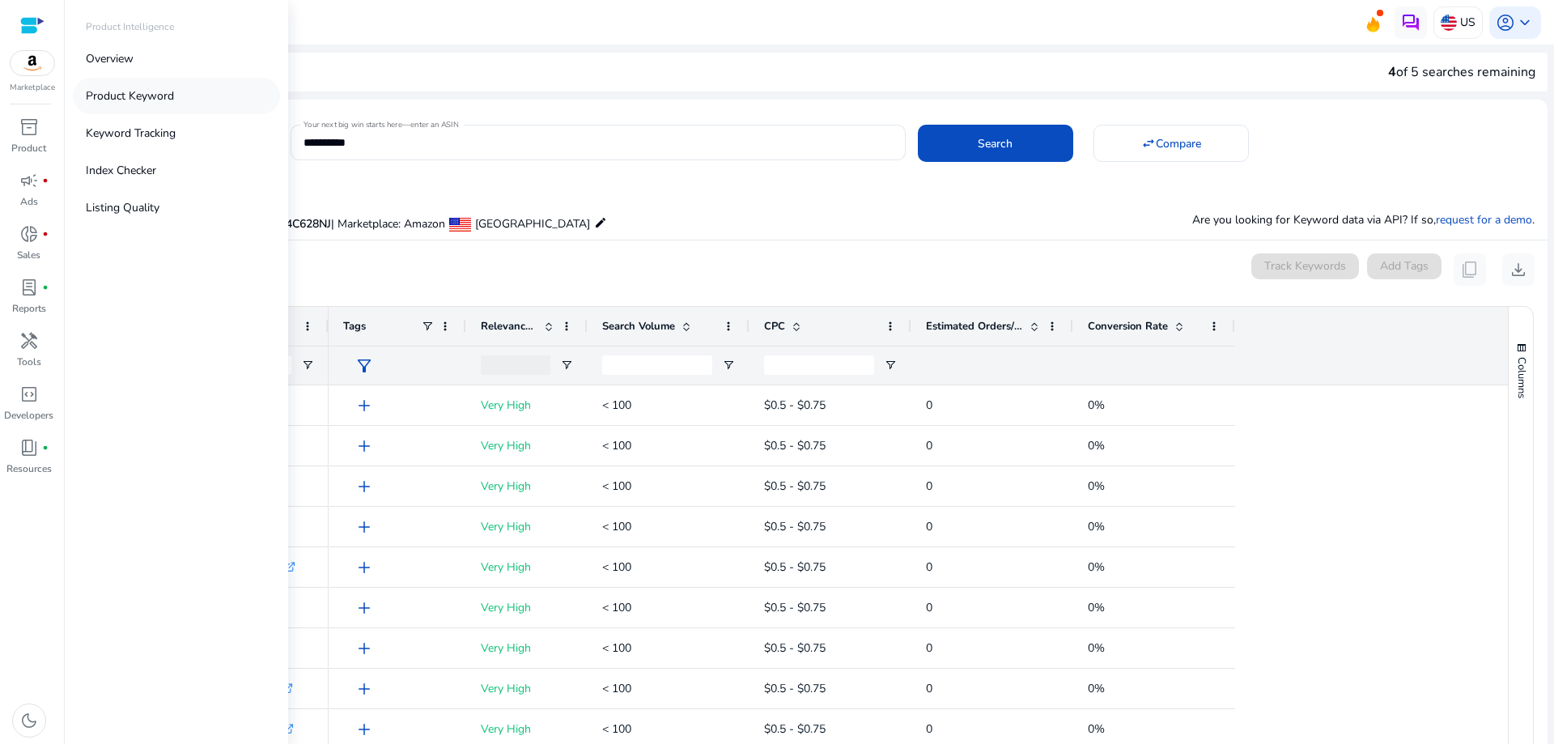
click at [146, 96] on p "Product Keyword" at bounding box center [130, 95] width 88 height 17
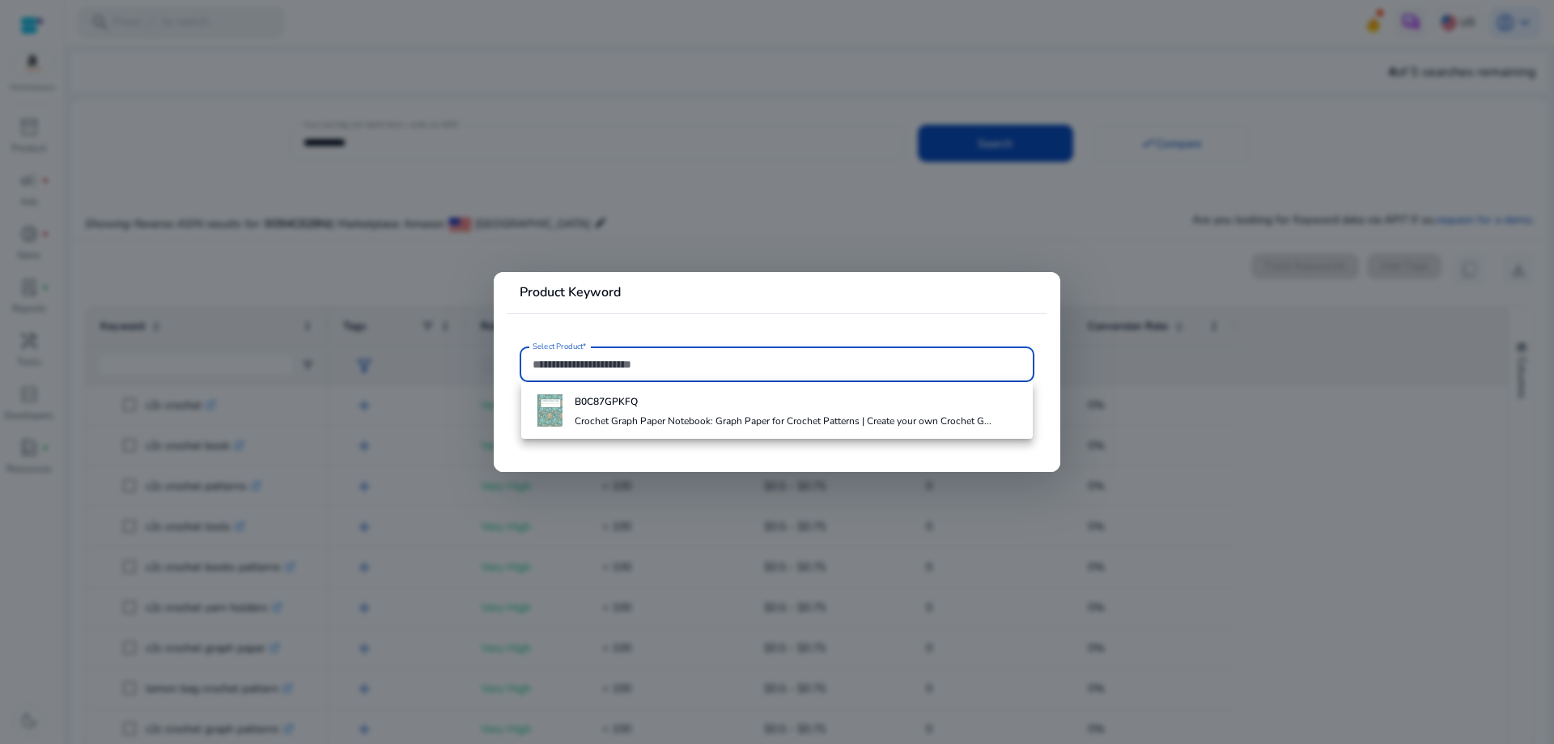
paste input "**********"
type input "**********"
click at [632, 399] on mat-option "Track "B094C628NJ"" at bounding box center [777, 407] width 515 height 39
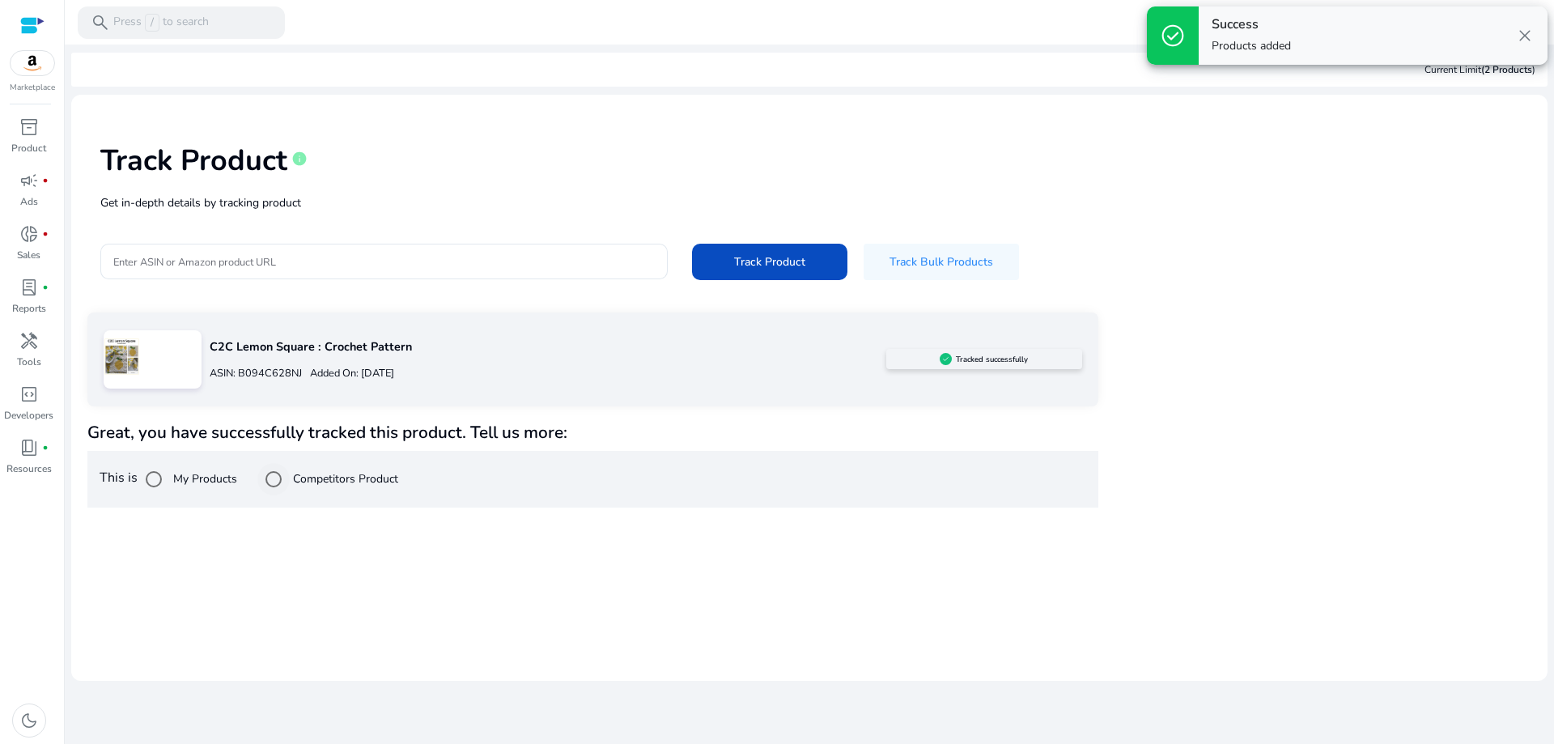
click at [310, 481] on label "Competitors Product" at bounding box center [344, 478] width 108 height 17
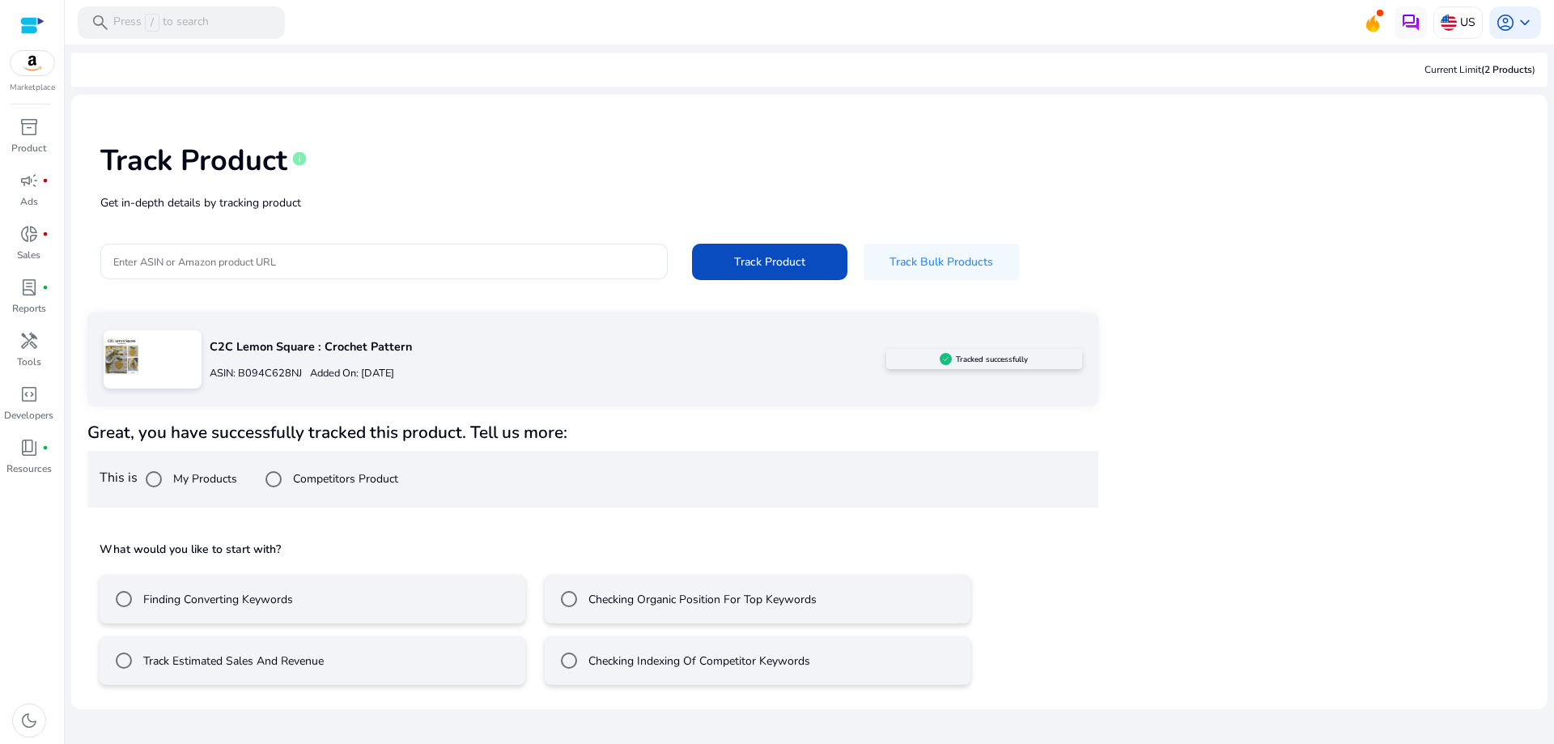
click at [230, 659] on label "Track Estimated Sales And Revenue" at bounding box center [232, 660] width 184 height 17
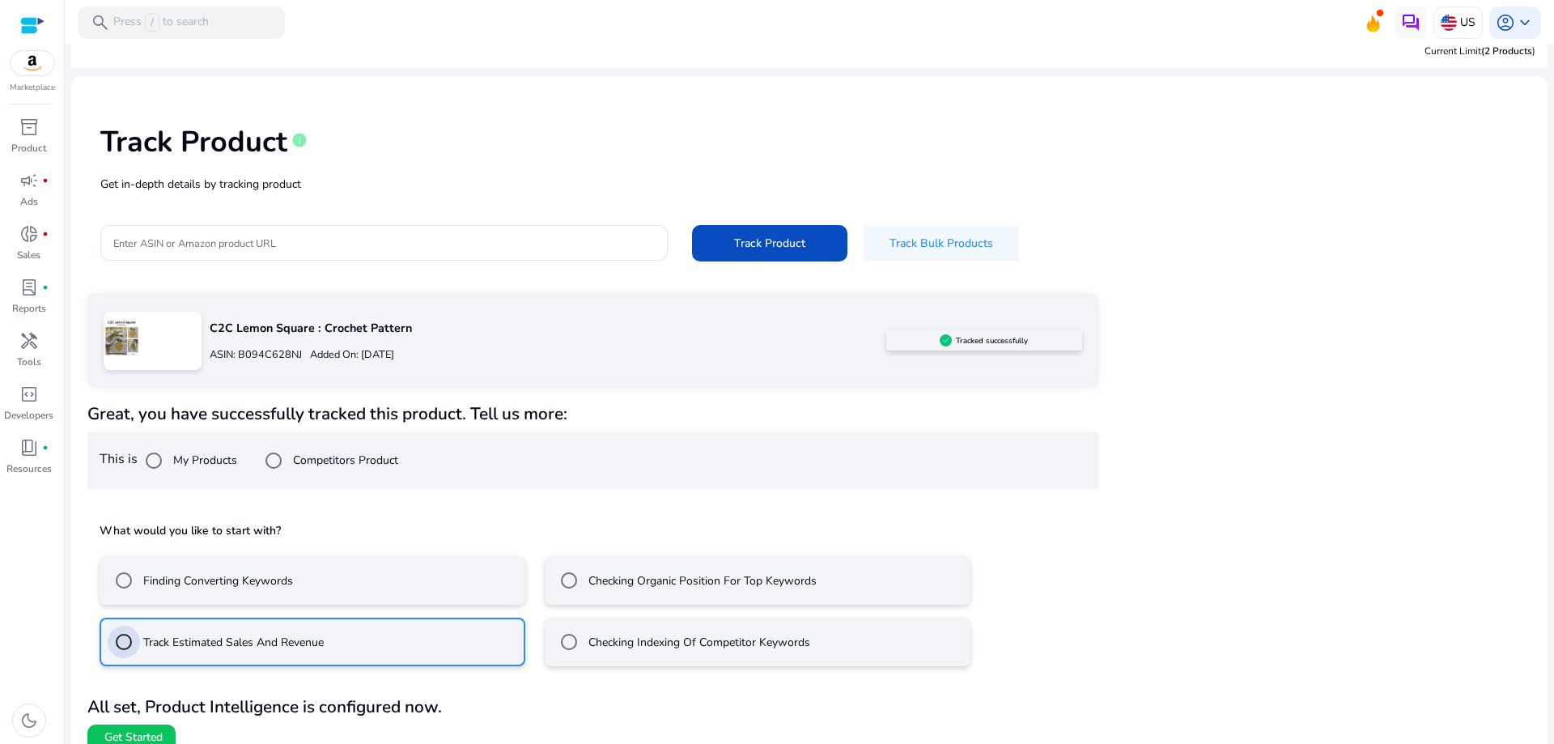
scroll to position [37, 0]
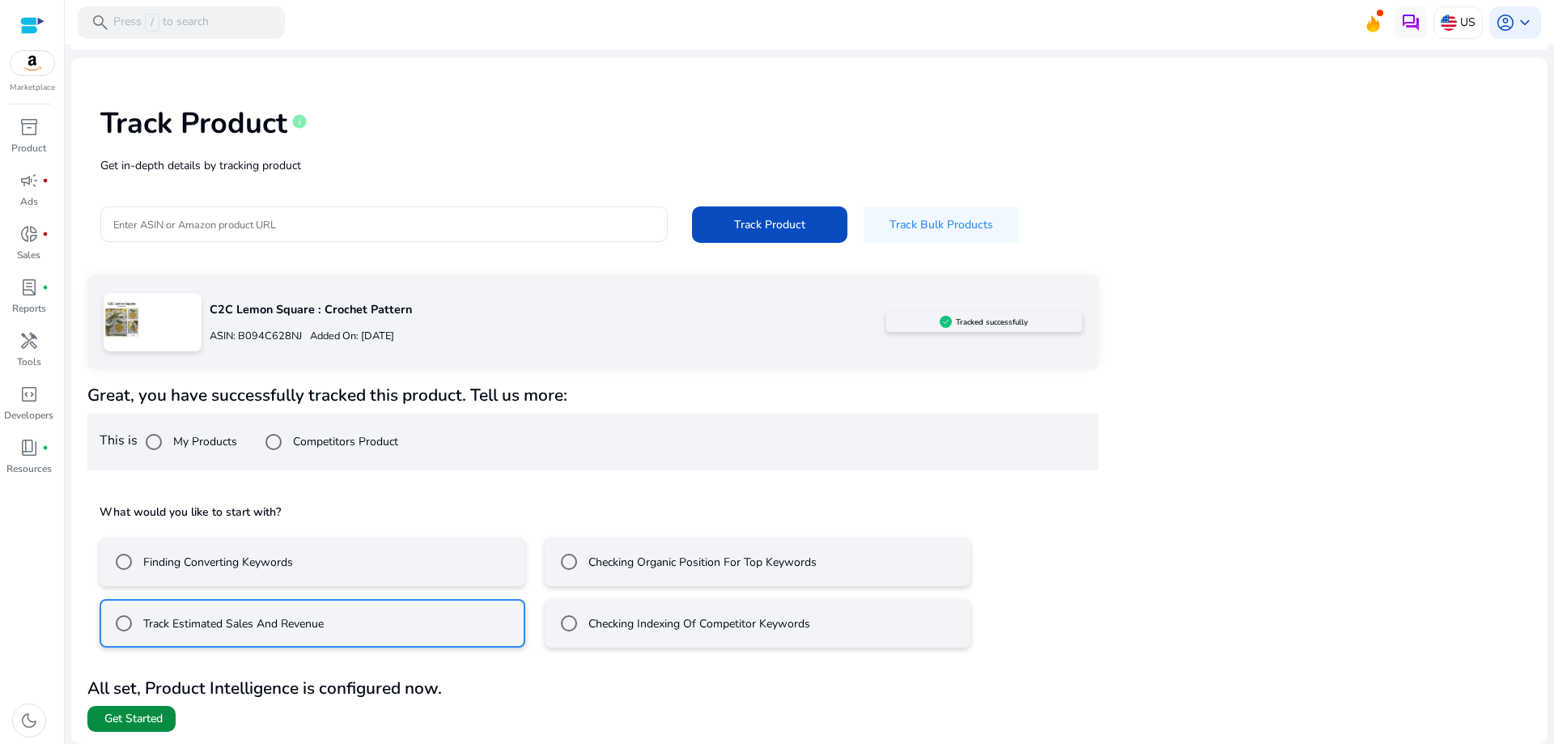
click at [136, 714] on span "Get Started" at bounding box center [133, 719] width 58 height 16
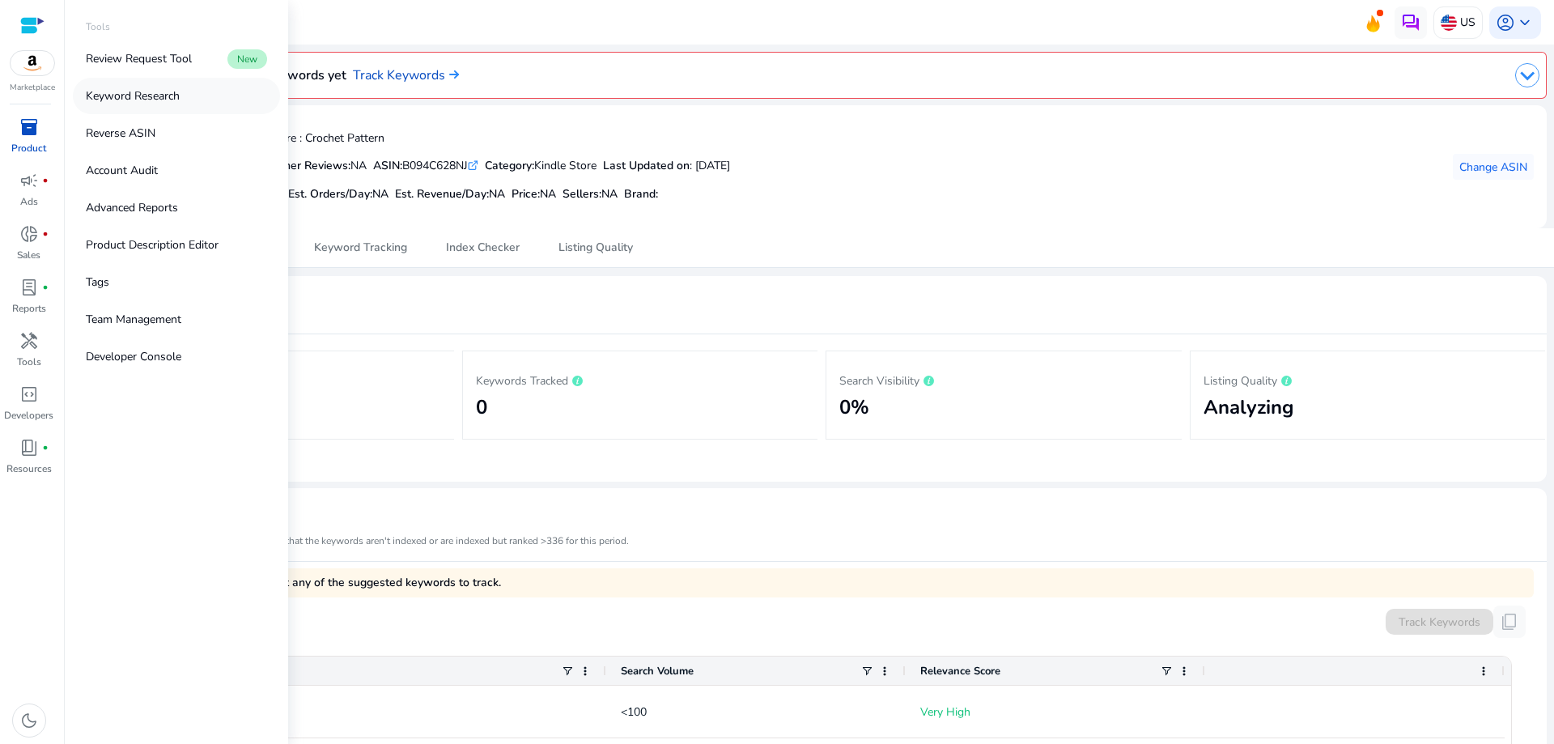
drag, startPoint x: 159, startPoint y: 97, endPoint x: 146, endPoint y: 96, distance: 13.0
click at [146, 96] on p "Keyword Research" at bounding box center [133, 95] width 94 height 17
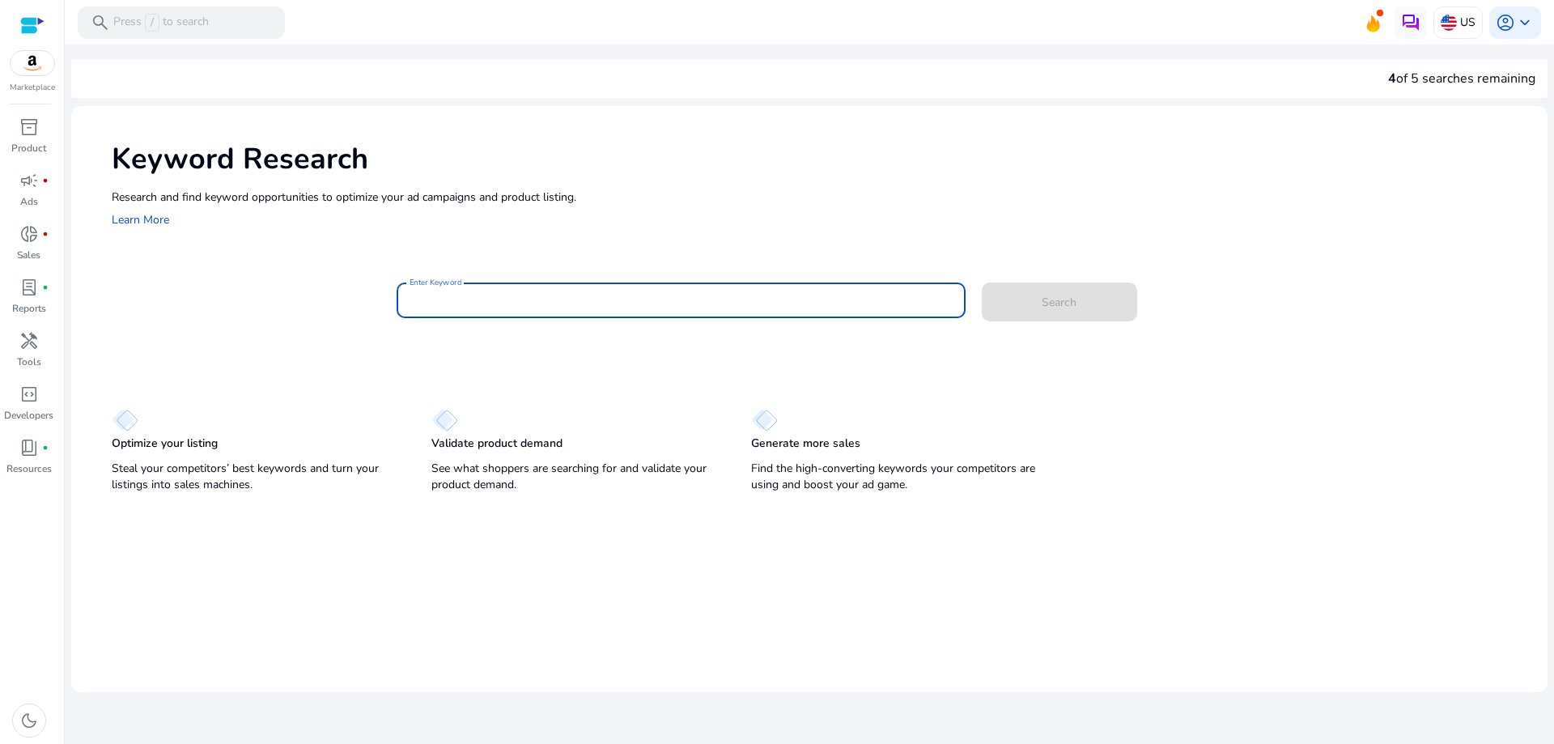
click at [518, 300] on input "Enter Keyword" at bounding box center [680, 300] width 543 height 18
type input "**********"
click at [982, 282] on button "Search" at bounding box center [1059, 301] width 155 height 39
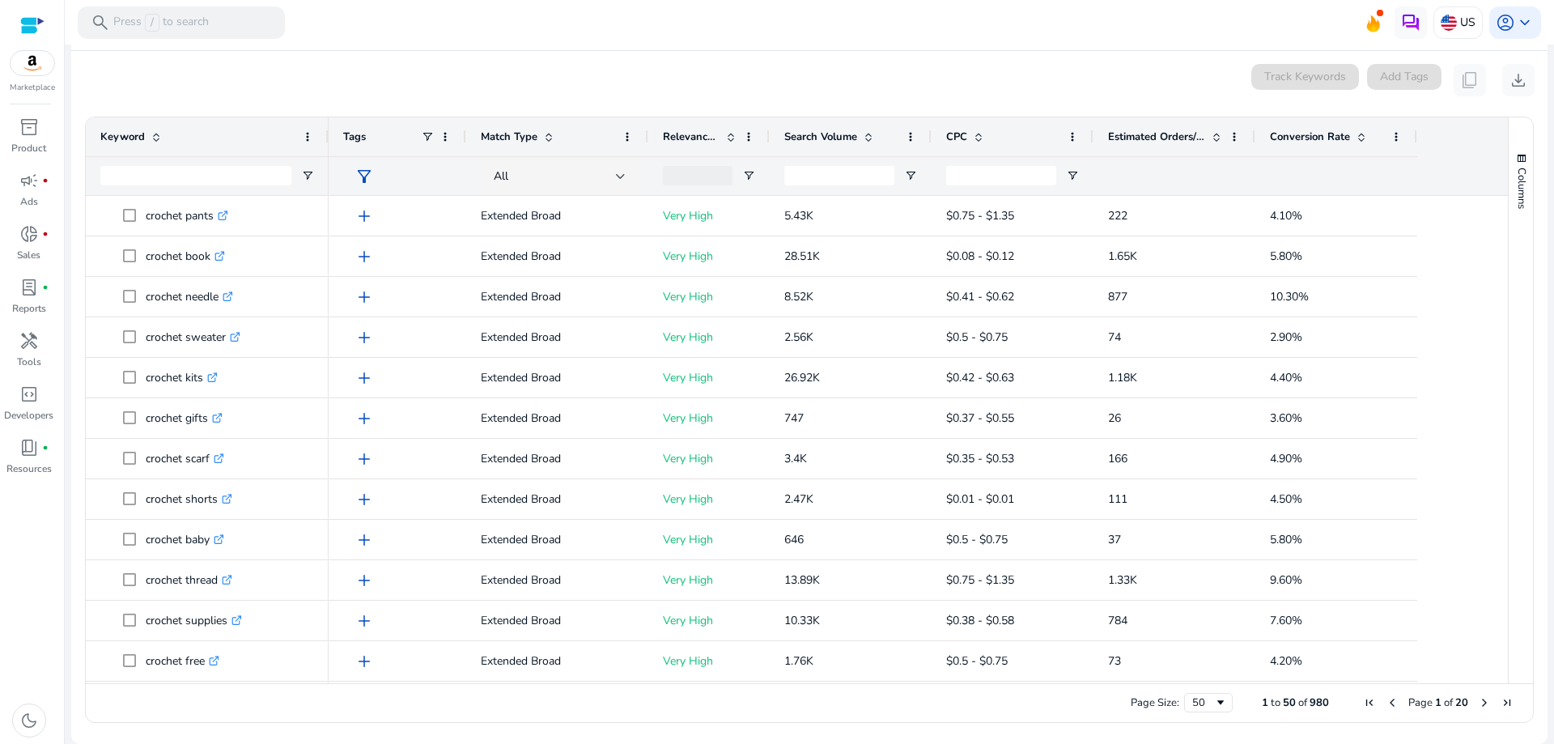
click at [1478, 700] on span "Next Page" at bounding box center [1484, 702] width 13 height 13
click at [1390, 707] on span "Previous Page" at bounding box center [1391, 702] width 13 height 13
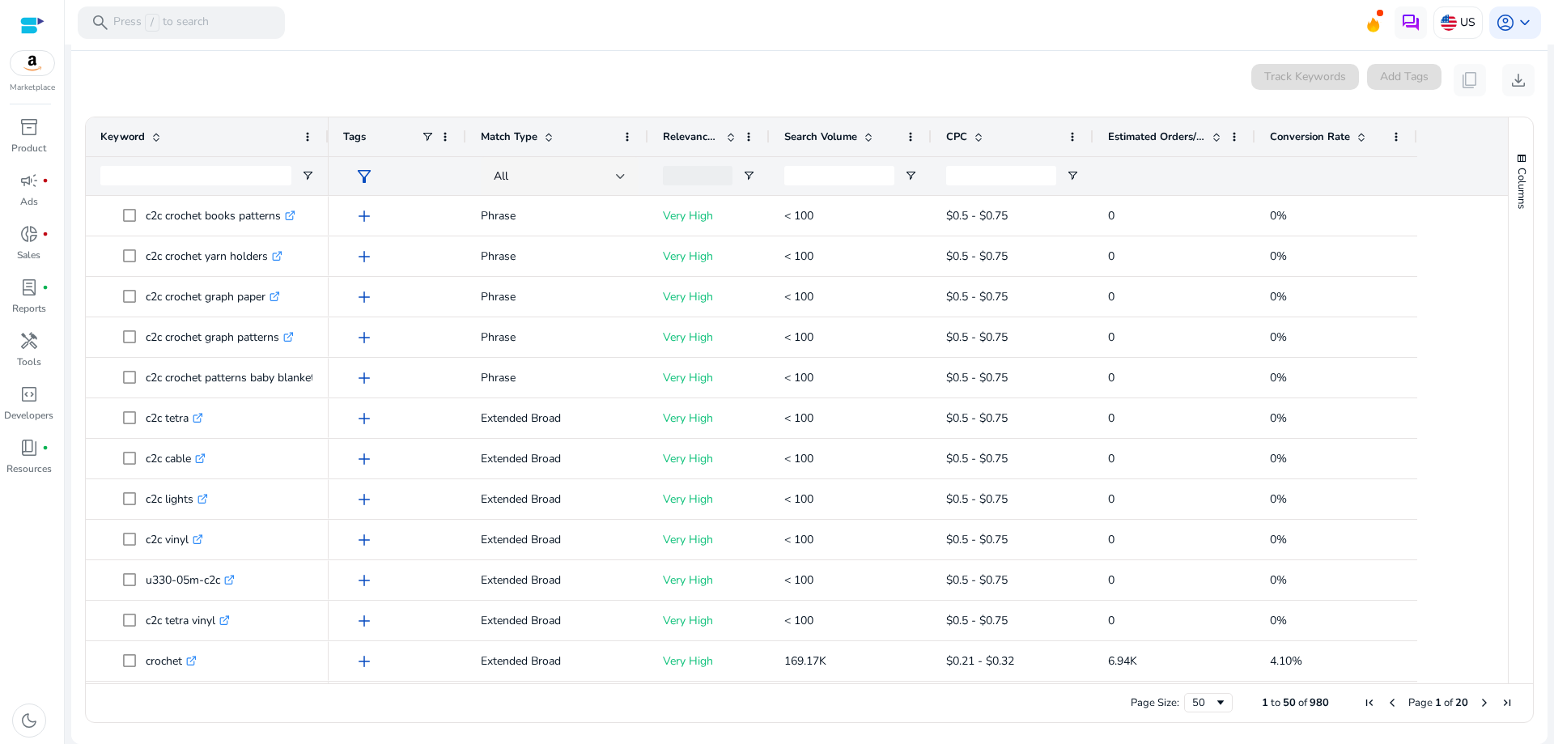
click at [1173, 134] on span "Estimated Orders/Month" at bounding box center [1156, 136] width 97 height 15
click at [1180, 132] on span "Estimated Orders/Month" at bounding box center [1156, 136] width 97 height 15
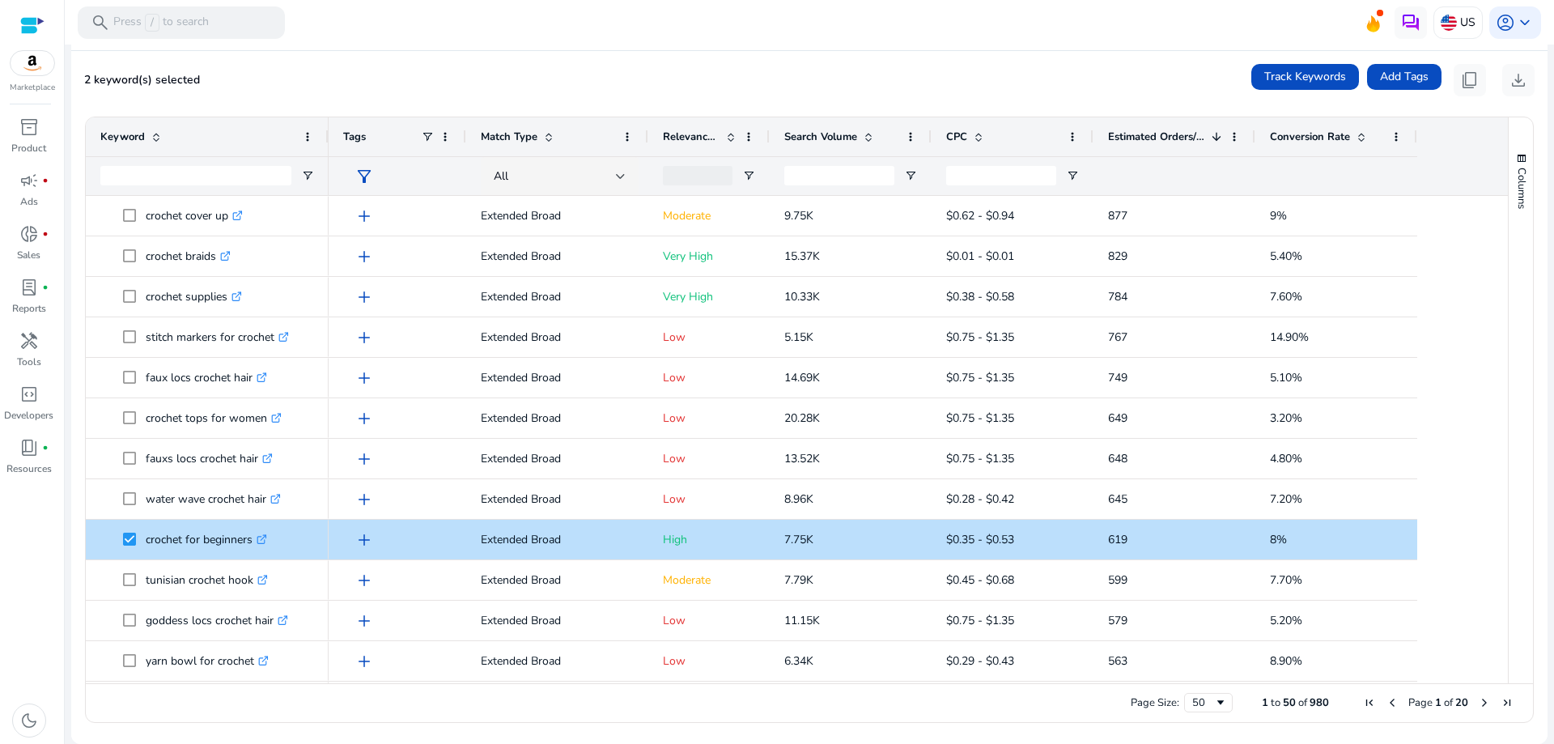
click at [720, 173] on div at bounding box center [698, 175] width 70 height 19
click at [715, 176] on div at bounding box center [698, 175] width 70 height 19
click at [757, 92] on div "2 keyword(s) selected Track Keywords Add Tags content_copy download" at bounding box center [809, 80] width 1450 height 32
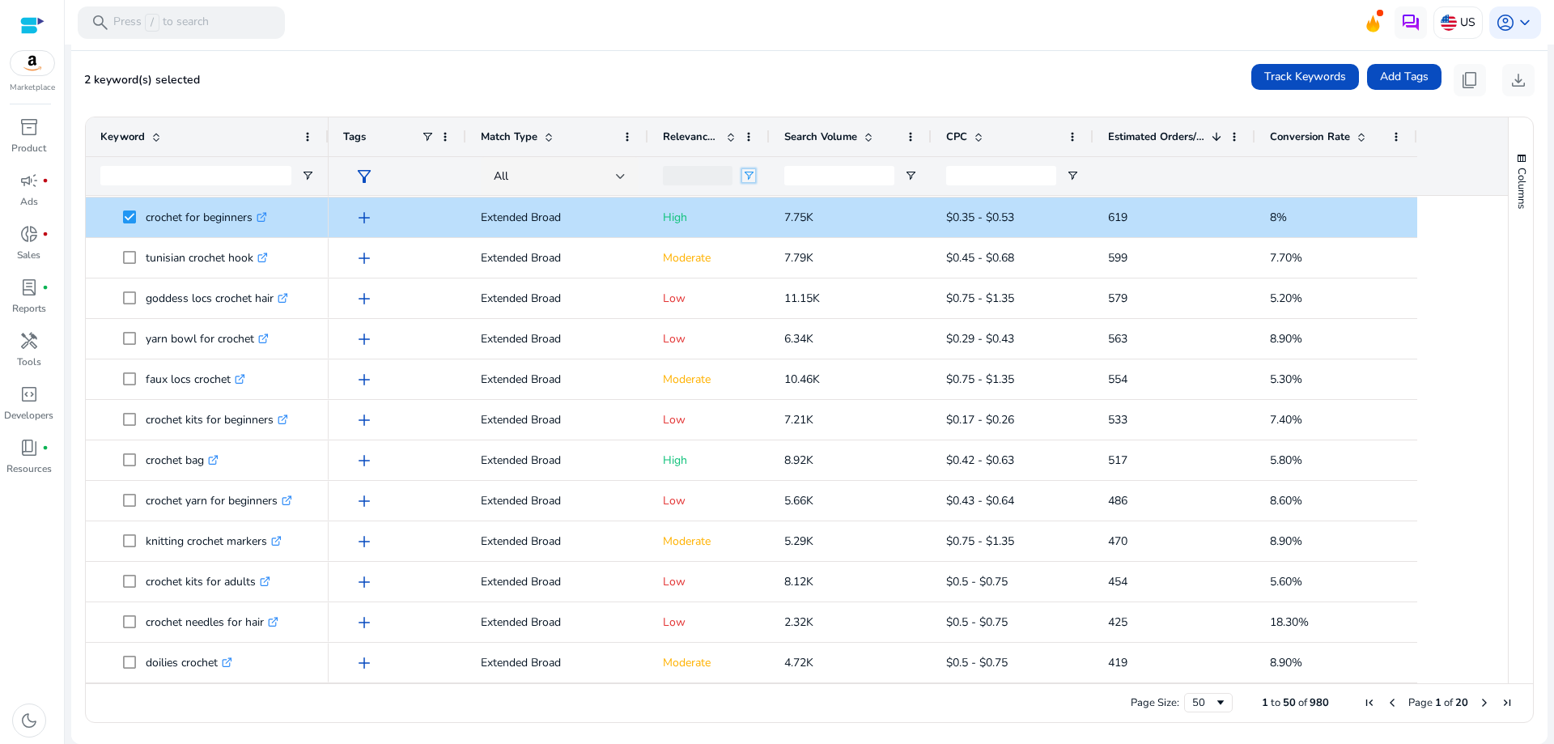
click at [749, 172] on span "Open Filter Menu" at bounding box center [748, 175] width 13 height 13
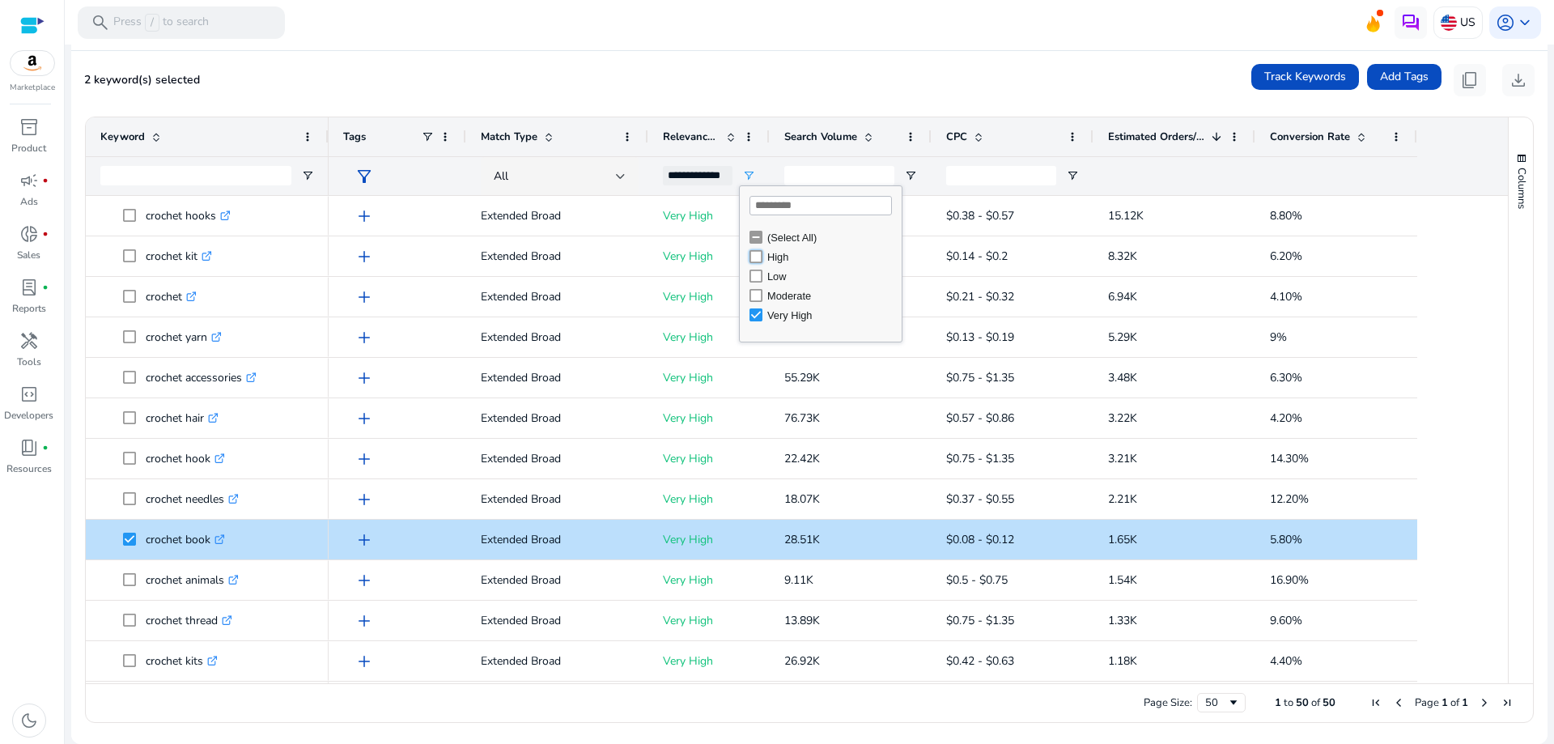
type input "**********"
click at [753, 171] on span "Open Filter Menu" at bounding box center [748, 175] width 13 height 13
click at [766, 162] on div "**********" at bounding box center [708, 175] width 121 height 39
click at [1032, 168] on input "CPC Filter Input" at bounding box center [1001, 175] width 110 height 19
click at [1076, 178] on span "Open Filter Menu" at bounding box center [1072, 175] width 13 height 13
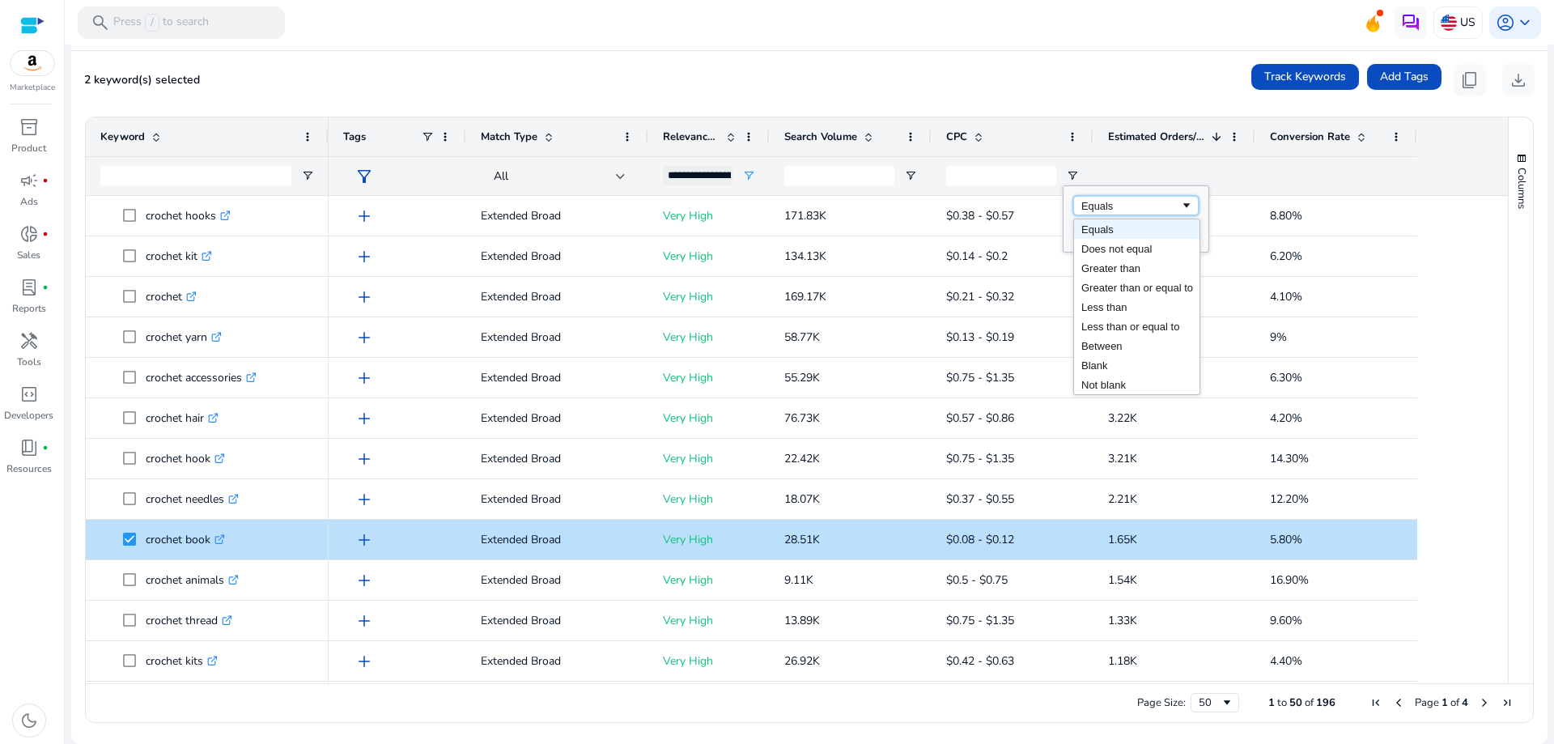
click at [1094, 207] on div "Equals" at bounding box center [1130, 206] width 99 height 12
click at [1099, 231] on input "Filter Value" at bounding box center [1135, 232] width 125 height 19
type input "***"
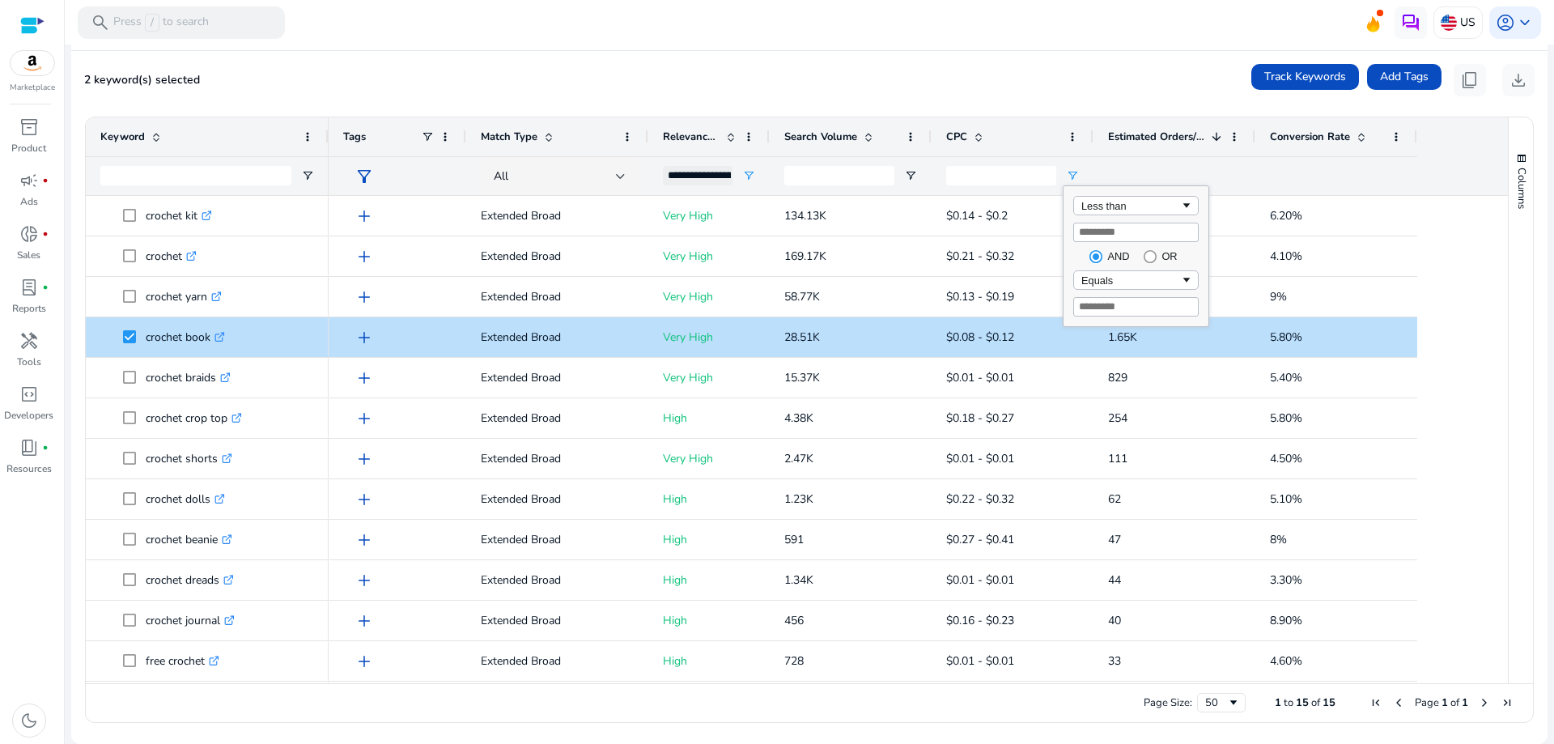
click at [1156, 76] on div "2 keyword(s) selected Track Keywords Add Tags content_copy download" at bounding box center [809, 80] width 1450 height 32
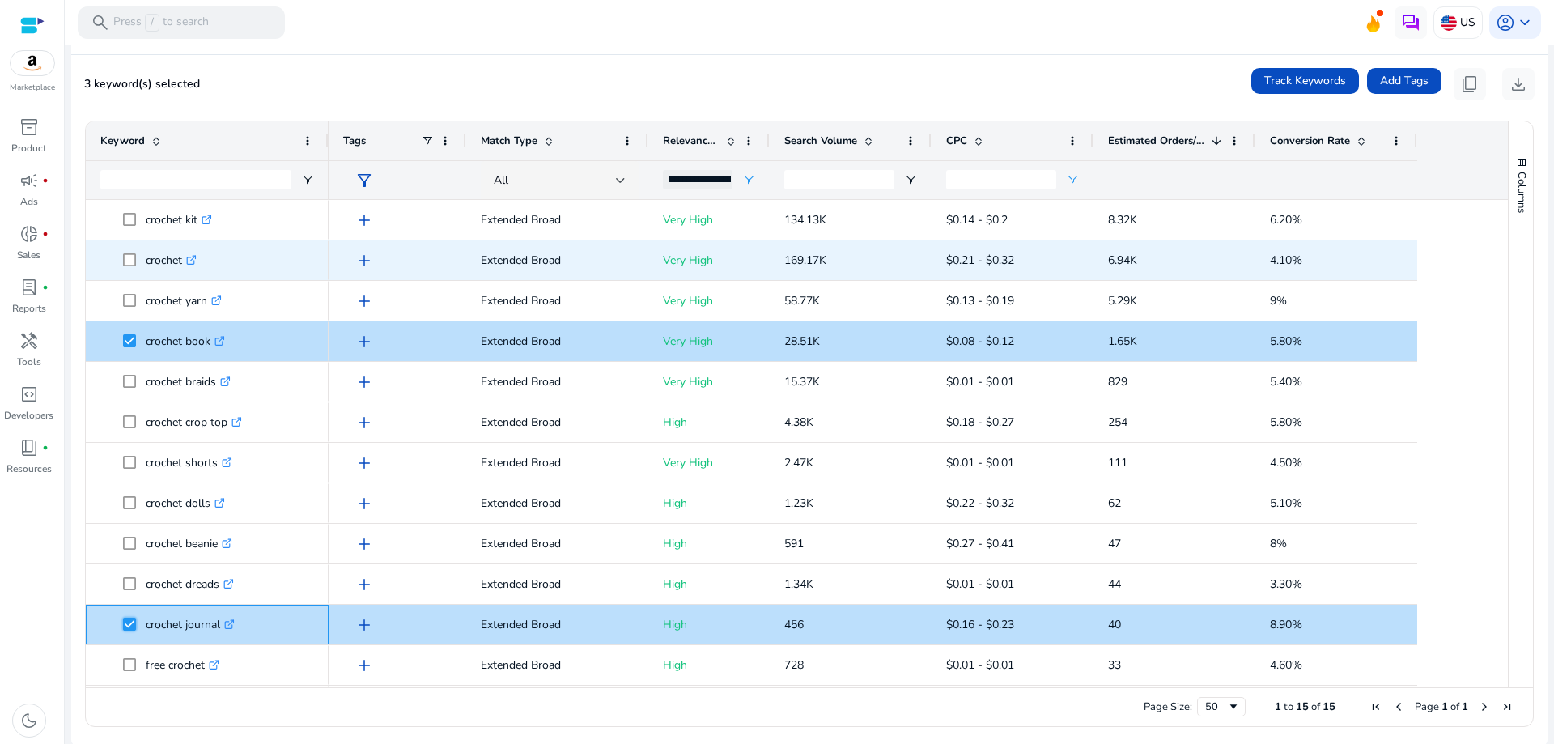
scroll to position [209, 0]
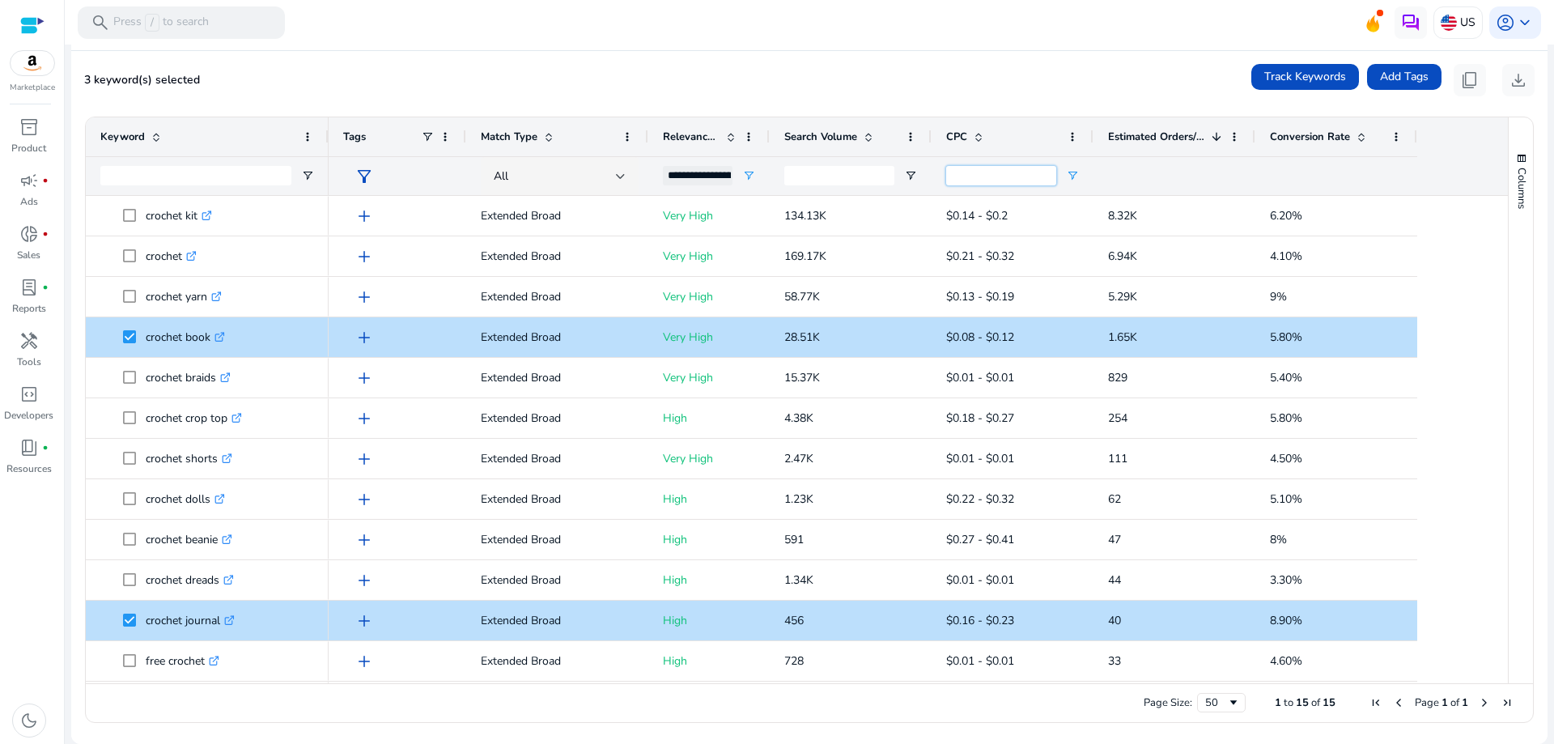
click at [996, 178] on input "***" at bounding box center [1001, 175] width 110 height 19
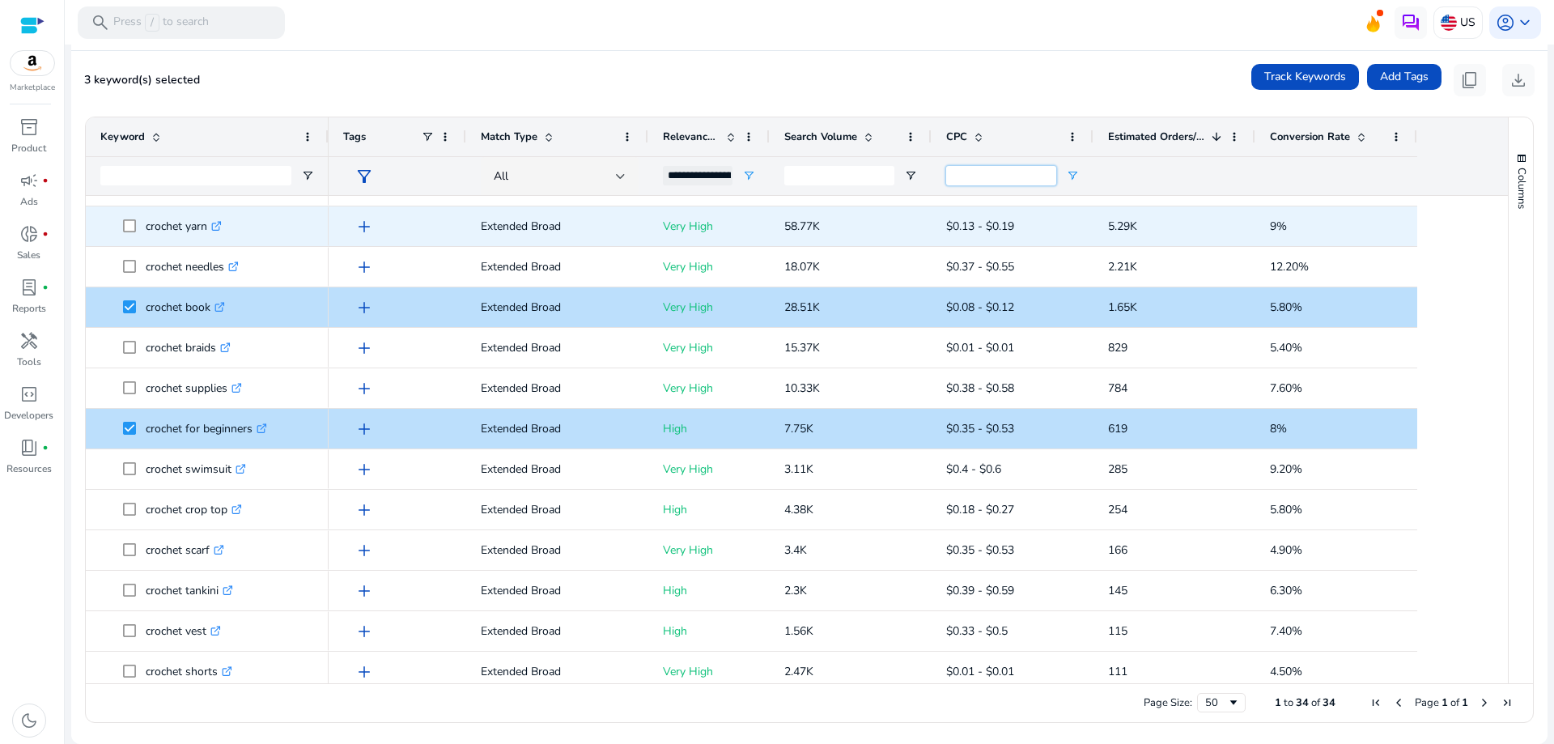
scroll to position [162, 0]
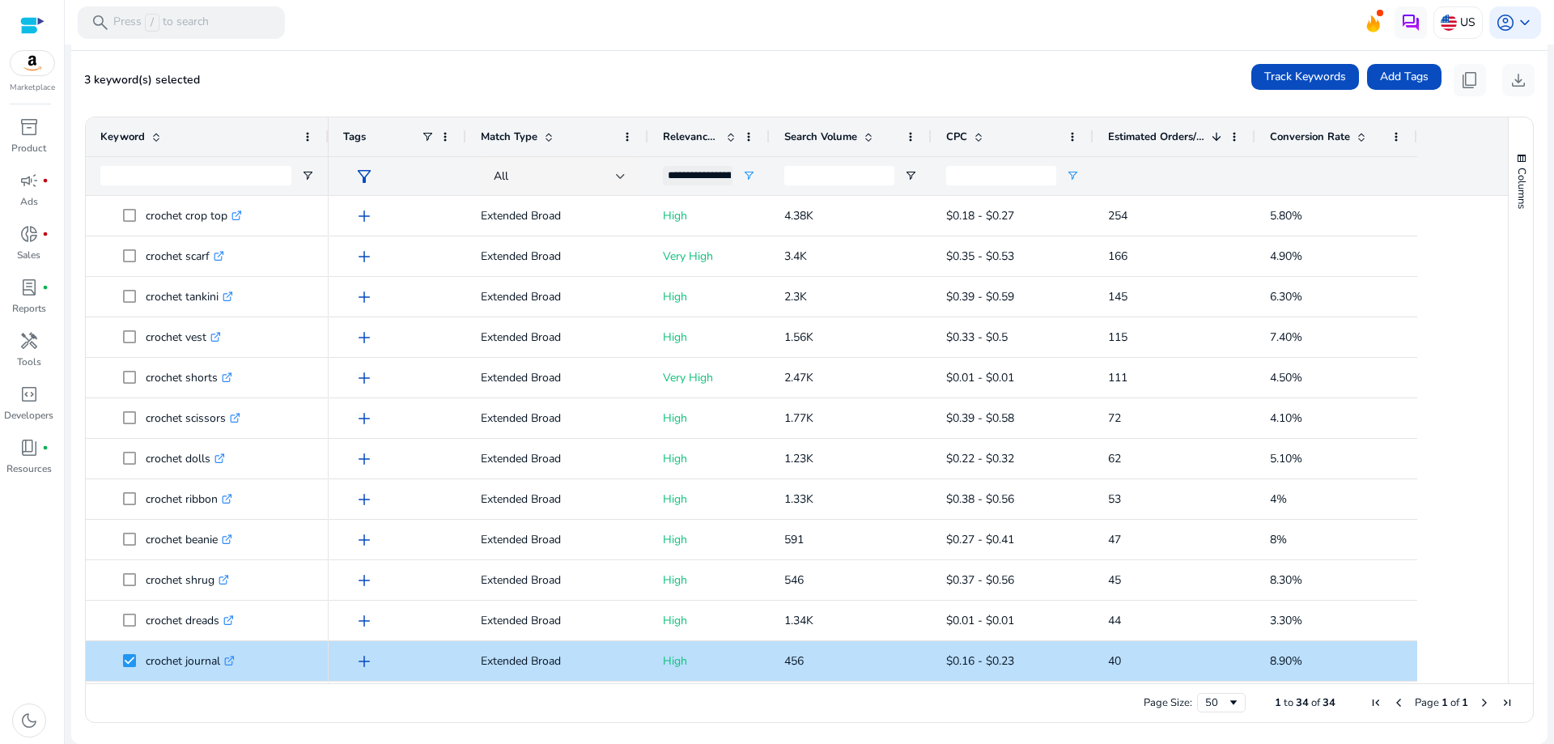
type input "***"
click at [1518, 82] on span "download" at bounding box center [1517, 79] width 19 height 19
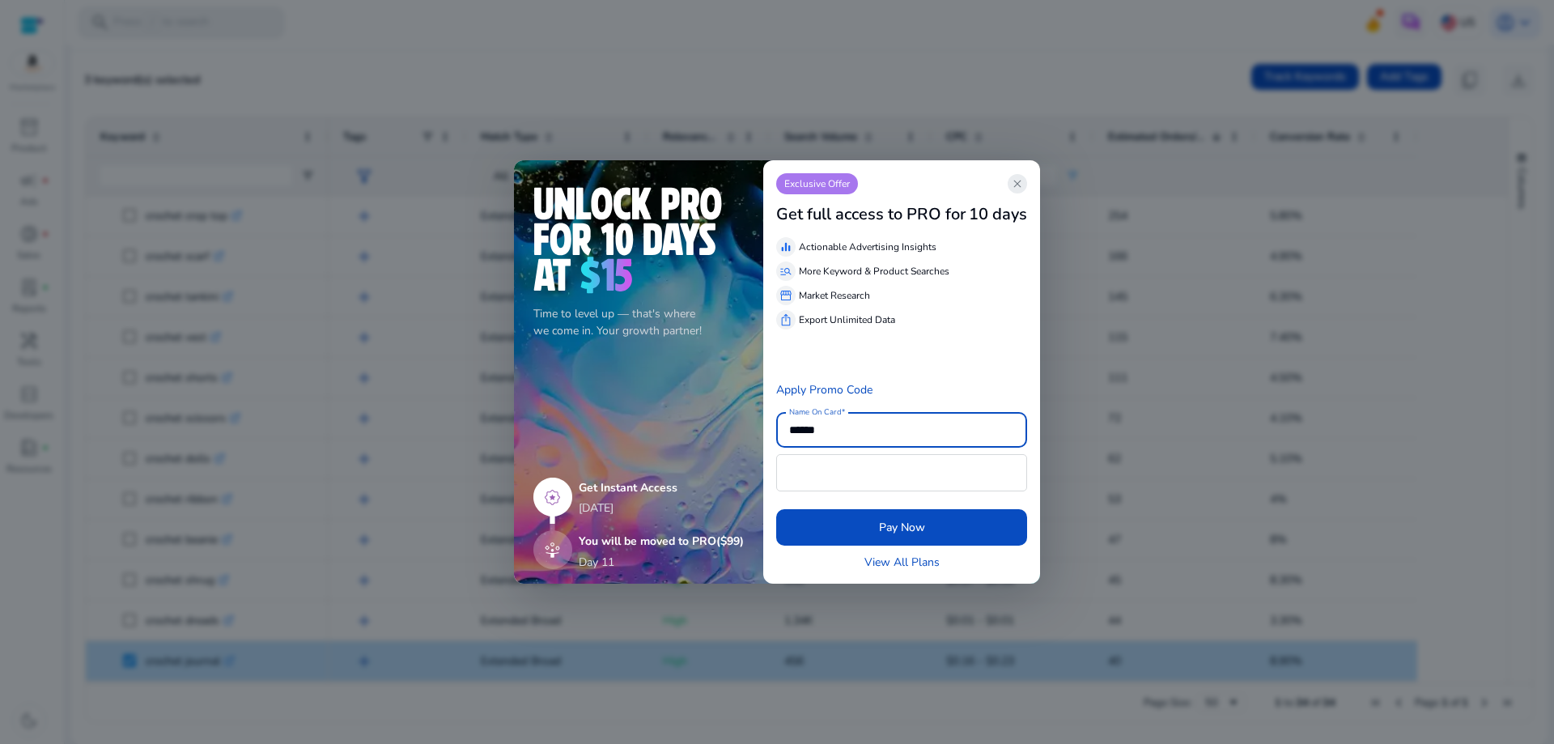
click at [1022, 179] on span "close" at bounding box center [1017, 183] width 13 height 13
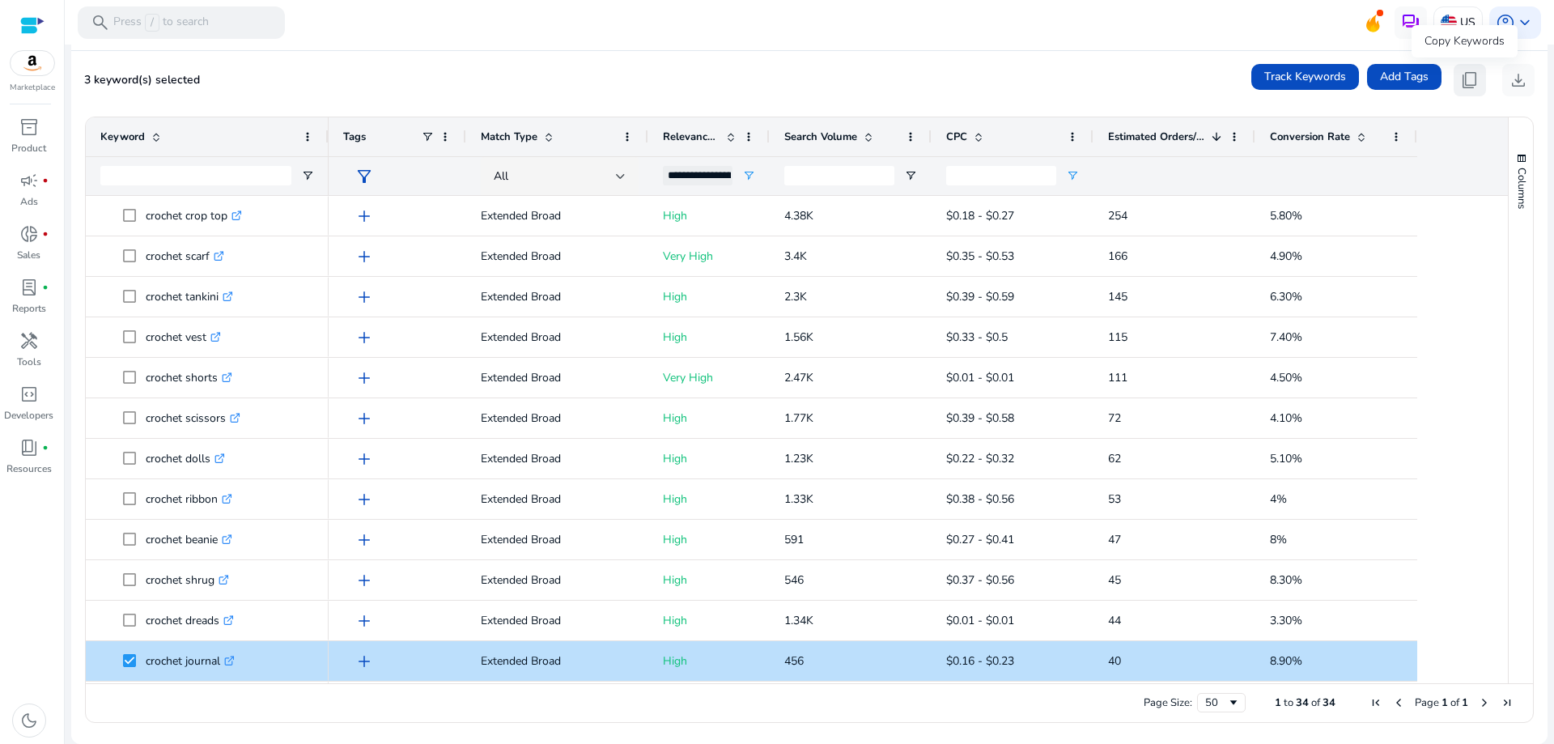
click at [1465, 84] on span "content_copy" at bounding box center [1469, 79] width 19 height 19
click at [1086, 74] on div "3 keyword(s) selected Track Keywords Add Tags content_copy download" at bounding box center [809, 80] width 1450 height 32
click at [1462, 80] on span "content_copy" at bounding box center [1469, 79] width 19 height 19
click at [994, 49] on div "Showing Keyword Research results for: c2c crochet | Marketplace: Amazon United …" at bounding box center [809, 17] width 1476 height 67
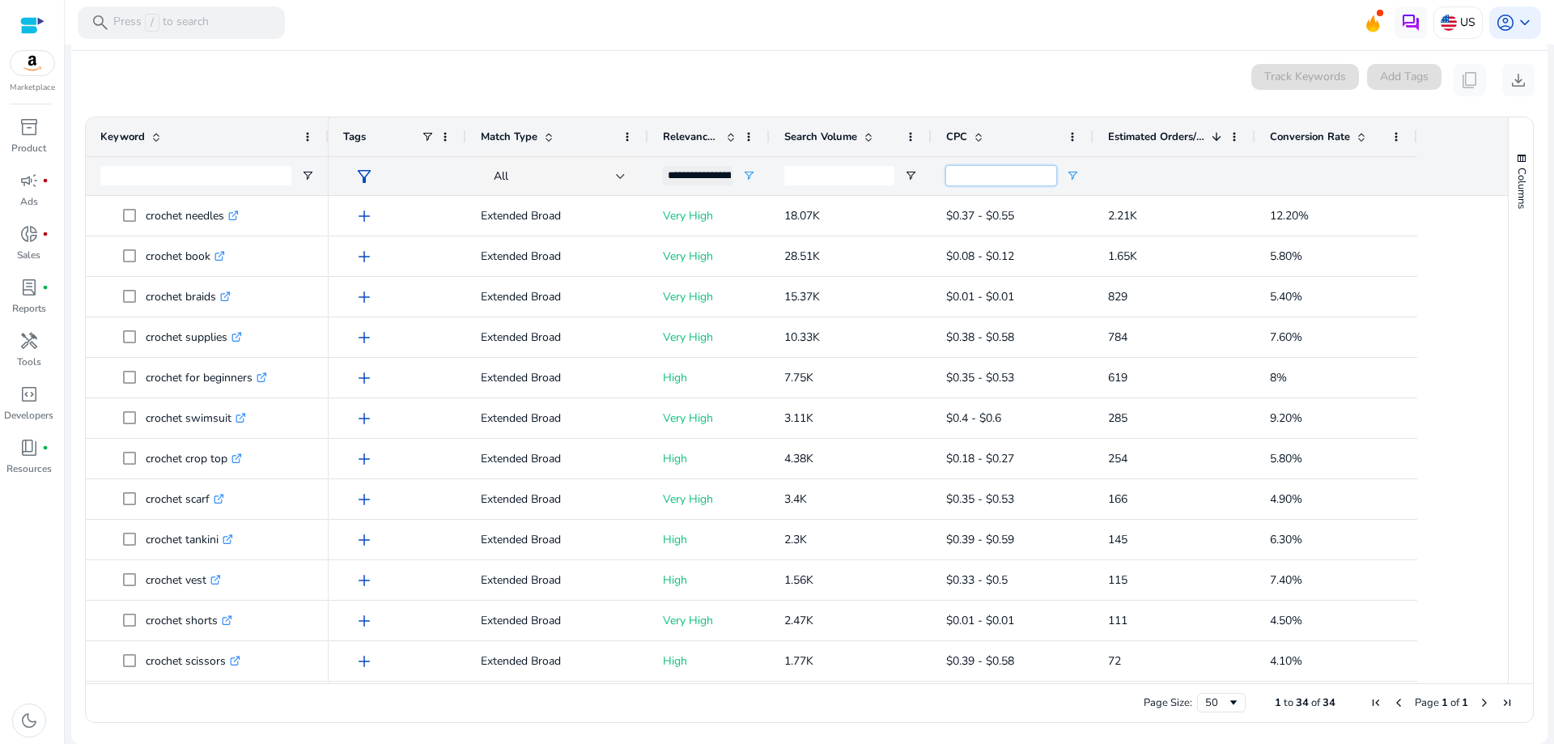
scroll to position [0, 0]
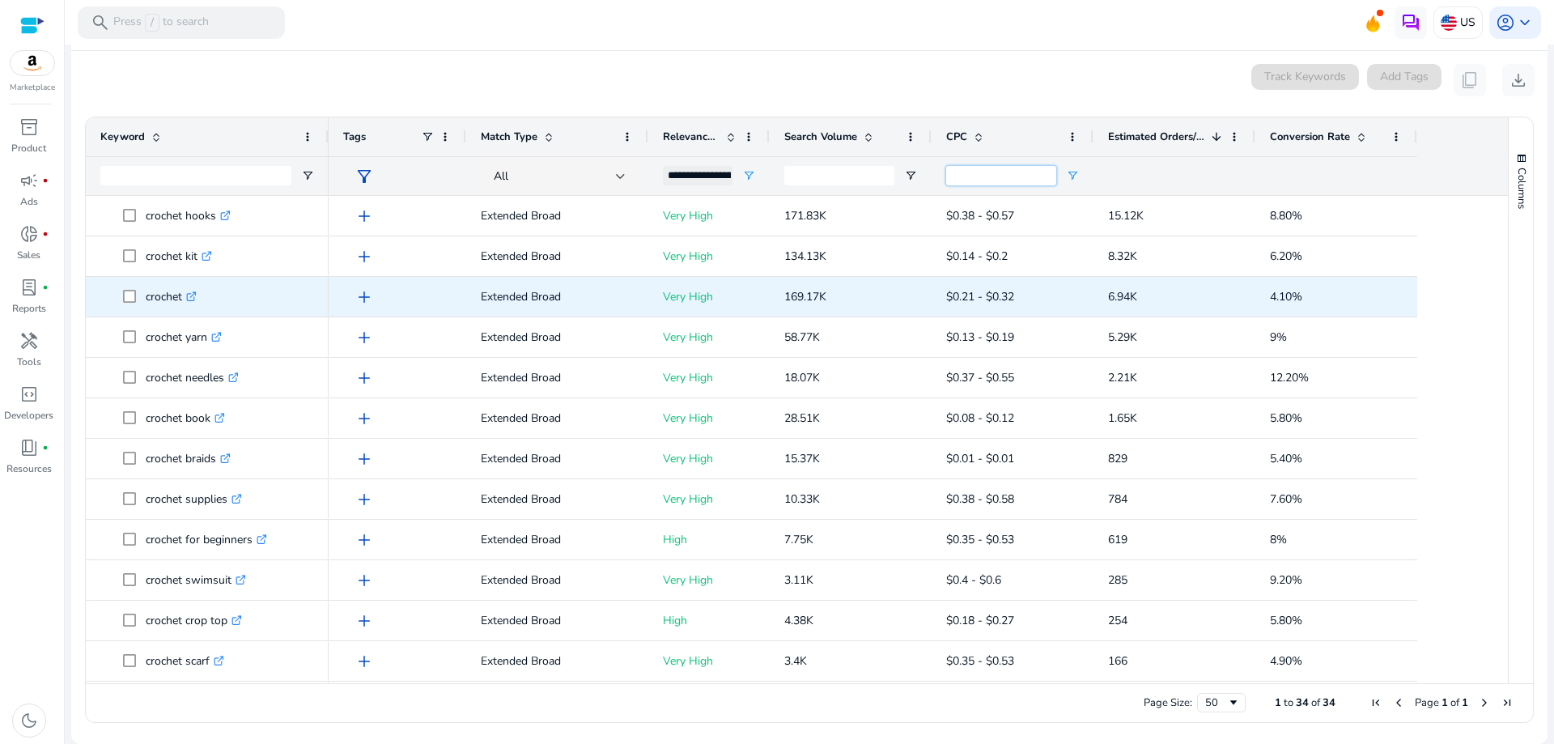
drag, startPoint x: 997, startPoint y: 176, endPoint x: 909, endPoint y: 202, distance: 92.2
click at [909, 202] on div "Keyword Tags Match Type CPC" at bounding box center [797, 400] width 1422 height 566
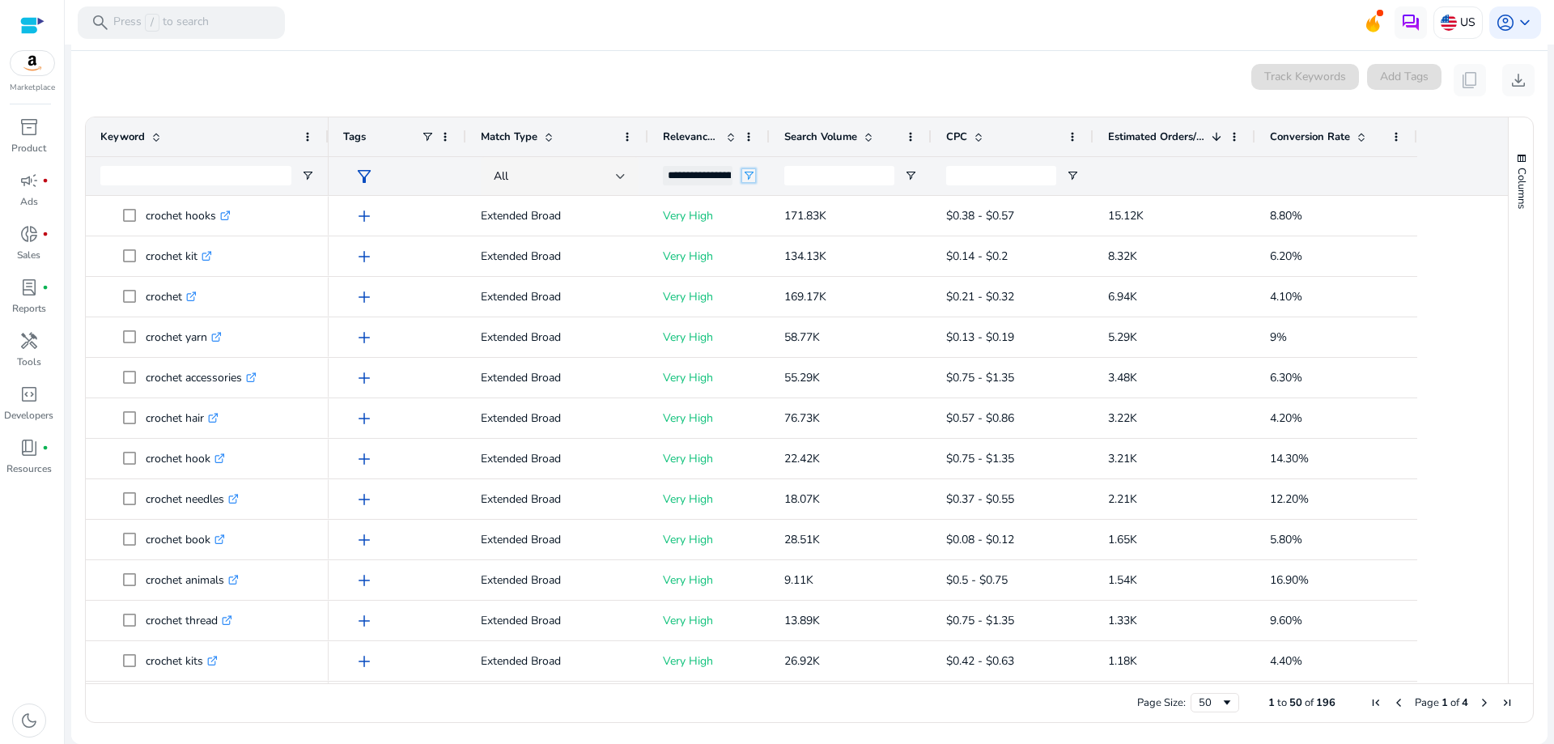
click at [752, 172] on span "Open Filter Menu" at bounding box center [748, 175] width 13 height 13
click at [754, 228] on div "(Select All)" at bounding box center [825, 236] width 152 height 19
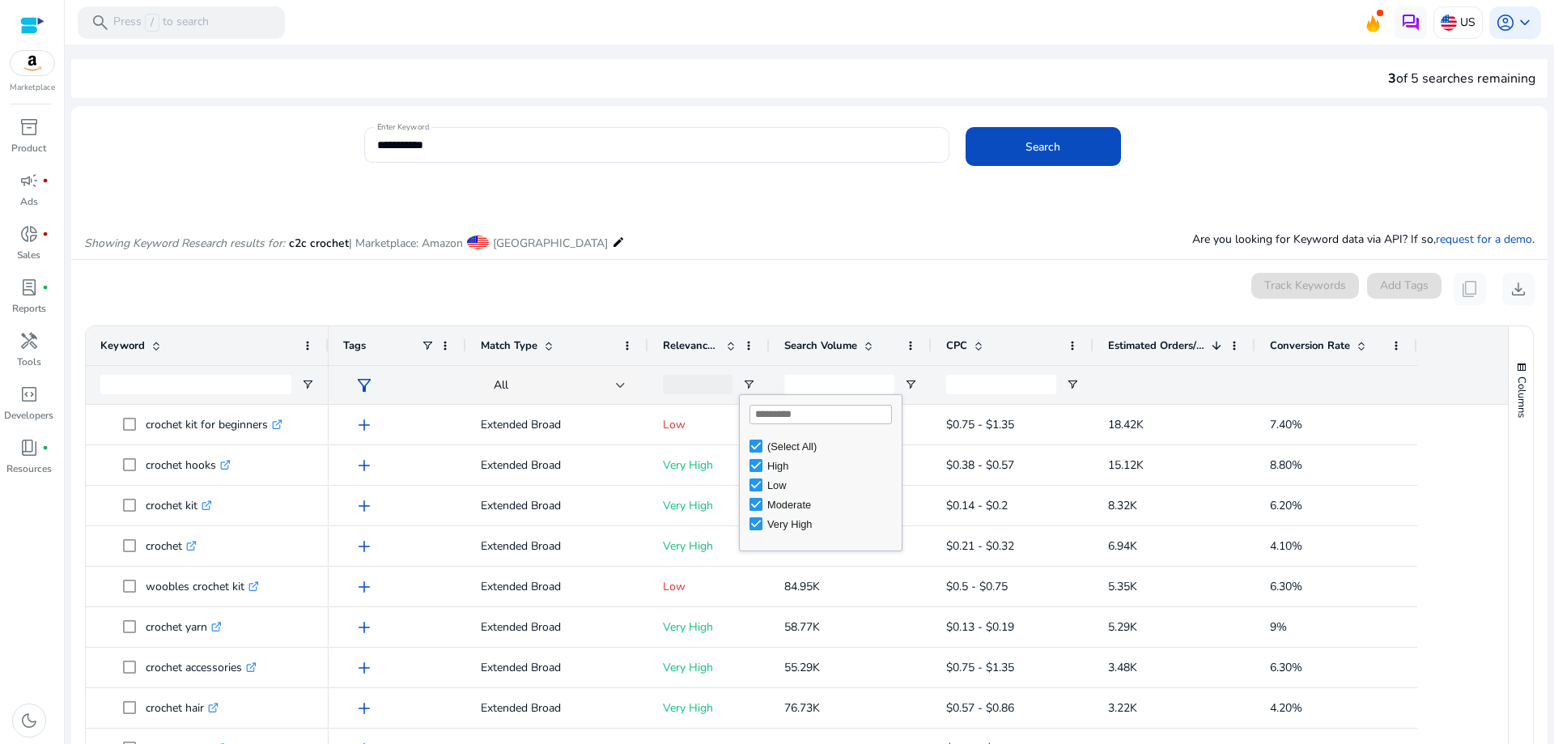
click at [206, 340] on div "Keyword" at bounding box center [198, 345] width 196 height 31
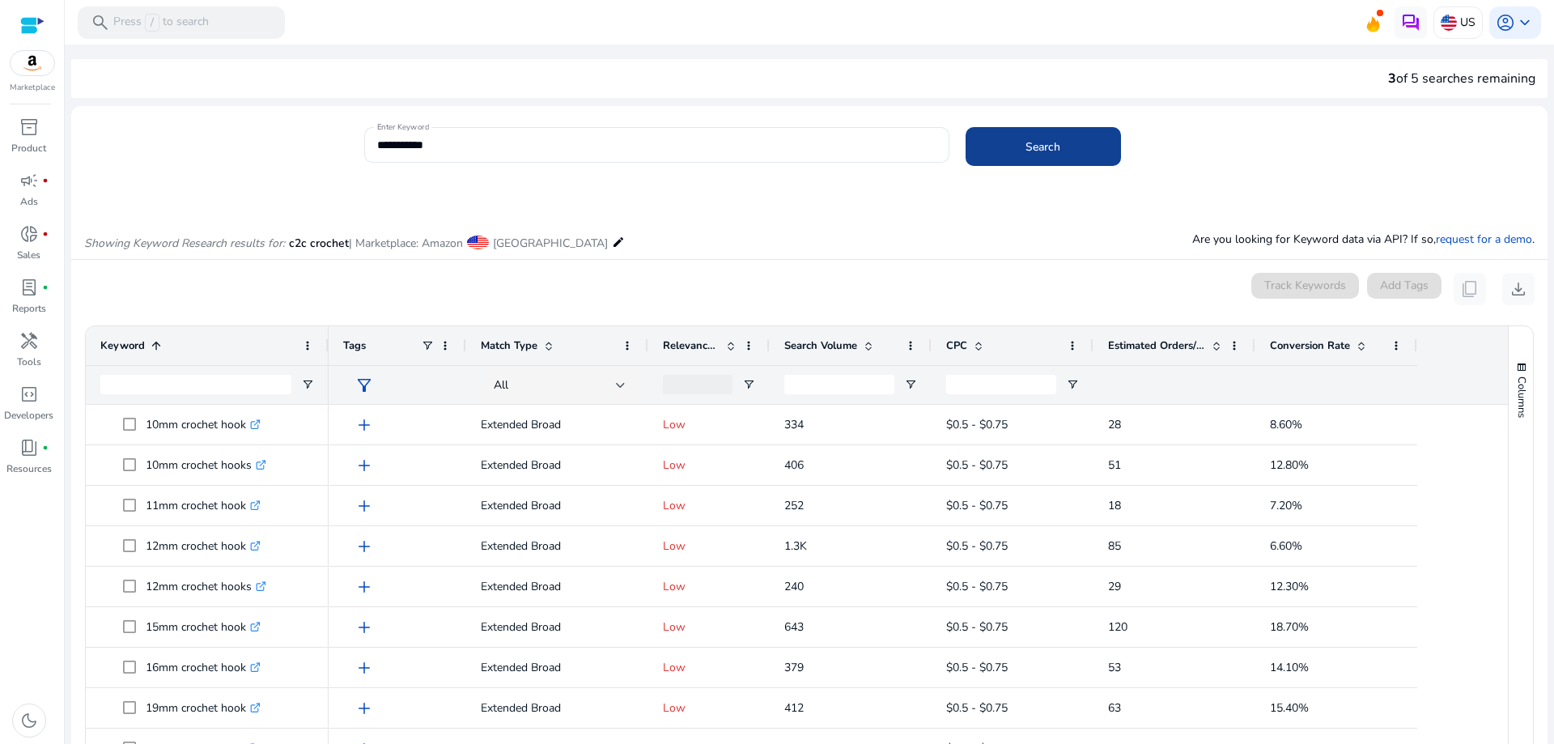
click at [1058, 148] on span at bounding box center [1042, 146] width 155 height 39
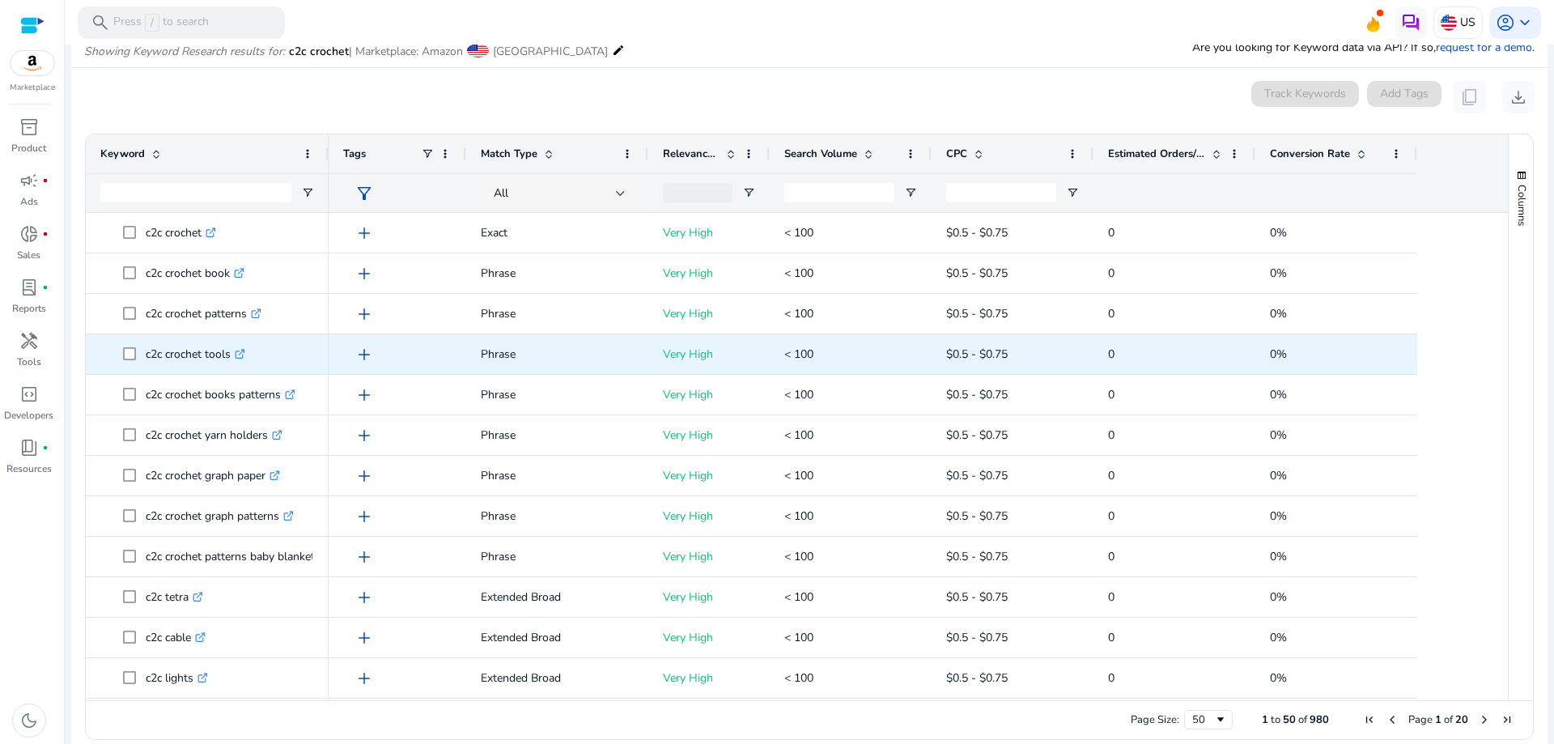
scroll to position [193, 0]
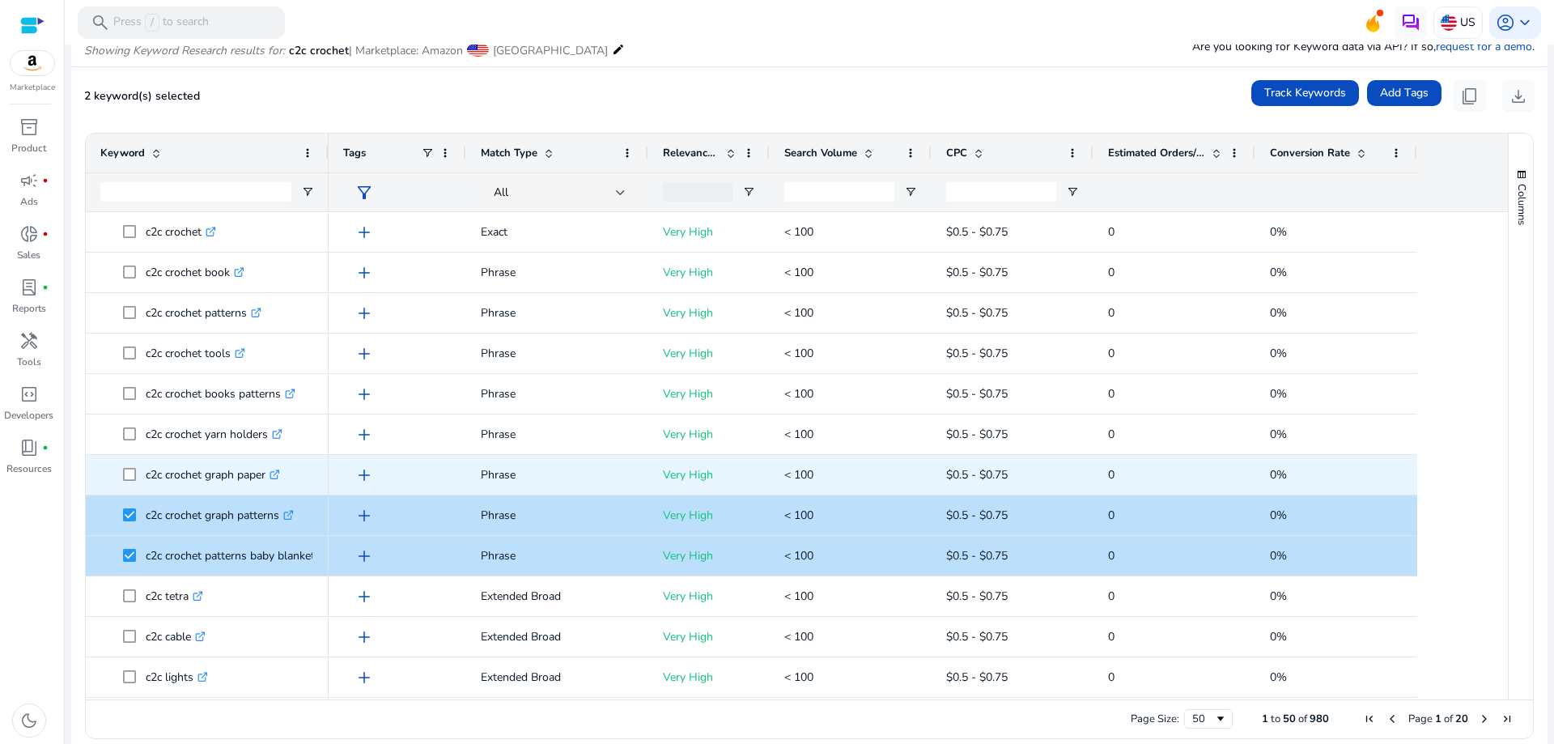
click at [129, 481] on span at bounding box center [134, 474] width 23 height 33
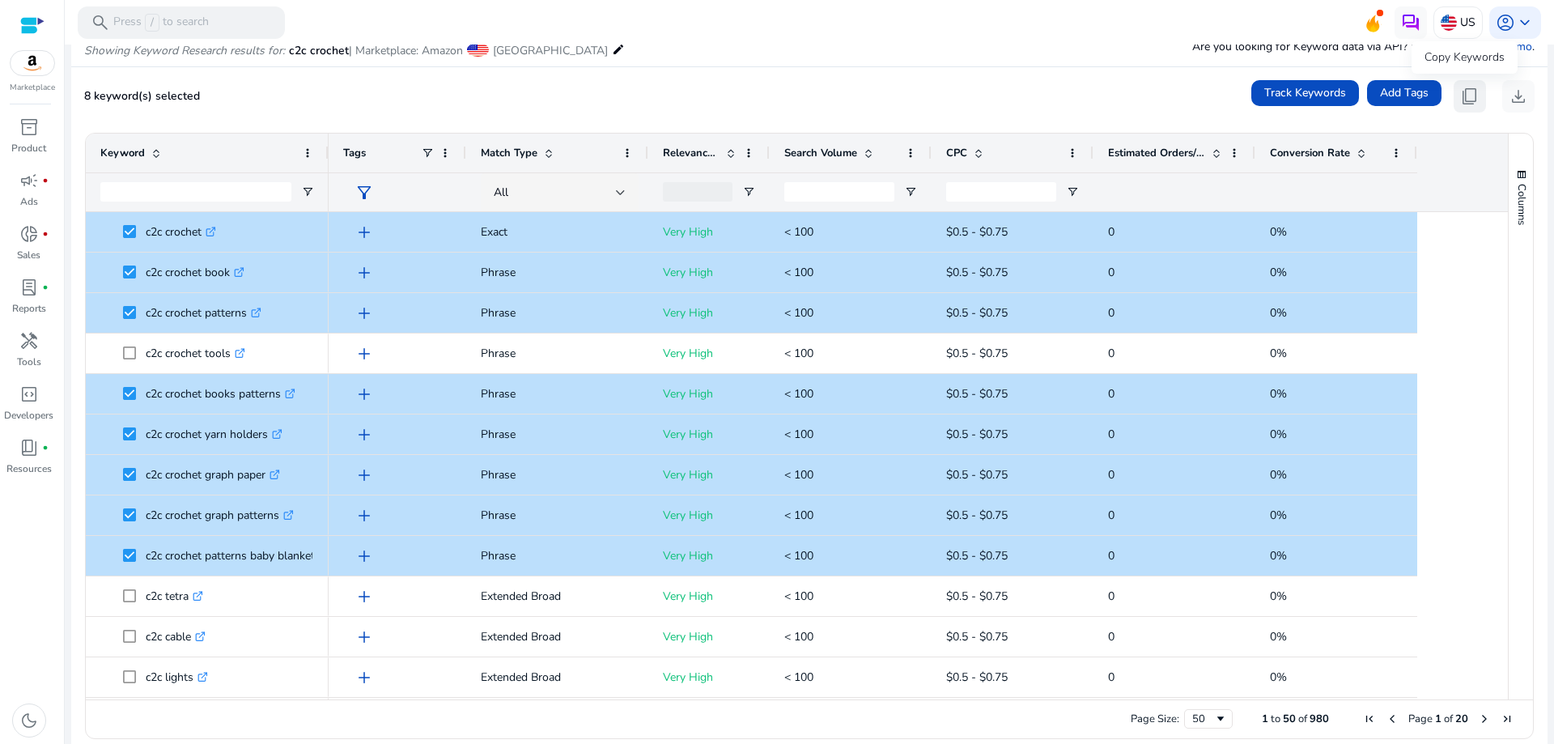
click at [1460, 95] on span "content_copy" at bounding box center [1469, 96] width 19 height 19
click at [979, 97] on div "8 keyword(s) selected Track Keywords Add Tags content_copy download" at bounding box center [809, 96] width 1450 height 32
click at [1465, 97] on span "content_copy" at bounding box center [1469, 96] width 19 height 19
click at [973, 74] on mat-card "8 keyword(s) selected Track Keywords Add Tags content_copy download Press SPACE…" at bounding box center [809, 413] width 1476 height 693
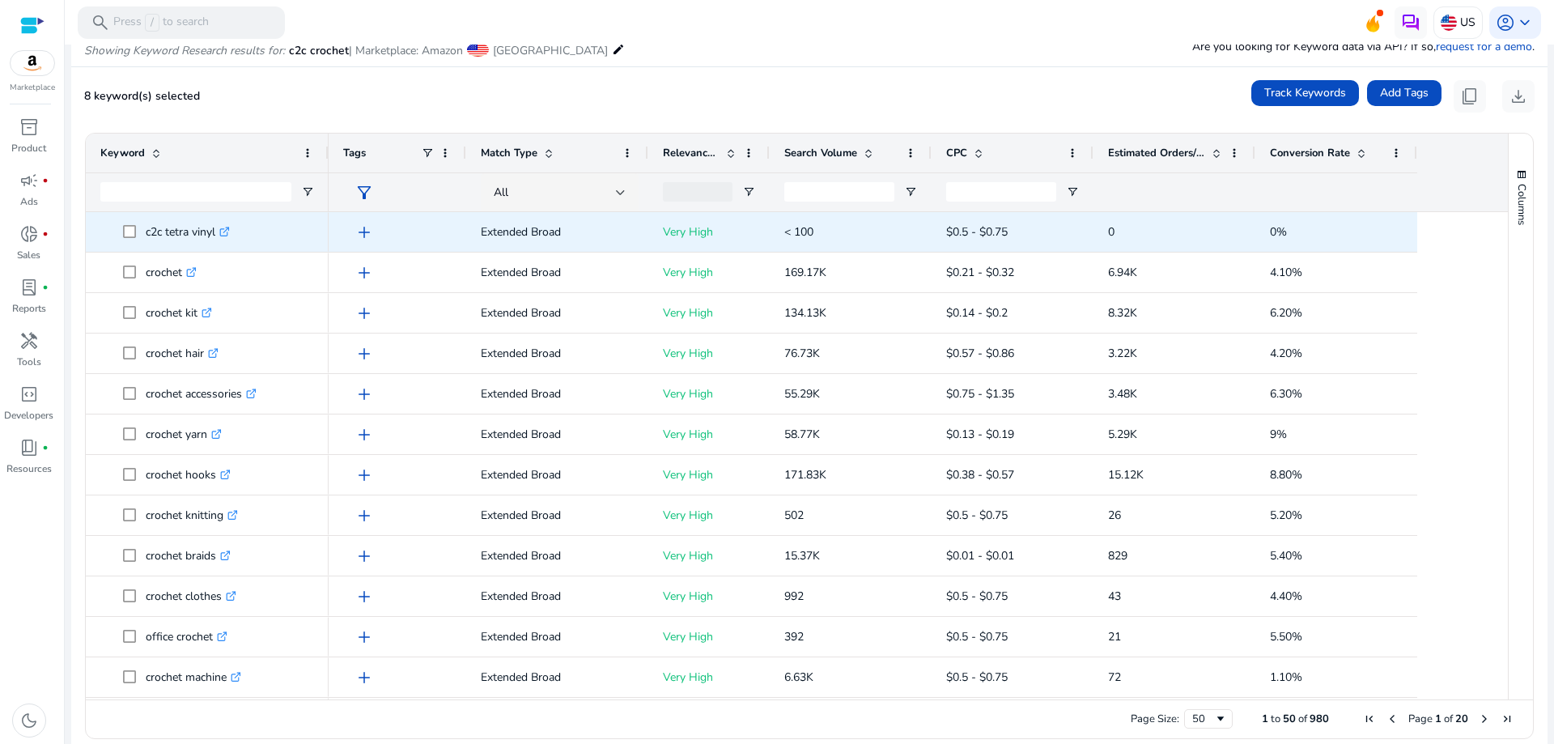
scroll to position [0, 0]
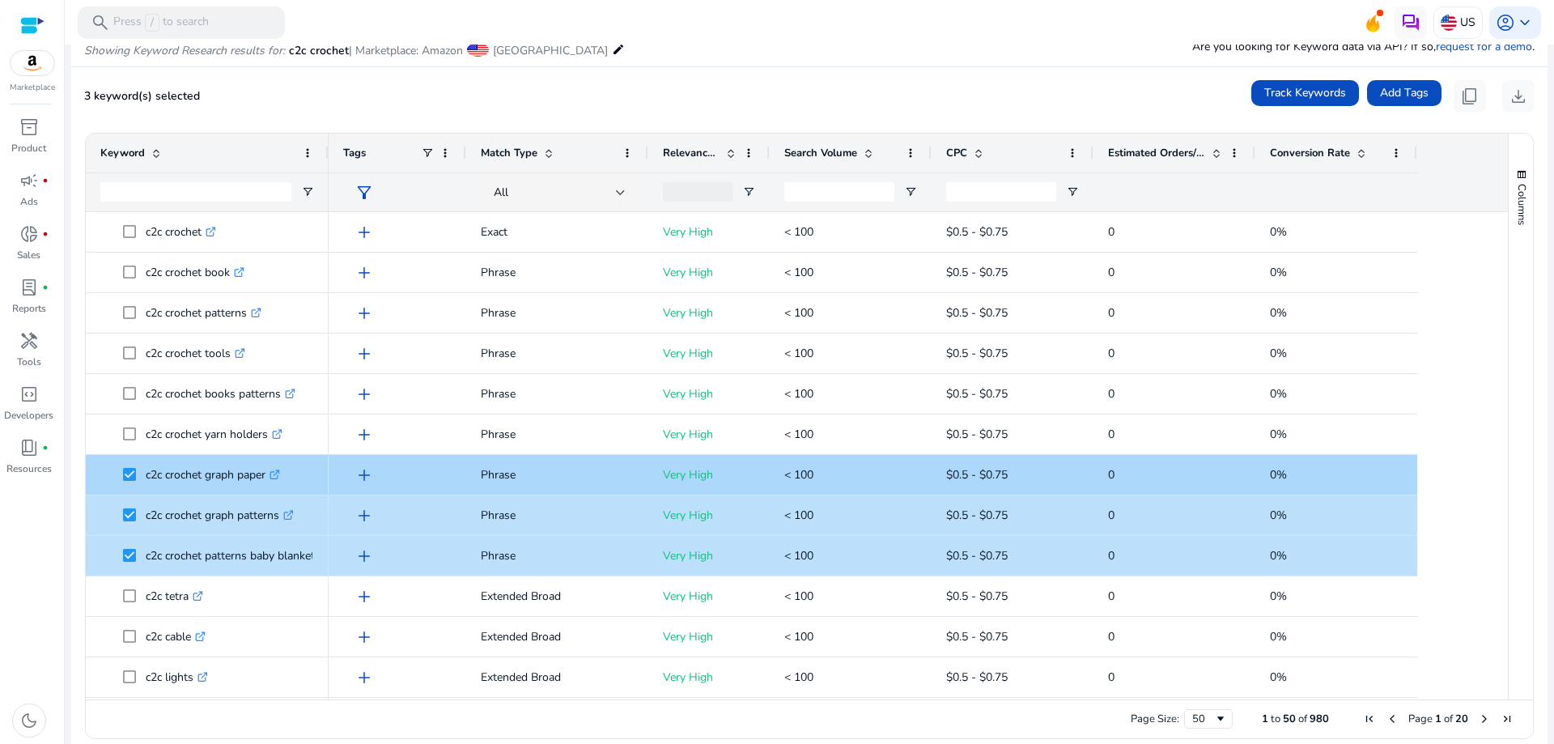
drag, startPoint x: 127, startPoint y: 465, endPoint x: 131, endPoint y: 490, distance: 25.4
click at [127, 466] on span at bounding box center [134, 474] width 23 height 33
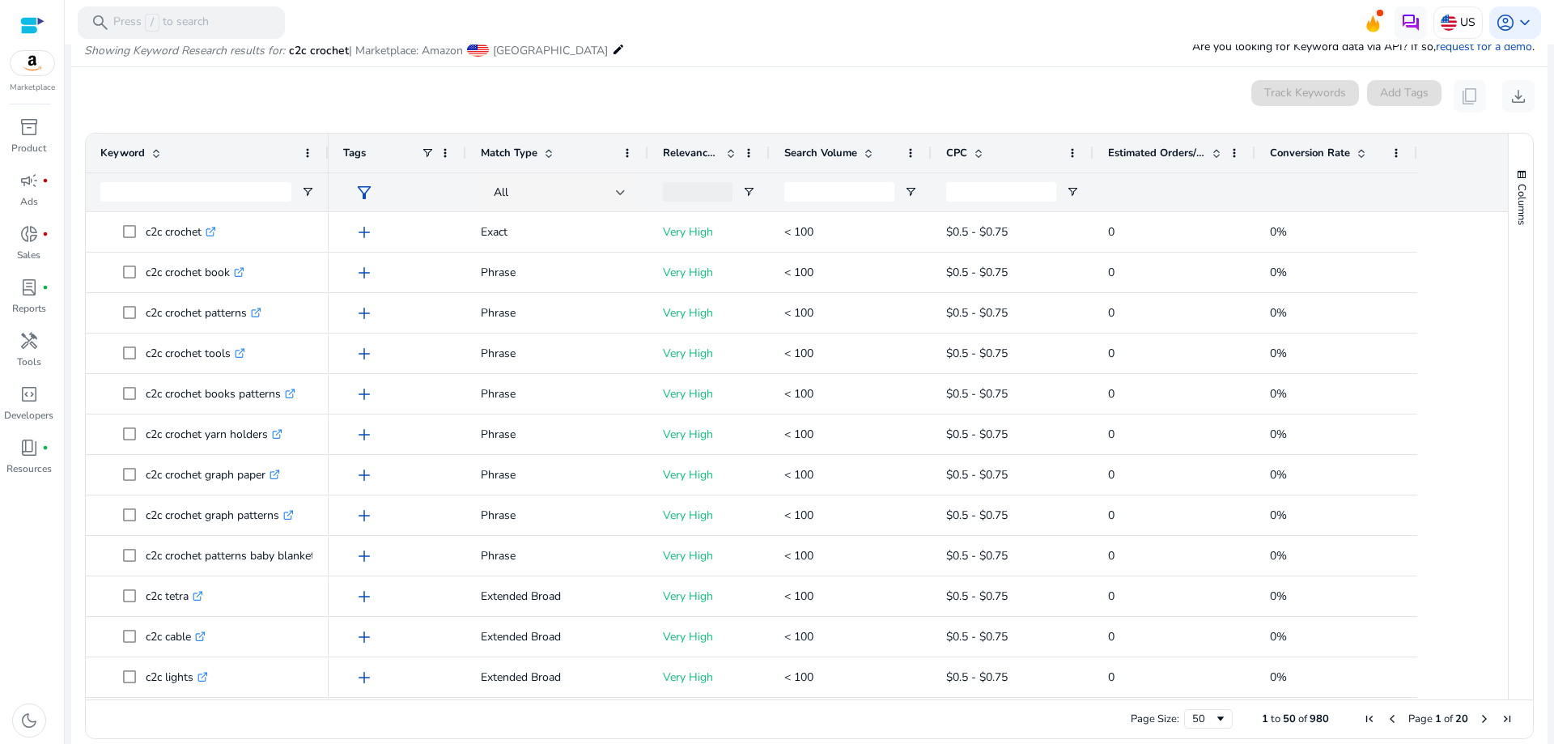
click at [1329, 146] on span "Conversion Rate" at bounding box center [1310, 153] width 80 height 15
click at [1323, 146] on span "Conversion Rate" at bounding box center [1310, 153] width 80 height 15
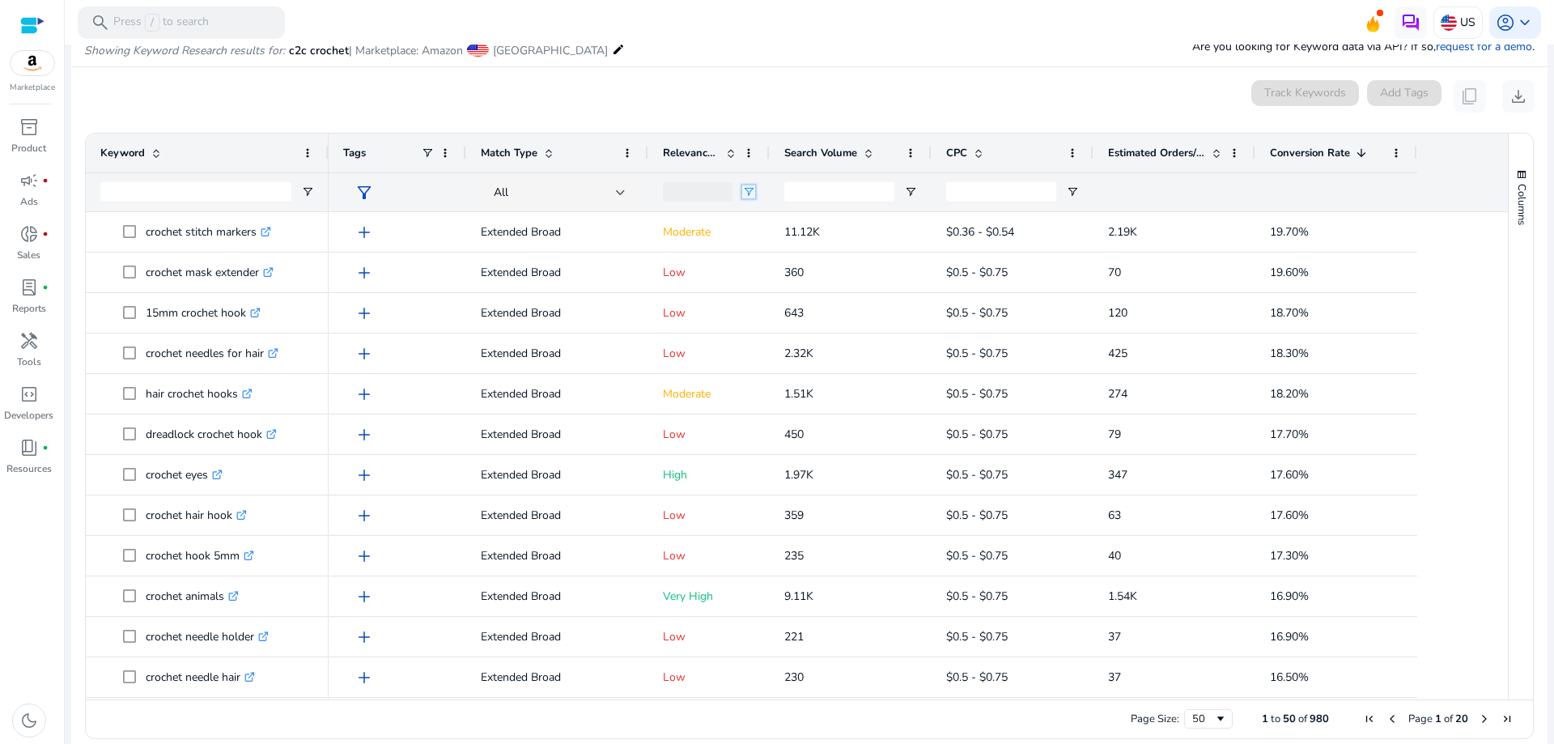
click at [749, 191] on span "Open Filter Menu" at bounding box center [748, 191] width 13 height 13
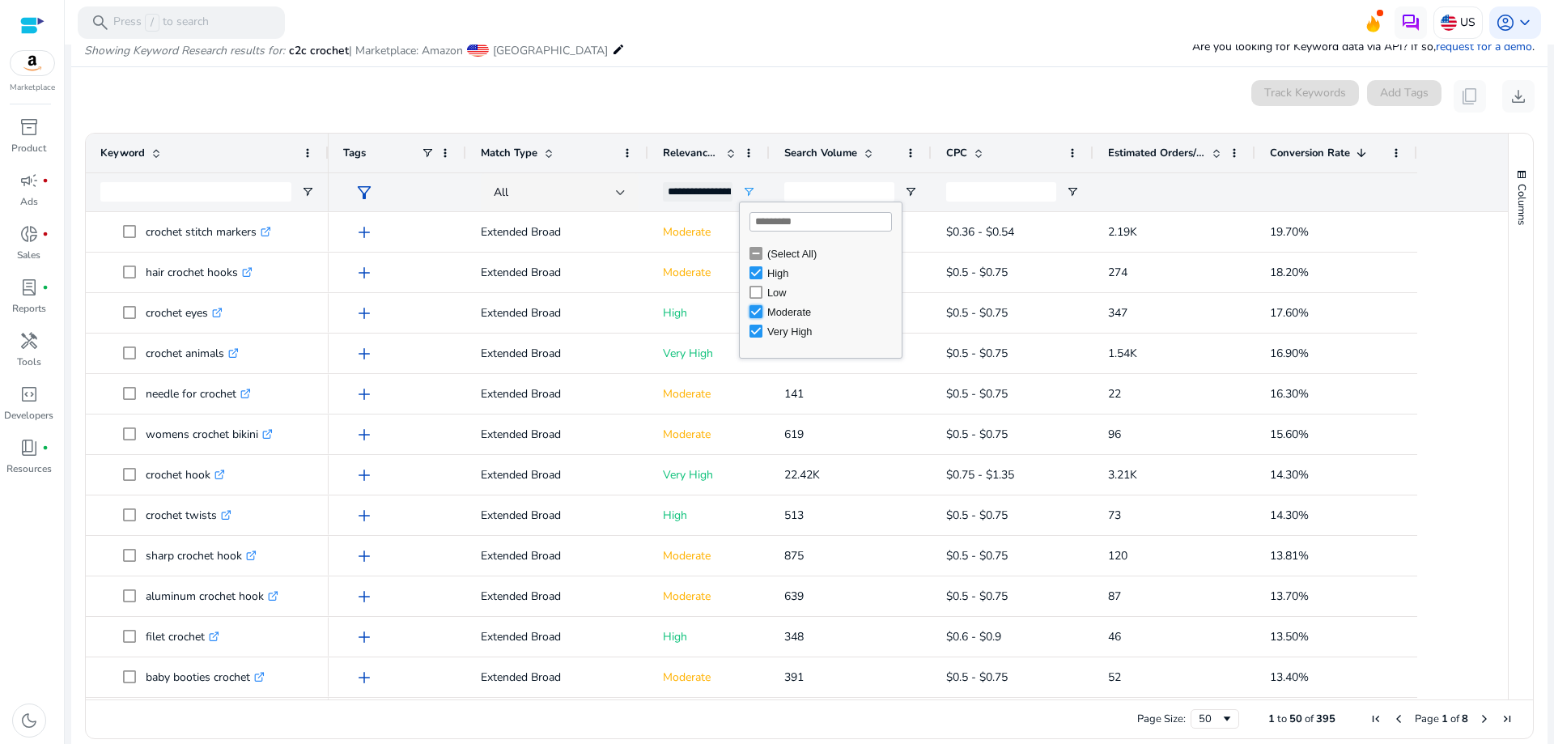
type input "**********"
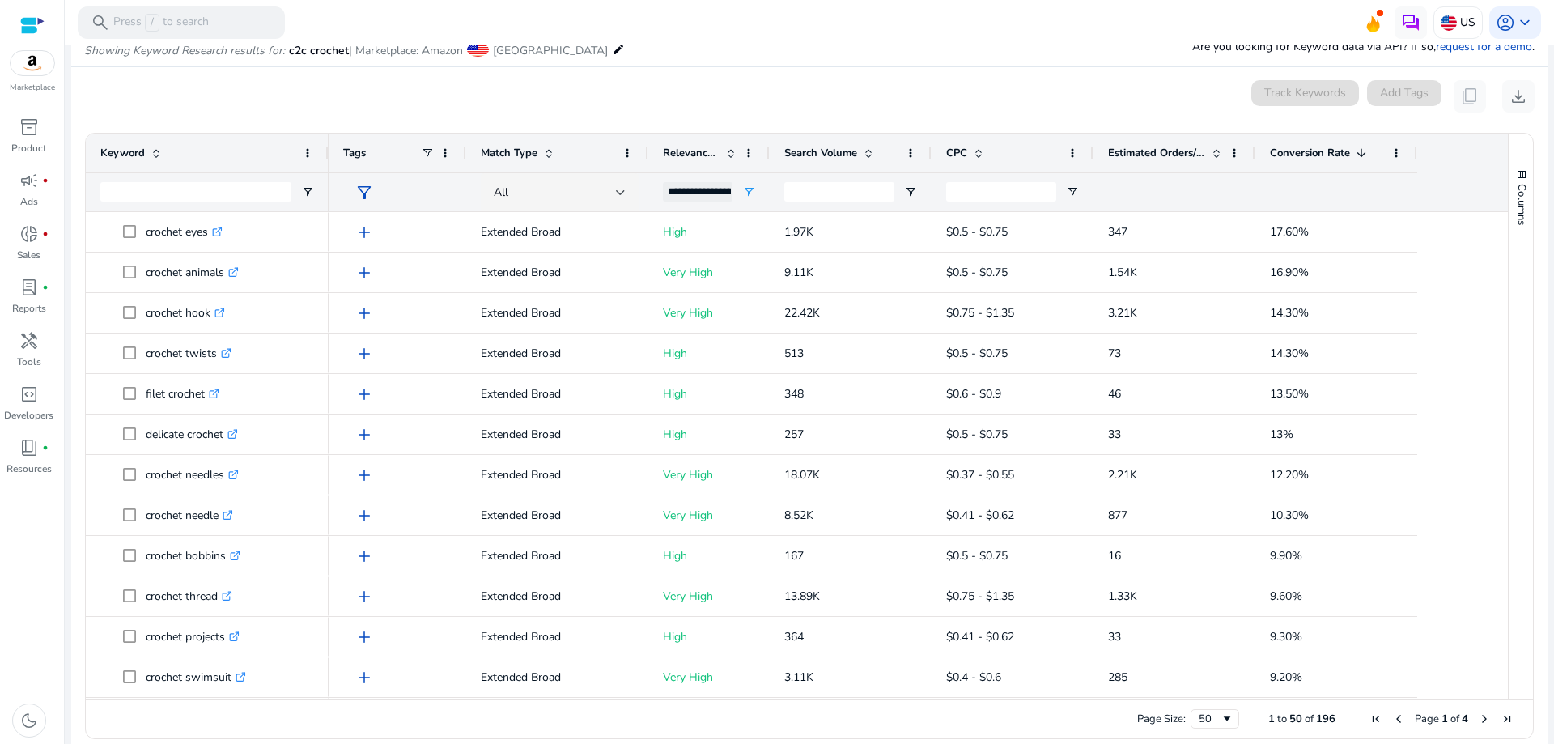
click at [910, 89] on div "0 keyword(s) selected Track Keywords Add Tags content_copy download" at bounding box center [809, 96] width 1450 height 32
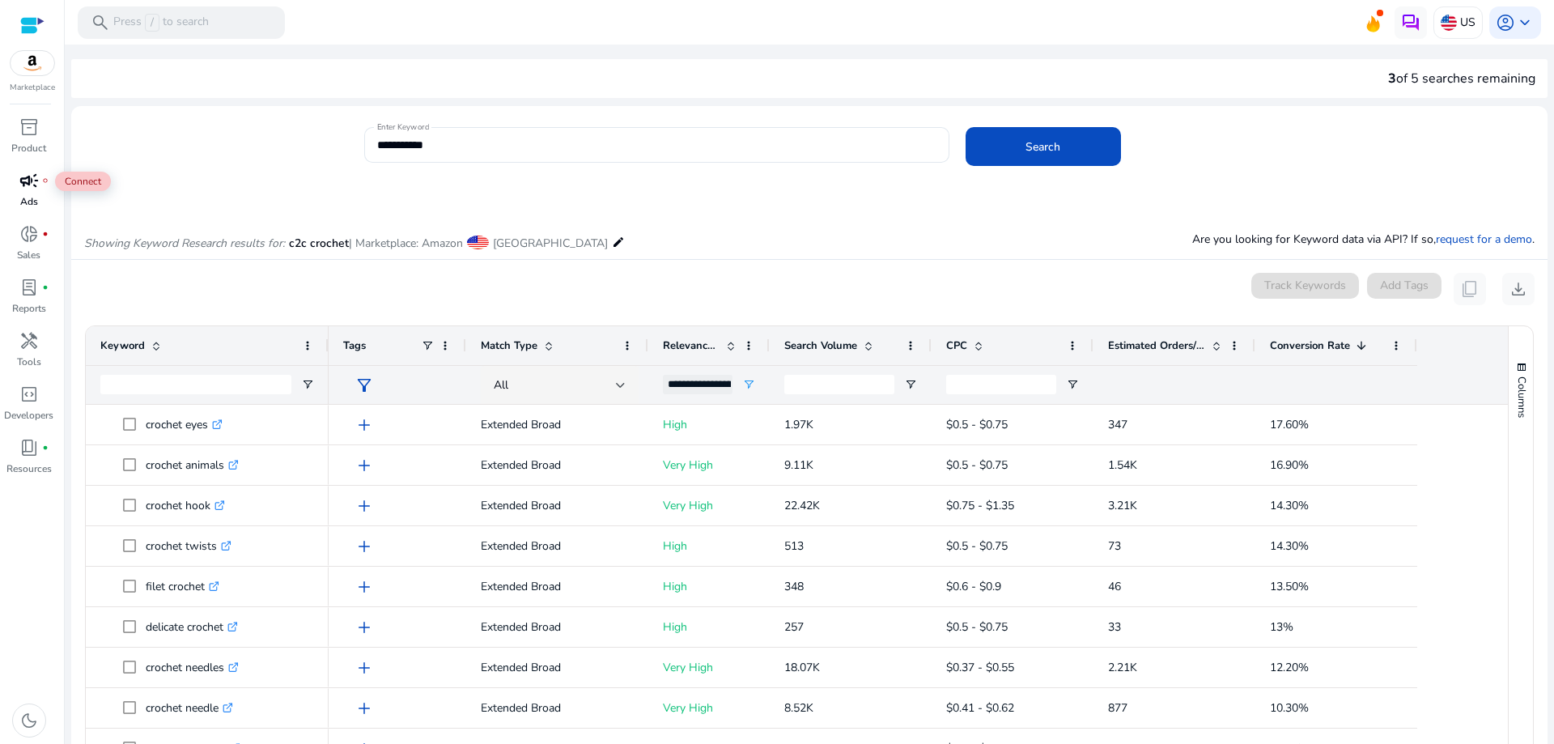
click at [24, 181] on span "campaign" at bounding box center [28, 180] width 19 height 19
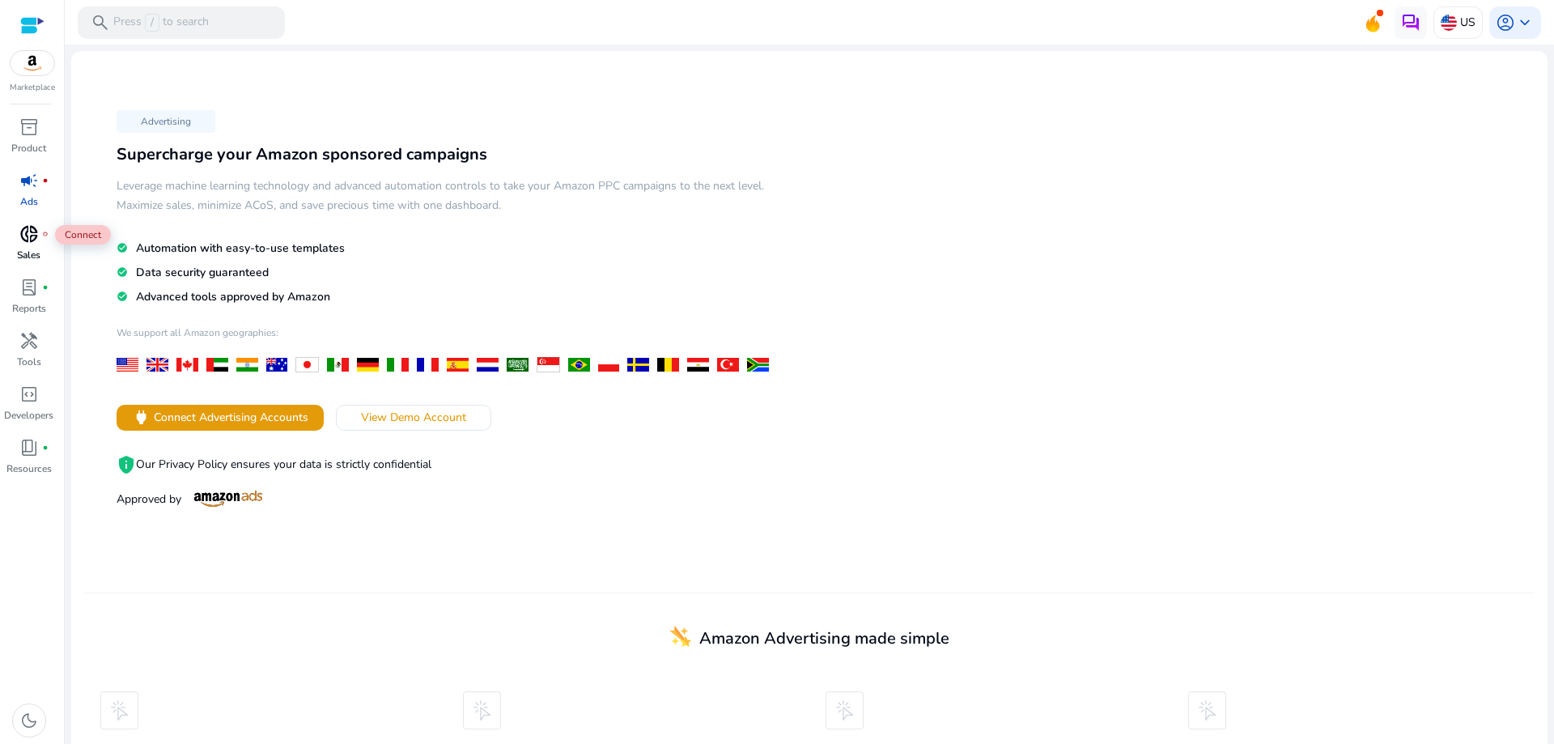
click at [29, 232] on span "donut_small" at bounding box center [28, 233] width 19 height 19
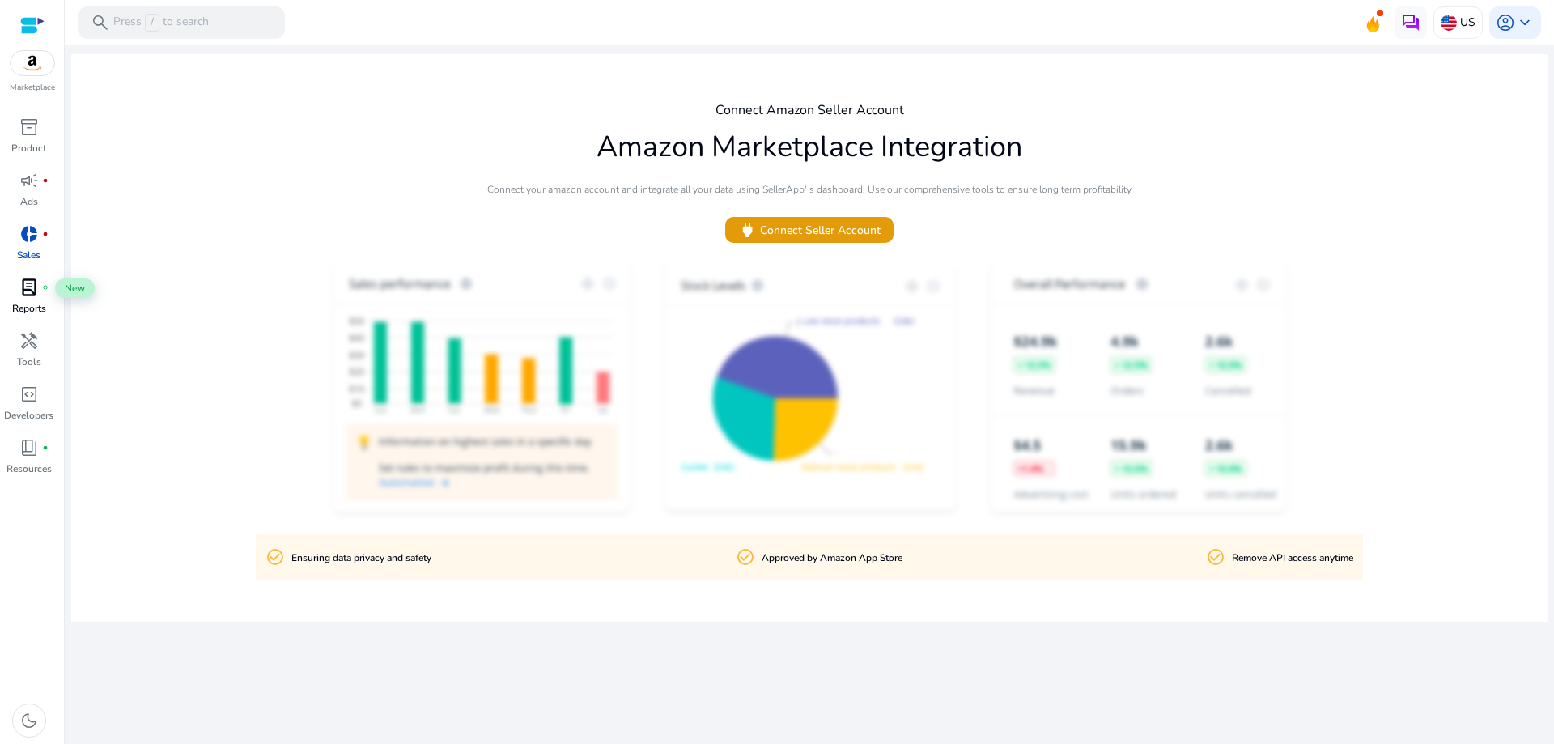
click at [20, 285] on span "lab_profile" at bounding box center [28, 287] width 19 height 19
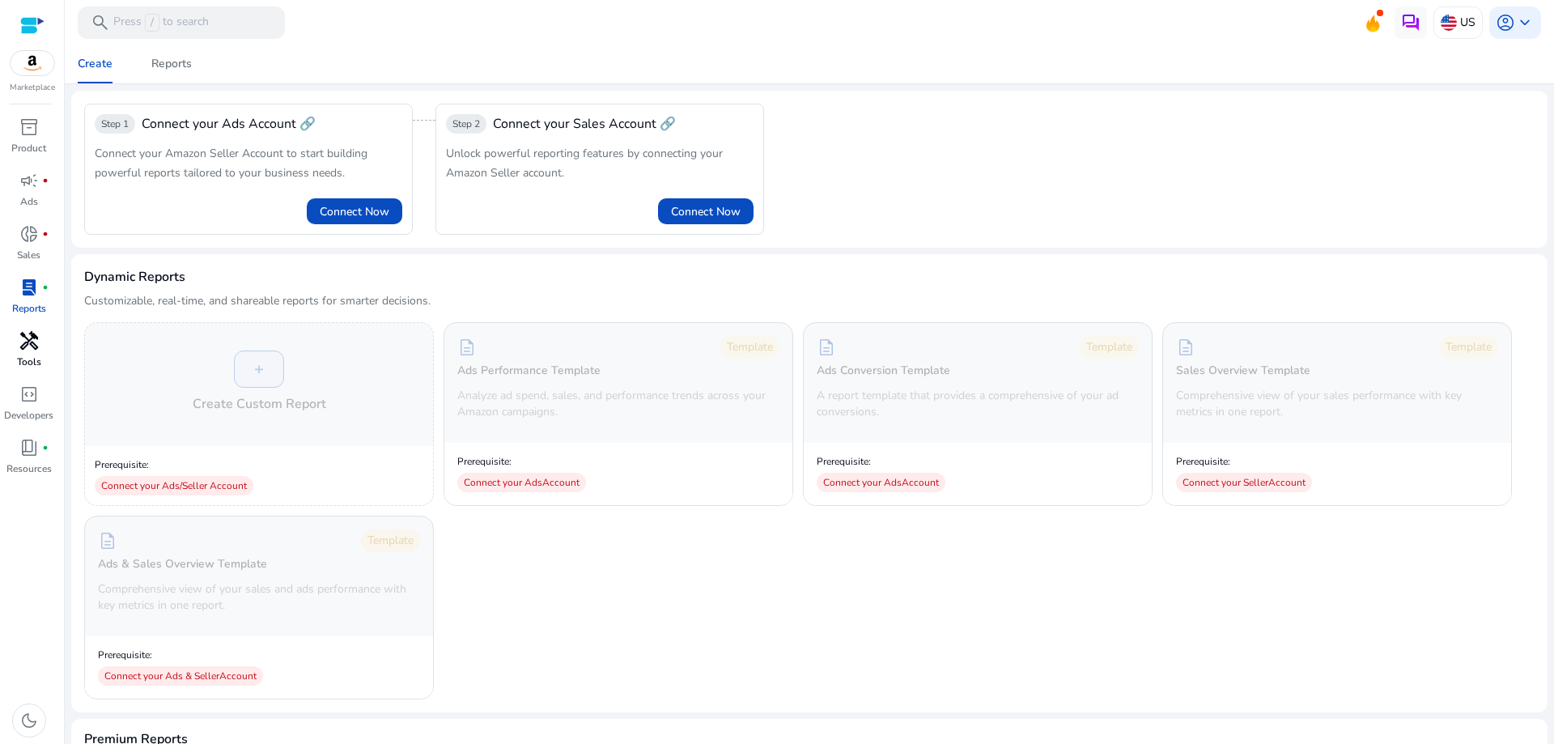
click at [28, 350] on span "handyman" at bounding box center [28, 340] width 19 height 19
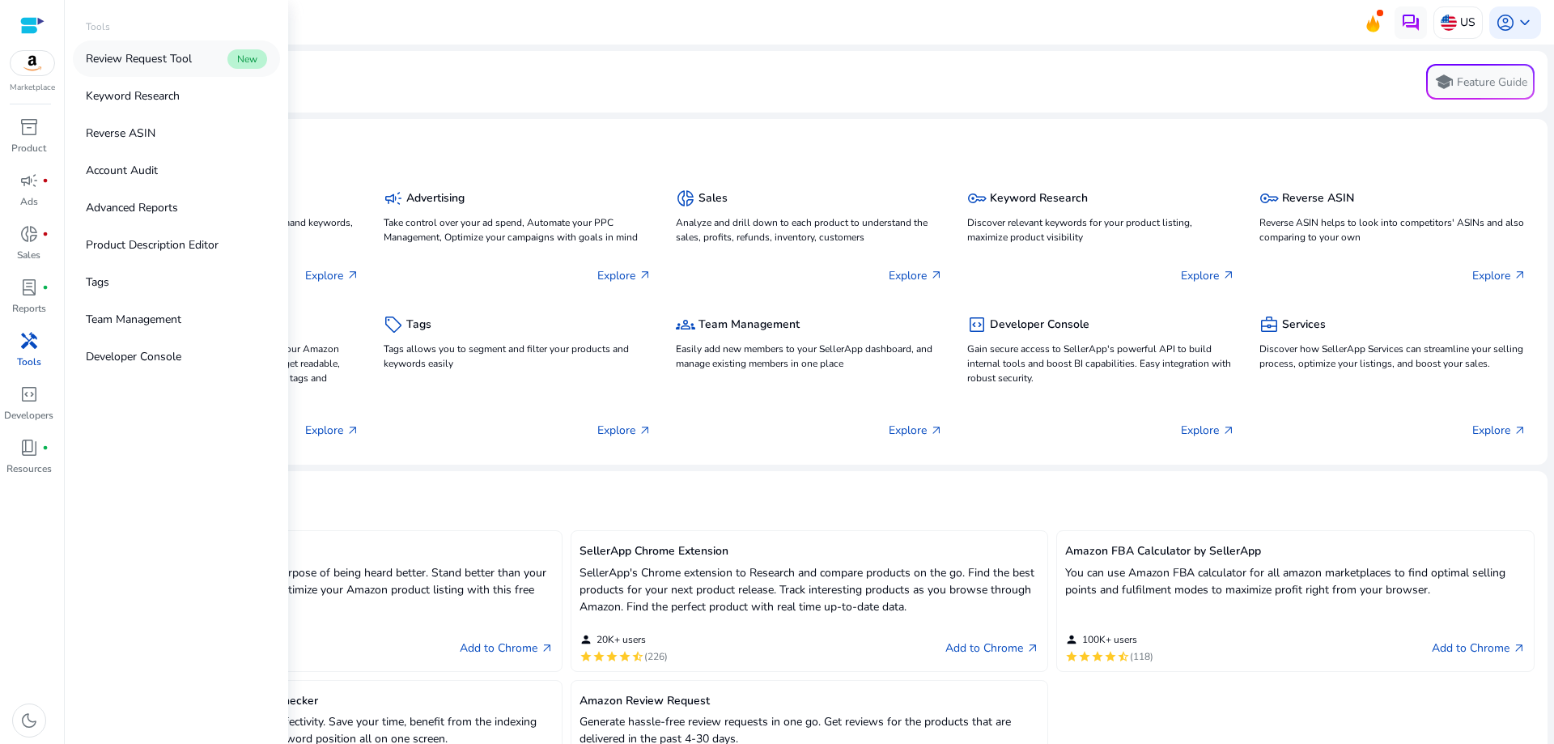
click at [167, 62] on p "Review Request Tool" at bounding box center [139, 58] width 106 height 17
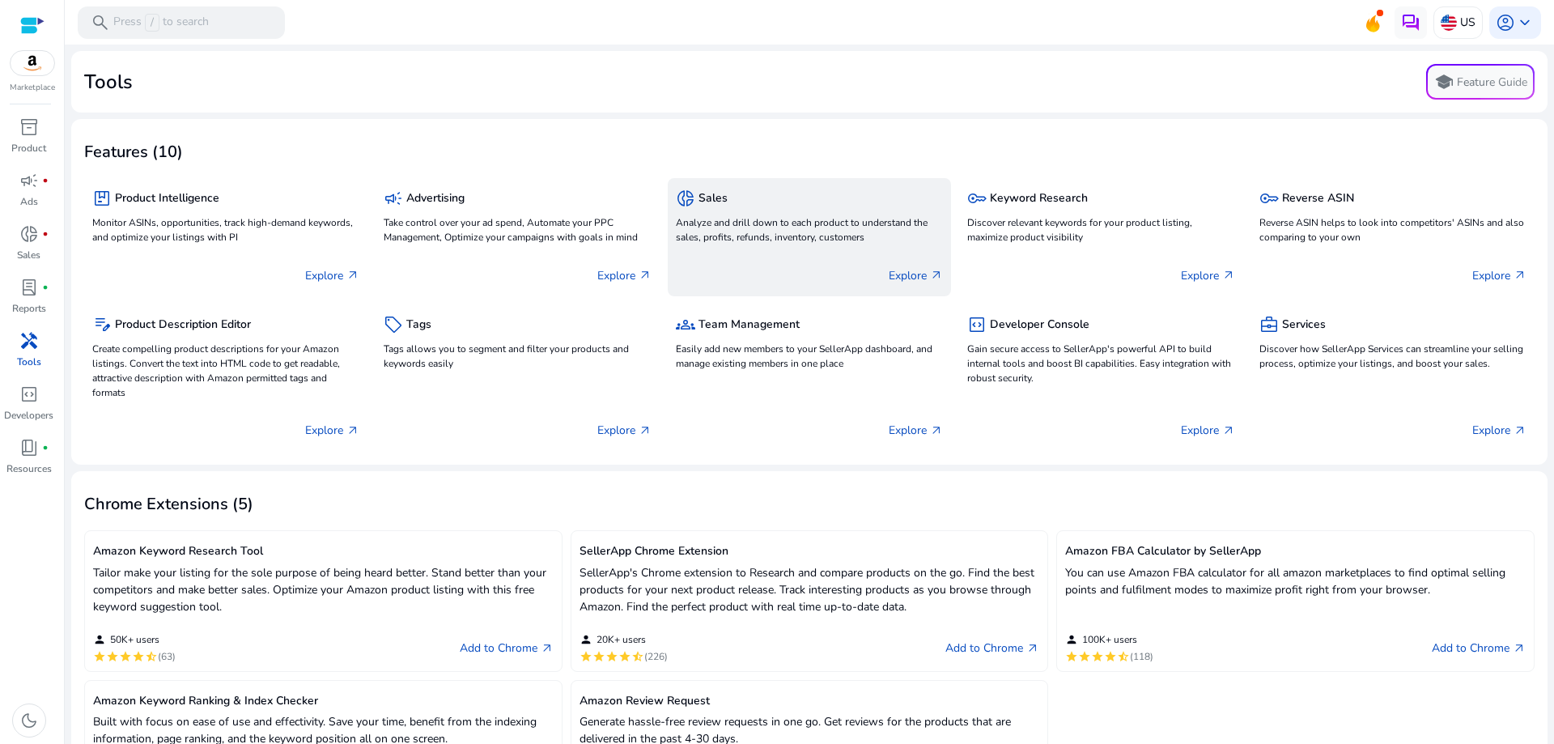
click at [728, 226] on p "Analyze and drill down to each product to understand the sales, profits, refund…" at bounding box center [809, 229] width 267 height 29
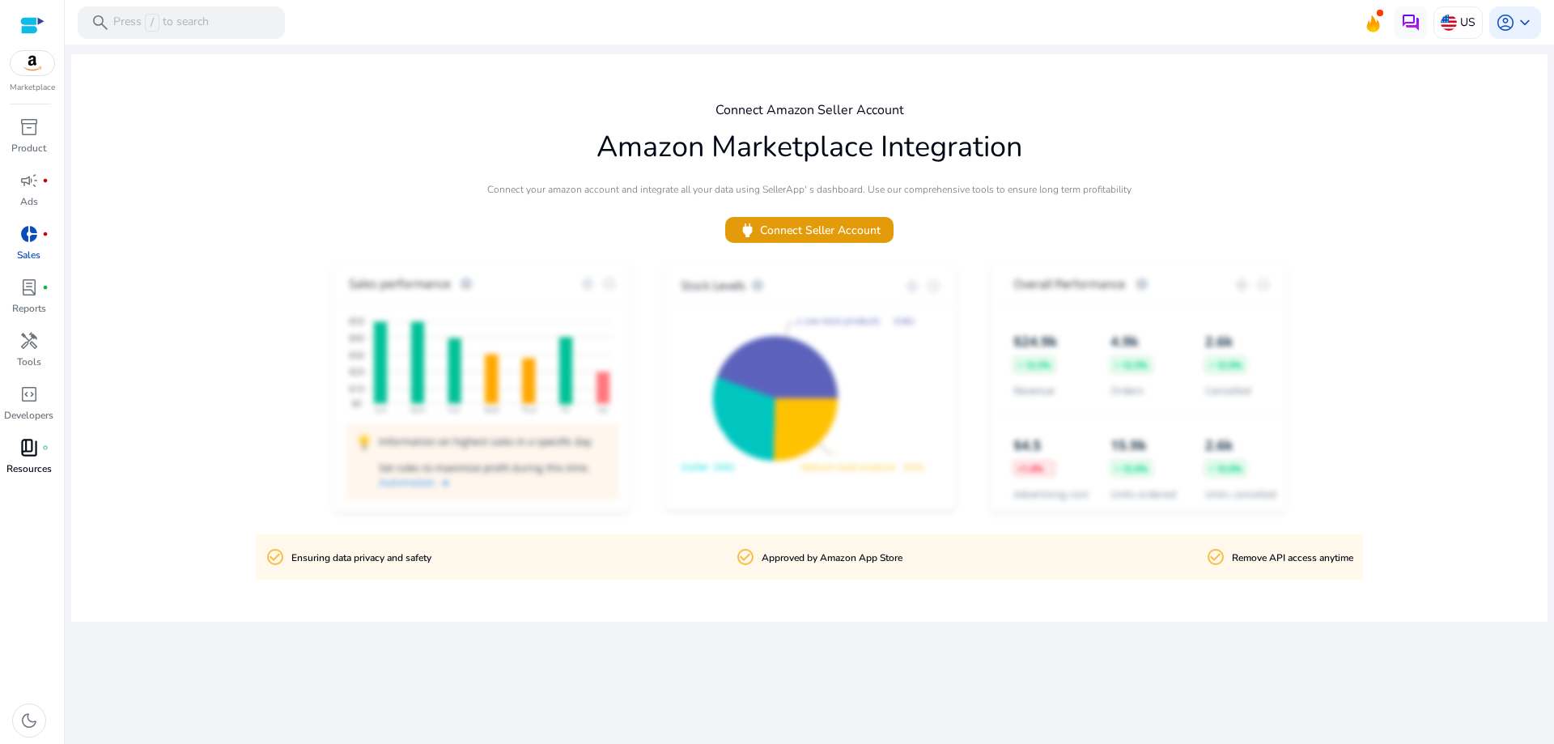
click at [30, 443] on span "book_4" at bounding box center [28, 447] width 19 height 19
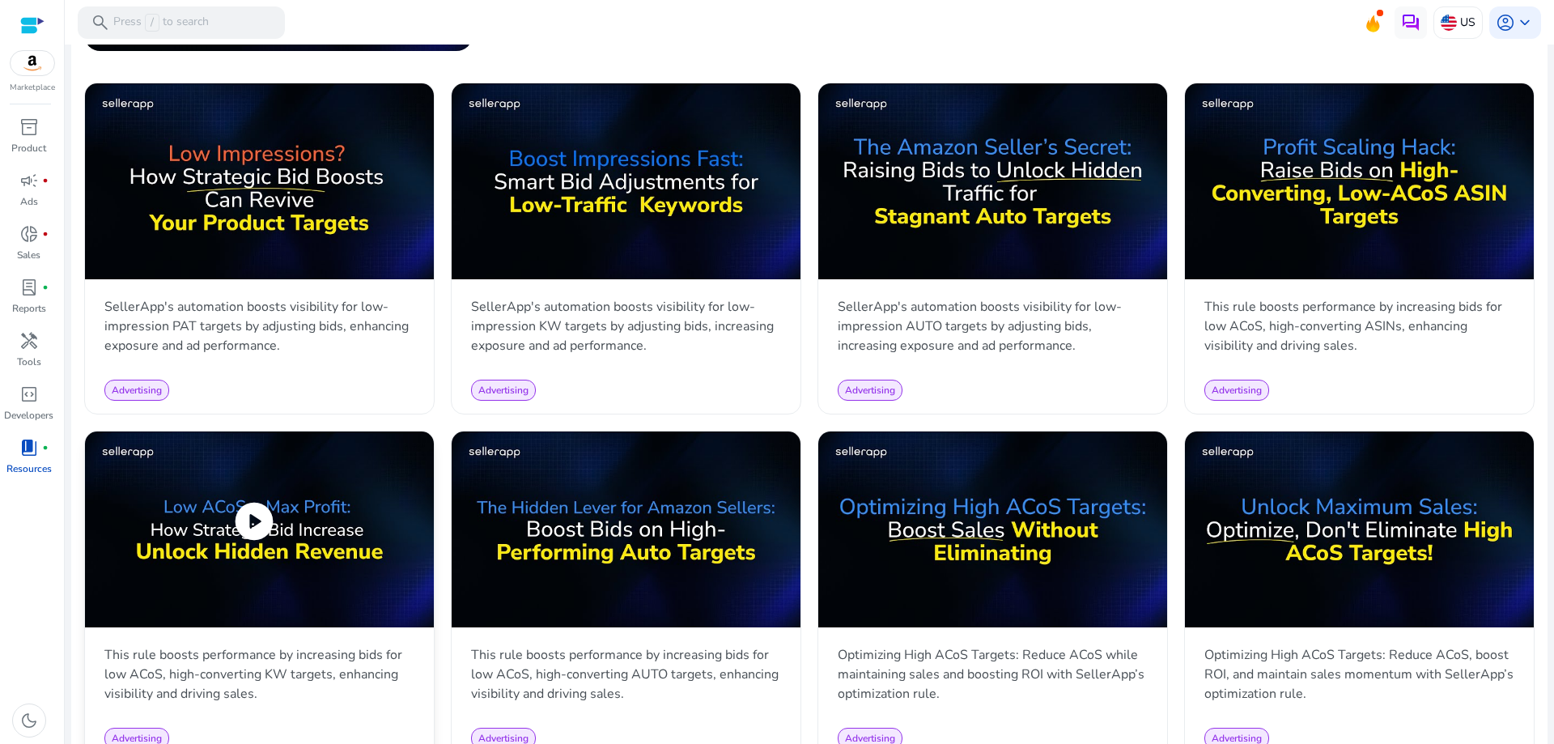
scroll to position [324, 0]
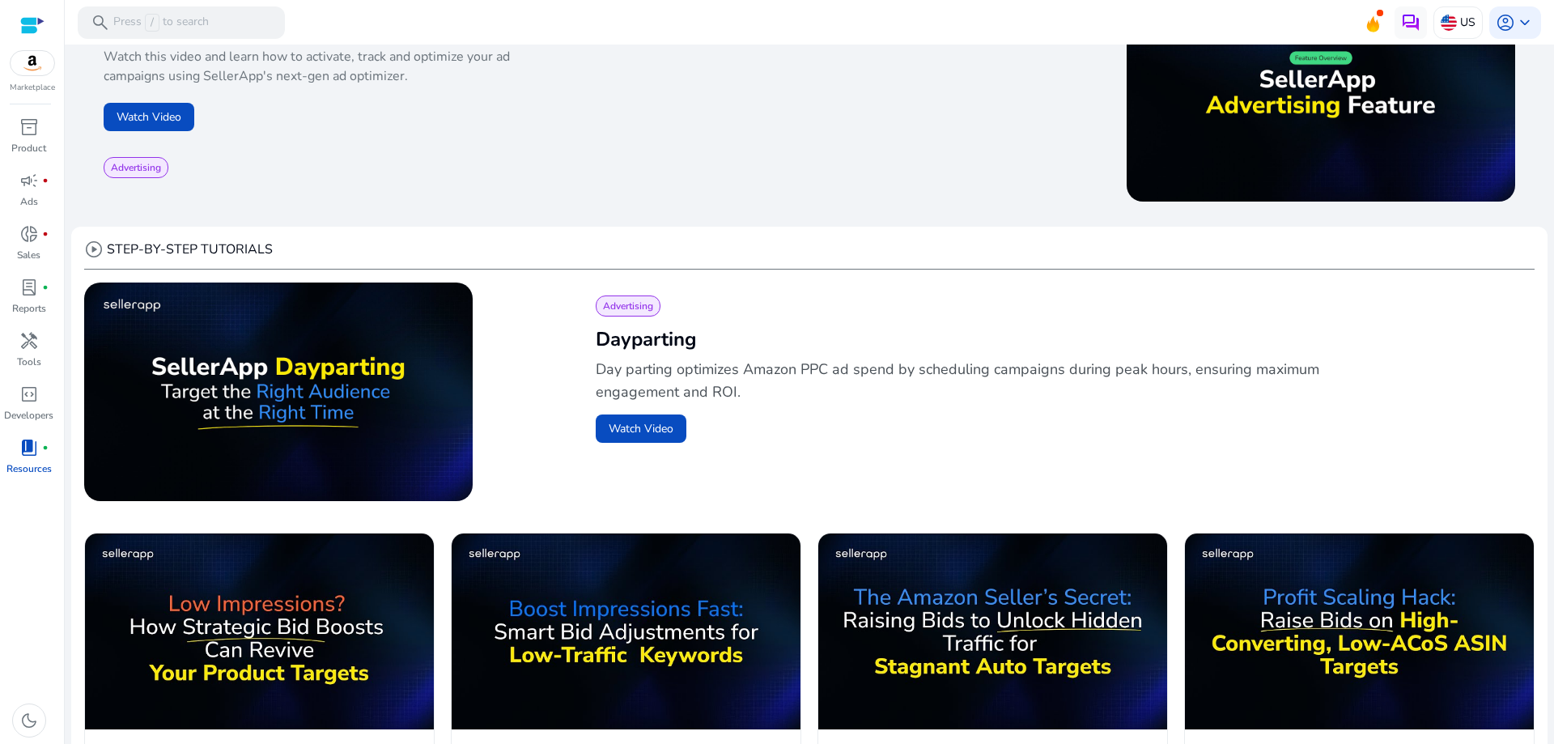
click at [34, 24] on div at bounding box center [32, 25] width 24 height 19
